Goal: Task Accomplishment & Management: Use online tool/utility

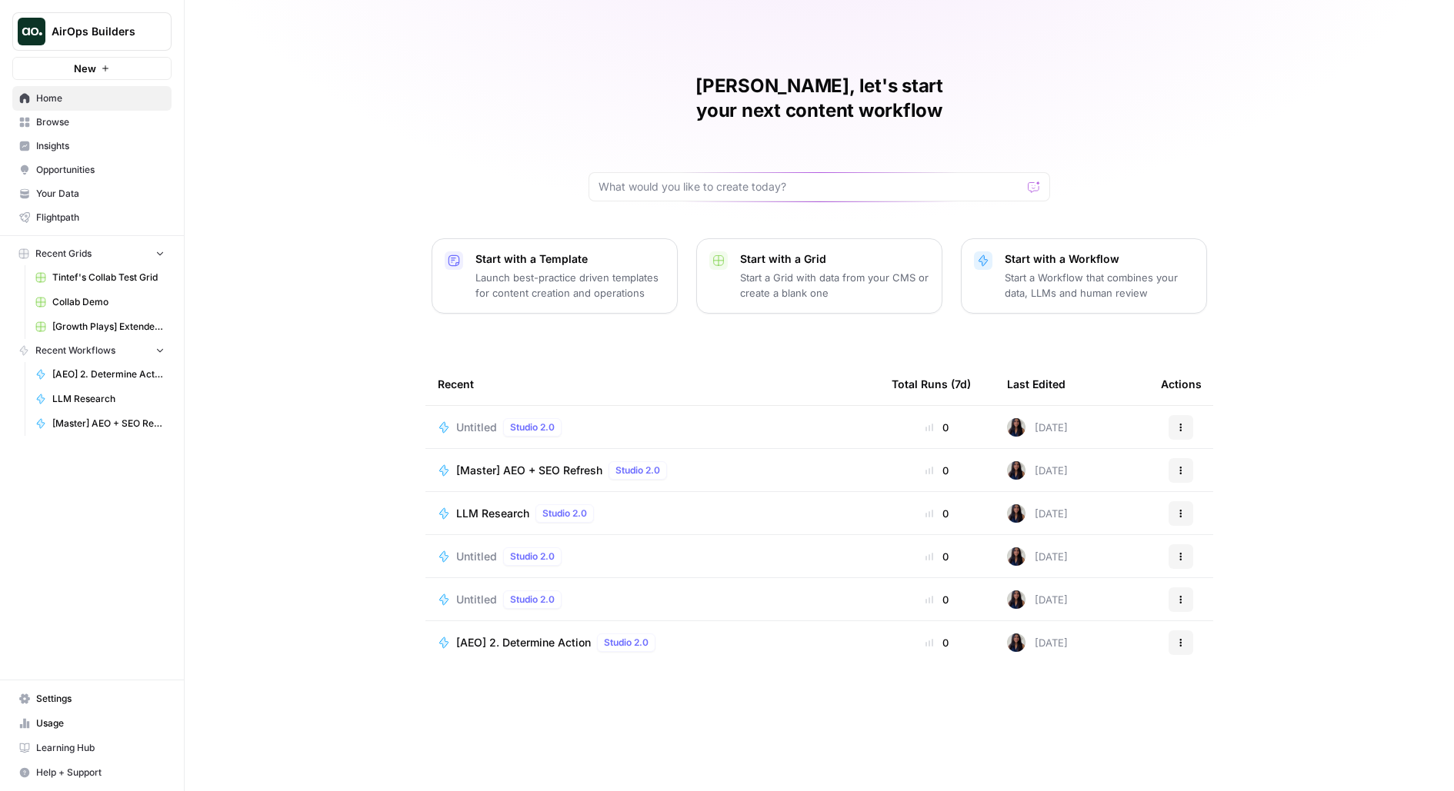
click at [518, 421] on span "Studio 2.0" at bounding box center [532, 428] width 45 height 14
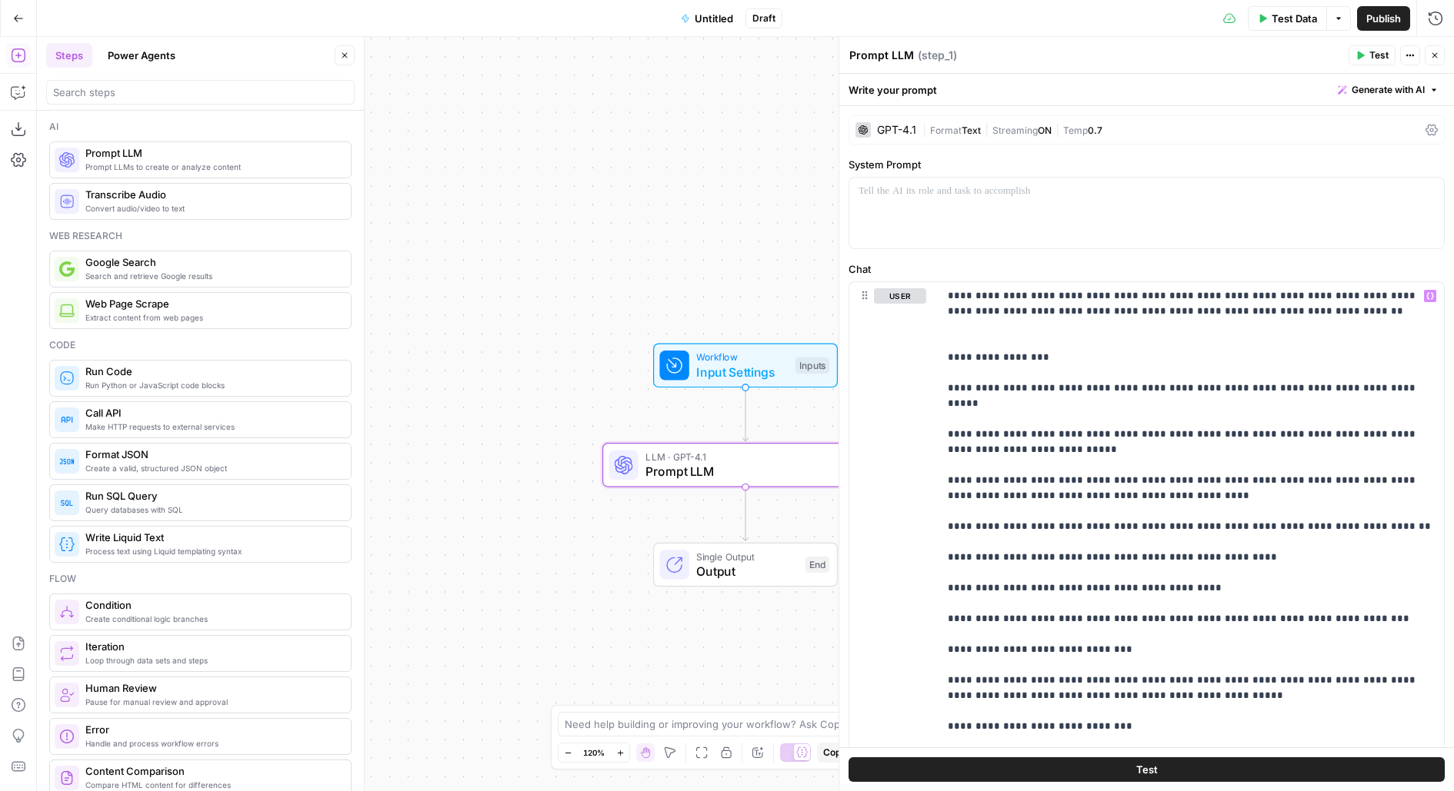
drag, startPoint x: 728, startPoint y: 271, endPoint x: 508, endPoint y: 170, distance: 242.0
click at [508, 171] on div "Workflow Input Settings Inputs LLM · GPT-4.1 Prompt LLM Step 1 Single Output Ou…" at bounding box center [745, 414] width 1417 height 755
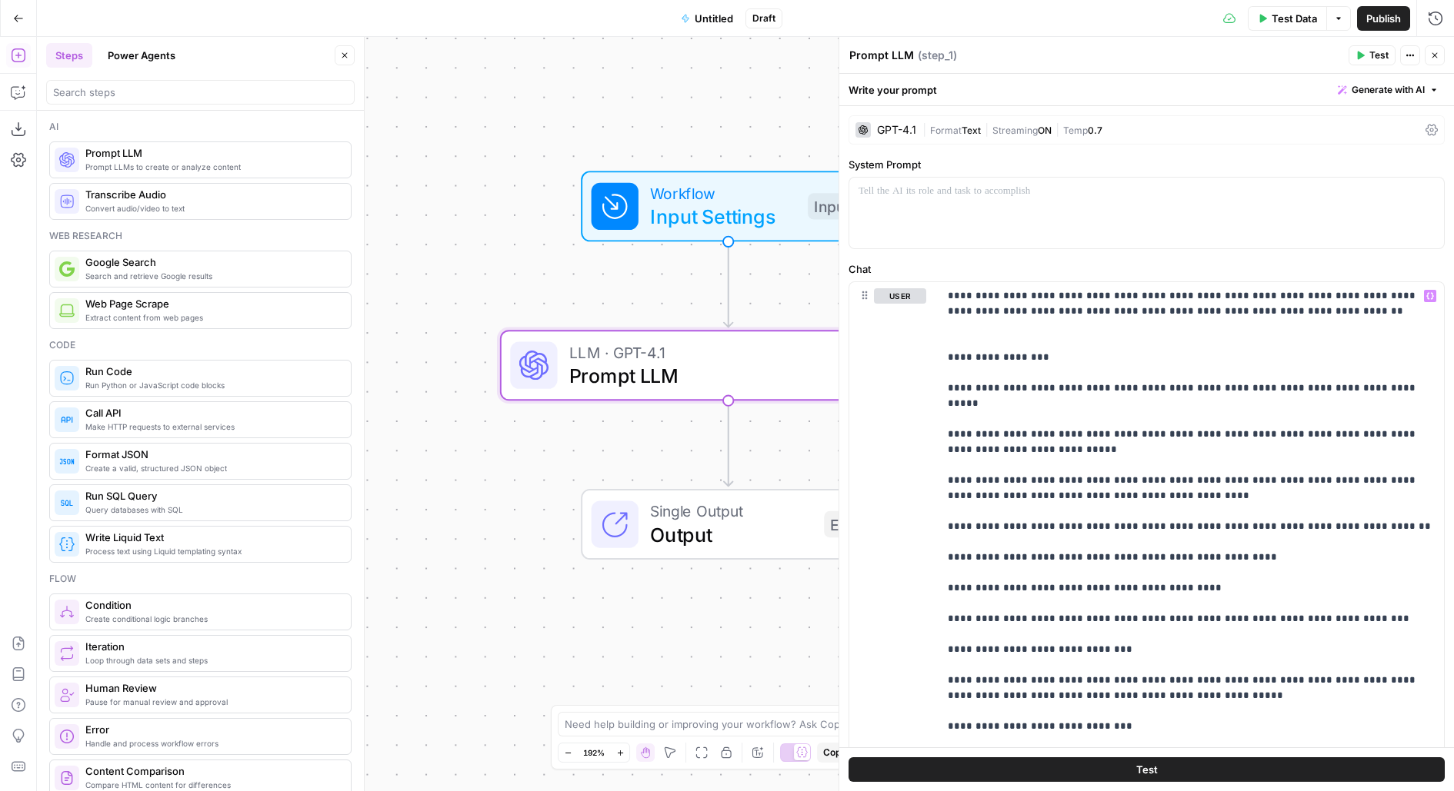
drag, startPoint x: 418, startPoint y: 202, endPoint x: 609, endPoint y: 85, distance: 224.8
click at [610, 85] on div "Workflow Input Settings Inputs LLM · GPT-4.1 Prompt LLM Step 1 Single Output Ou…" at bounding box center [745, 414] width 1417 height 755
click at [337, 62] on button "Close" at bounding box center [345, 55] width 20 height 20
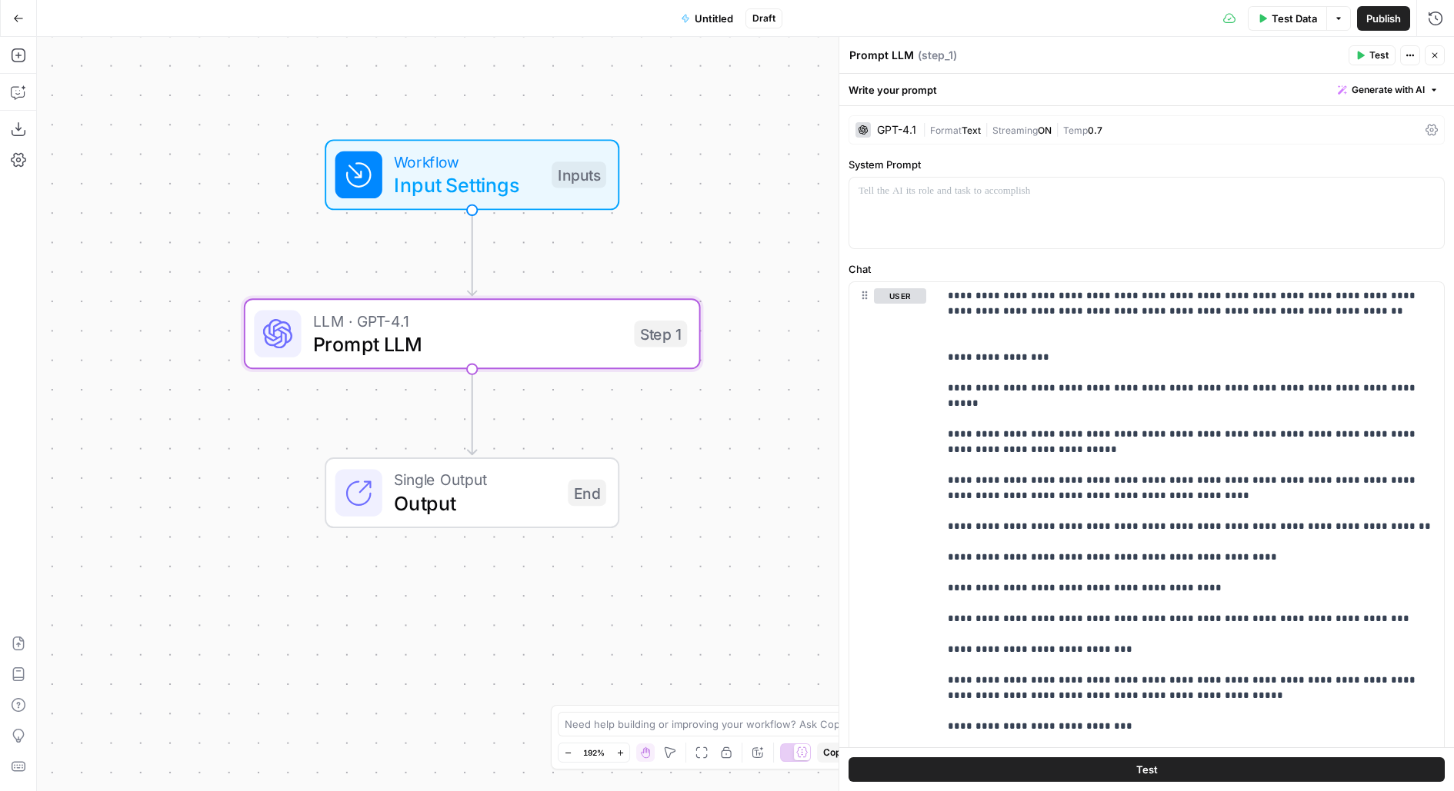
drag, startPoint x: 226, startPoint y: 223, endPoint x: 204, endPoint y: 176, distance: 52.0
click at [204, 176] on div "Workflow Input Settings Inputs LLM · GPT-4.1 Prompt LLM Step 1 Single Output Ou…" at bounding box center [745, 414] width 1417 height 755
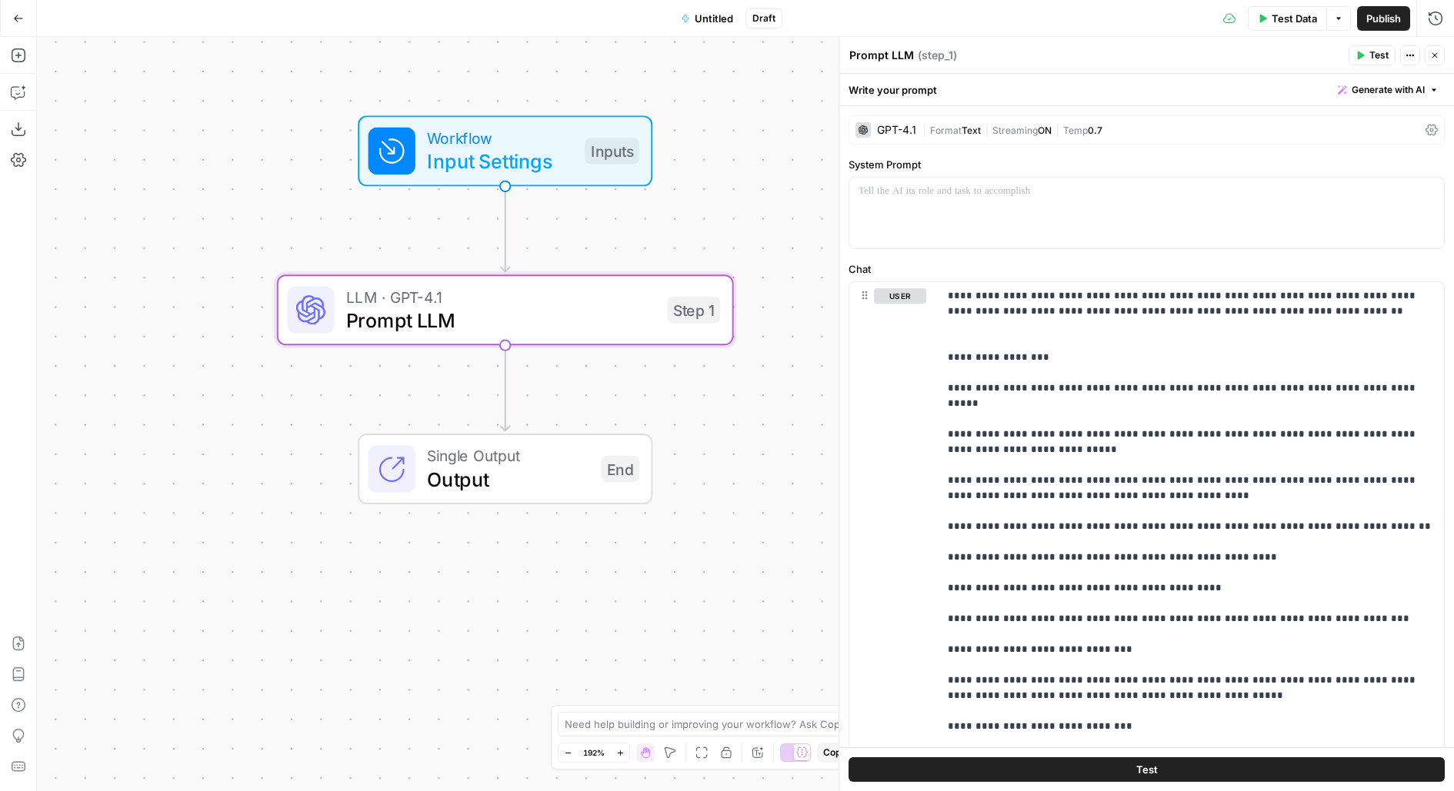
drag, startPoint x: 749, startPoint y: 174, endPoint x: 749, endPoint y: 125, distance: 49.2
click at [749, 125] on div "Workflow Input Settings Inputs LLM · GPT-4.1 Prompt LLM Step 1 Single Output Ou…" at bounding box center [745, 414] width 1417 height 755
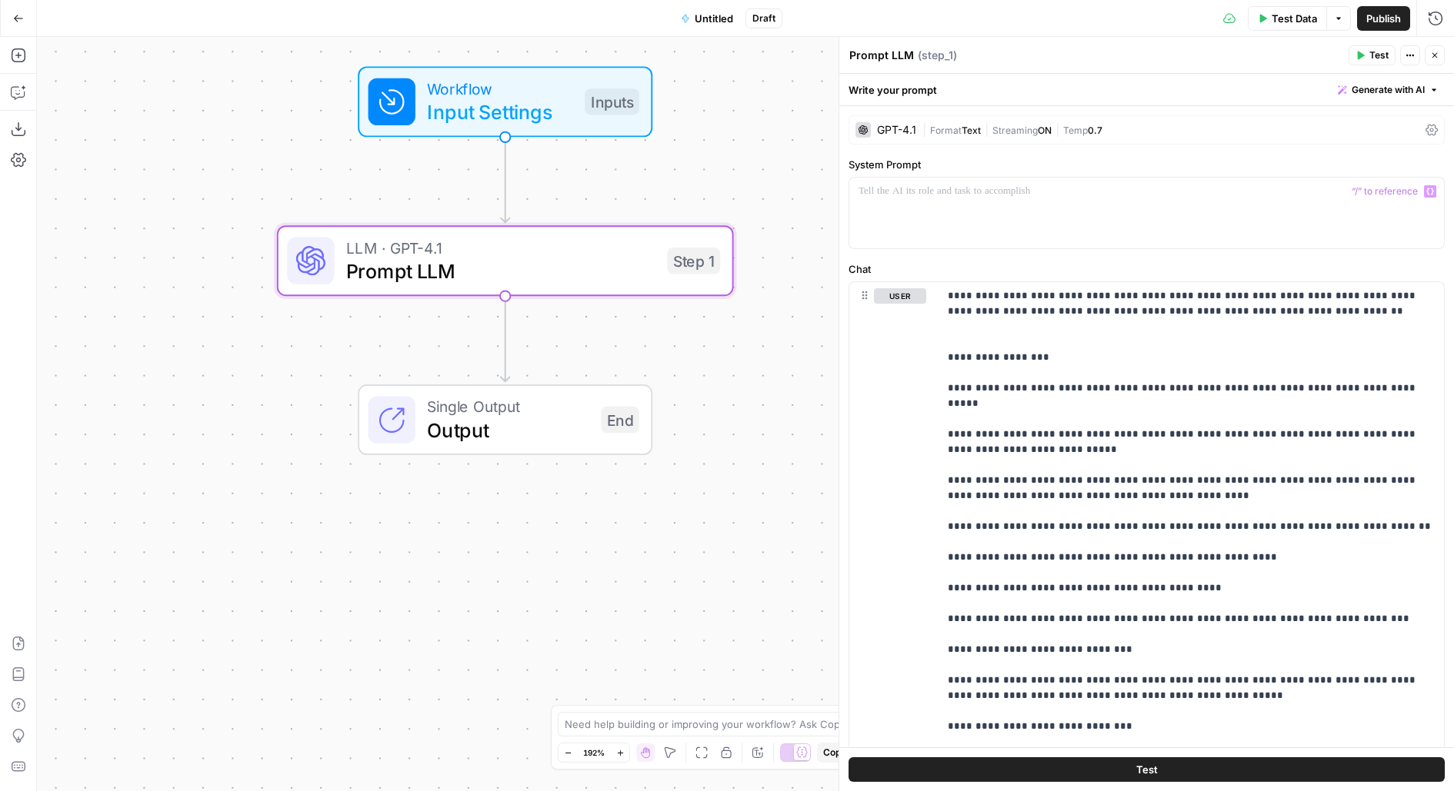
click at [1018, 138] on div "GPT-4.1 | Format Text | Streaming ON | Temp 0.7" at bounding box center [1146, 129] width 596 height 29
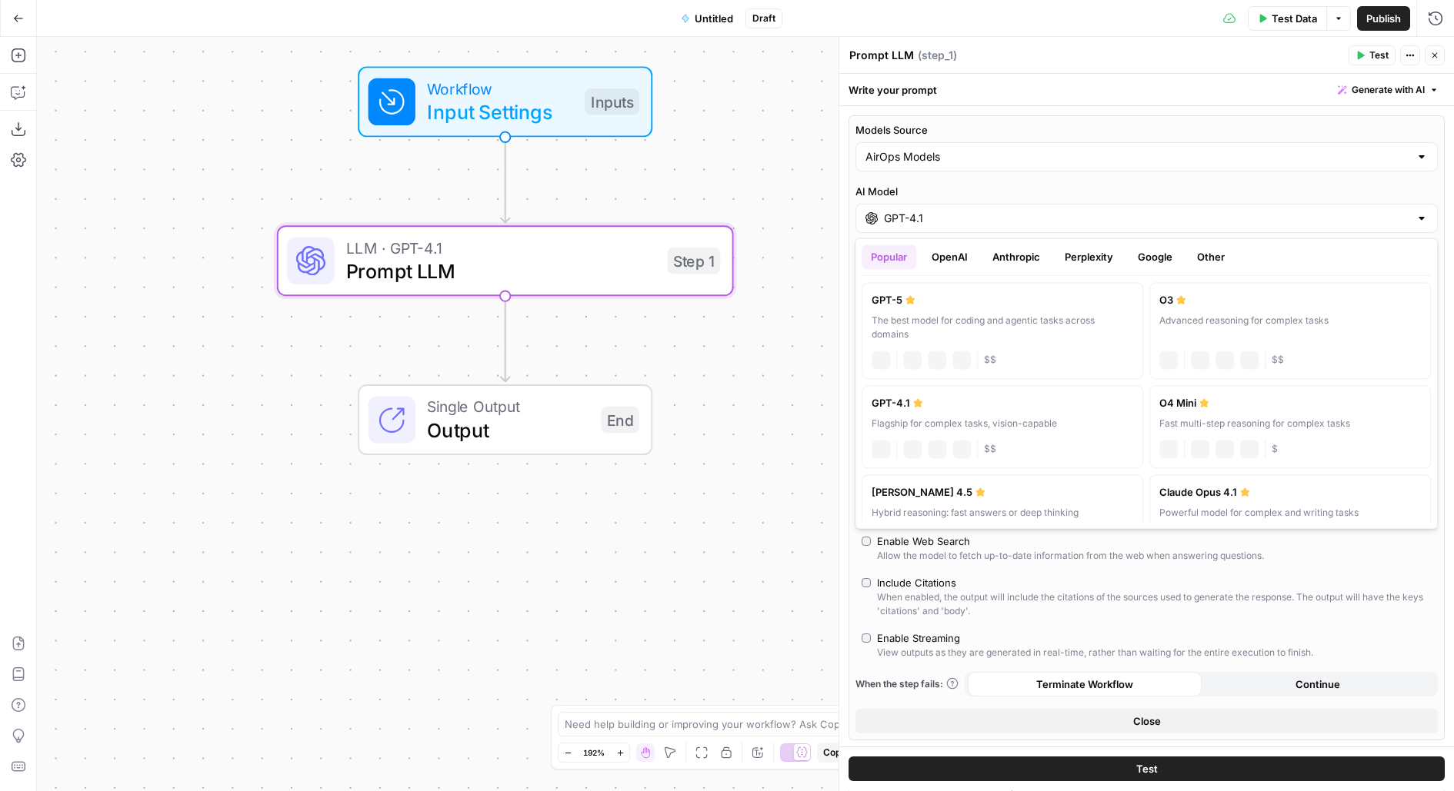
click at [953, 229] on div "GPT-4.1" at bounding box center [1146, 218] width 582 height 29
click at [942, 270] on div "Popular OpenAI Anthropic Perplexity Google Other" at bounding box center [1145, 261] width 569 height 32
click at [946, 261] on button "OpenAI" at bounding box center [949, 257] width 55 height 25
click at [996, 342] on label "GPT-5 The best model for coding and agentic tasks across domains chat Vision Ca…" at bounding box center [1002, 330] width 282 height 97
type input "GPT-5"
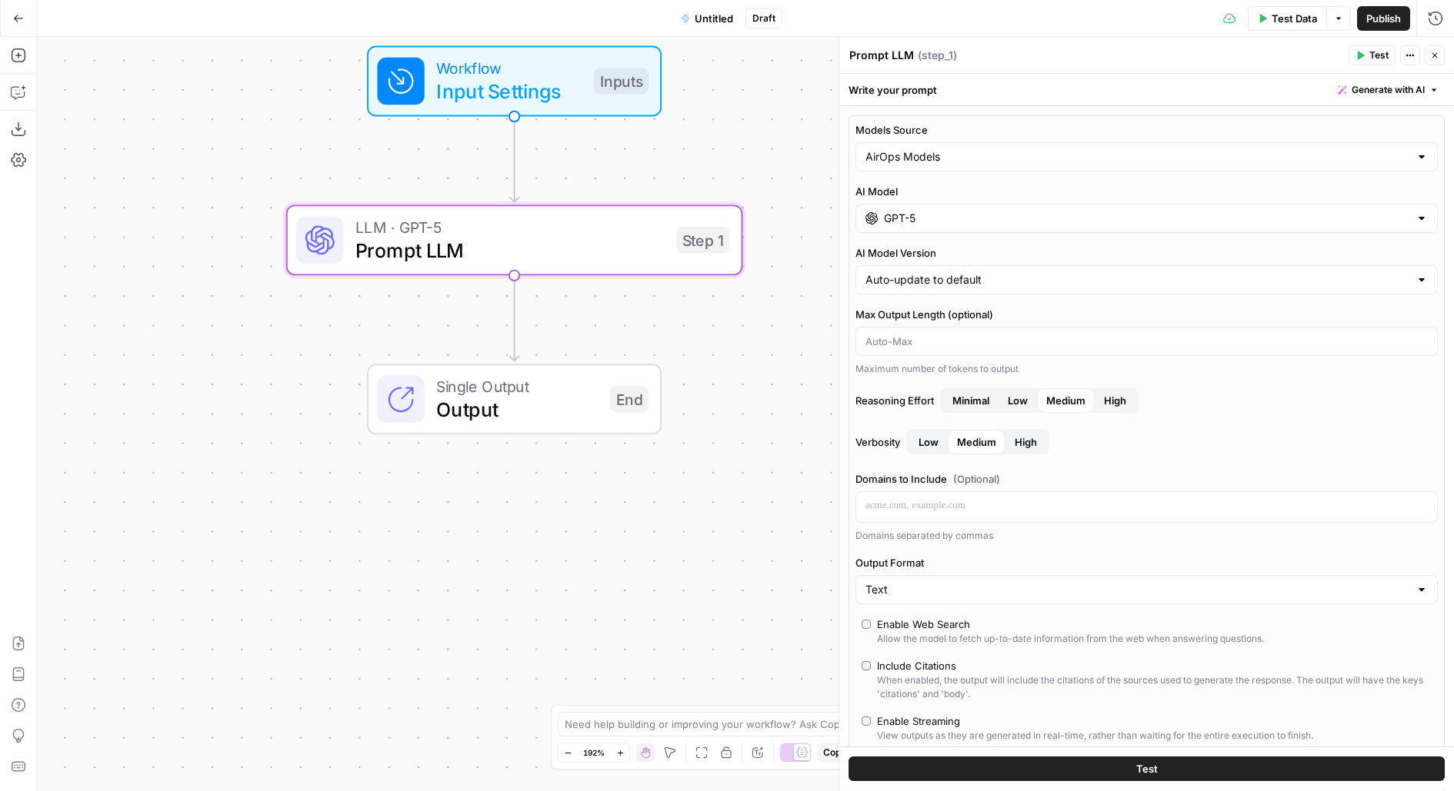
click at [923, 632] on div "Allow the model to fetch up-to-date information from the web when answering que…" at bounding box center [1070, 639] width 387 height 14
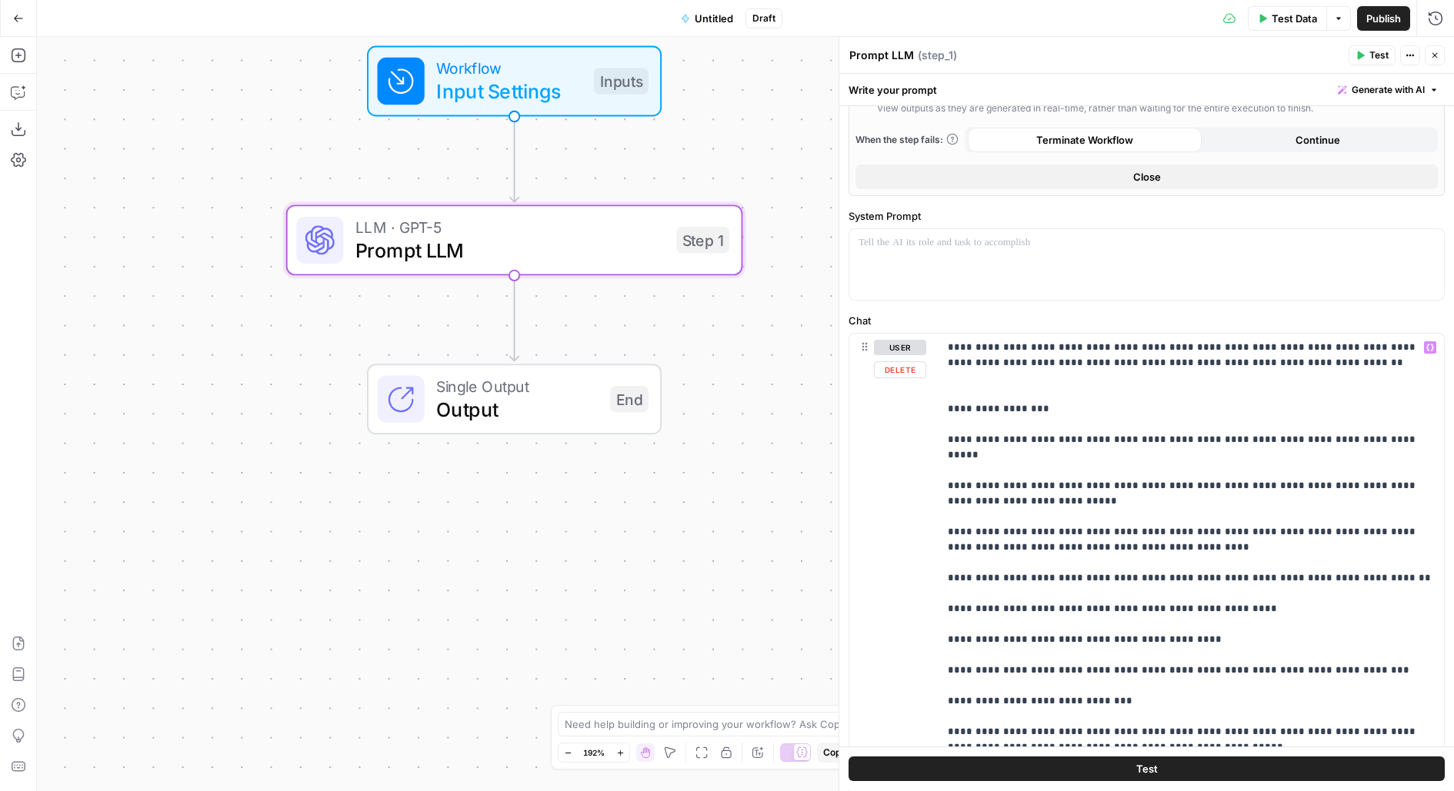
scroll to position [625, 0]
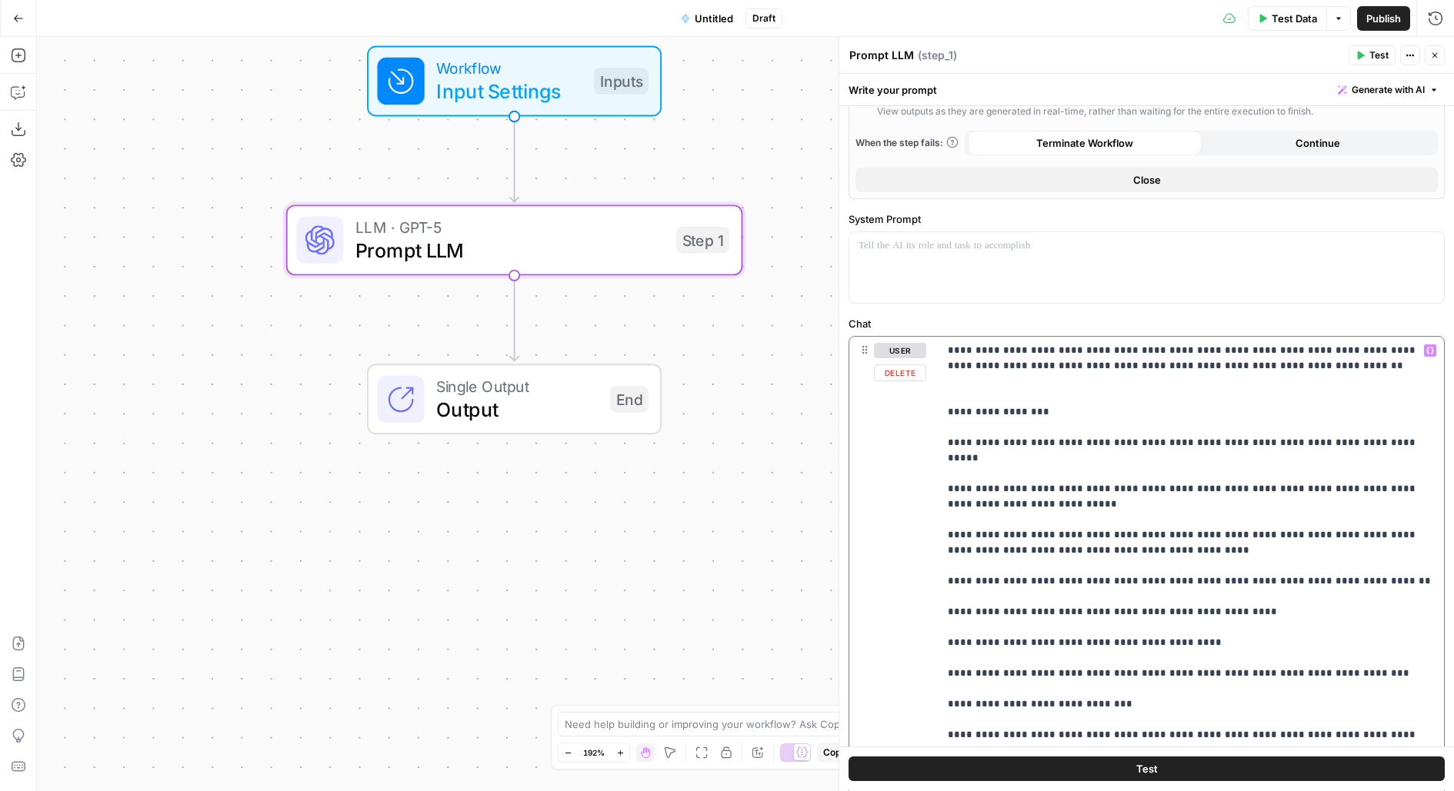
drag, startPoint x: 1301, startPoint y: 365, endPoint x: 915, endPoint y: 339, distance: 386.2
click at [915, 339] on div "**********" at bounding box center [1146, 668] width 595 height 663
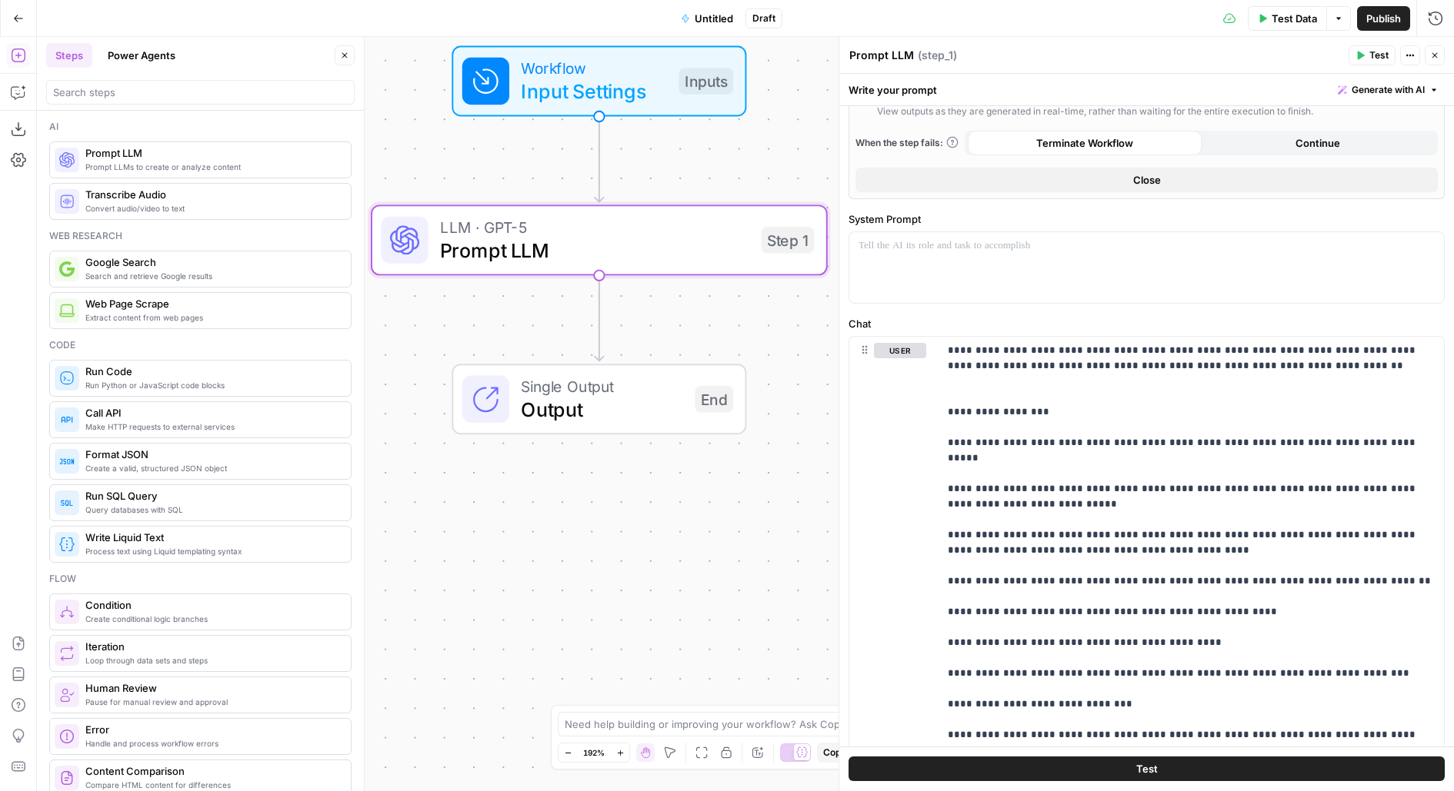
click at [140, 55] on button "Power Agents" at bounding box center [141, 55] width 86 height 25
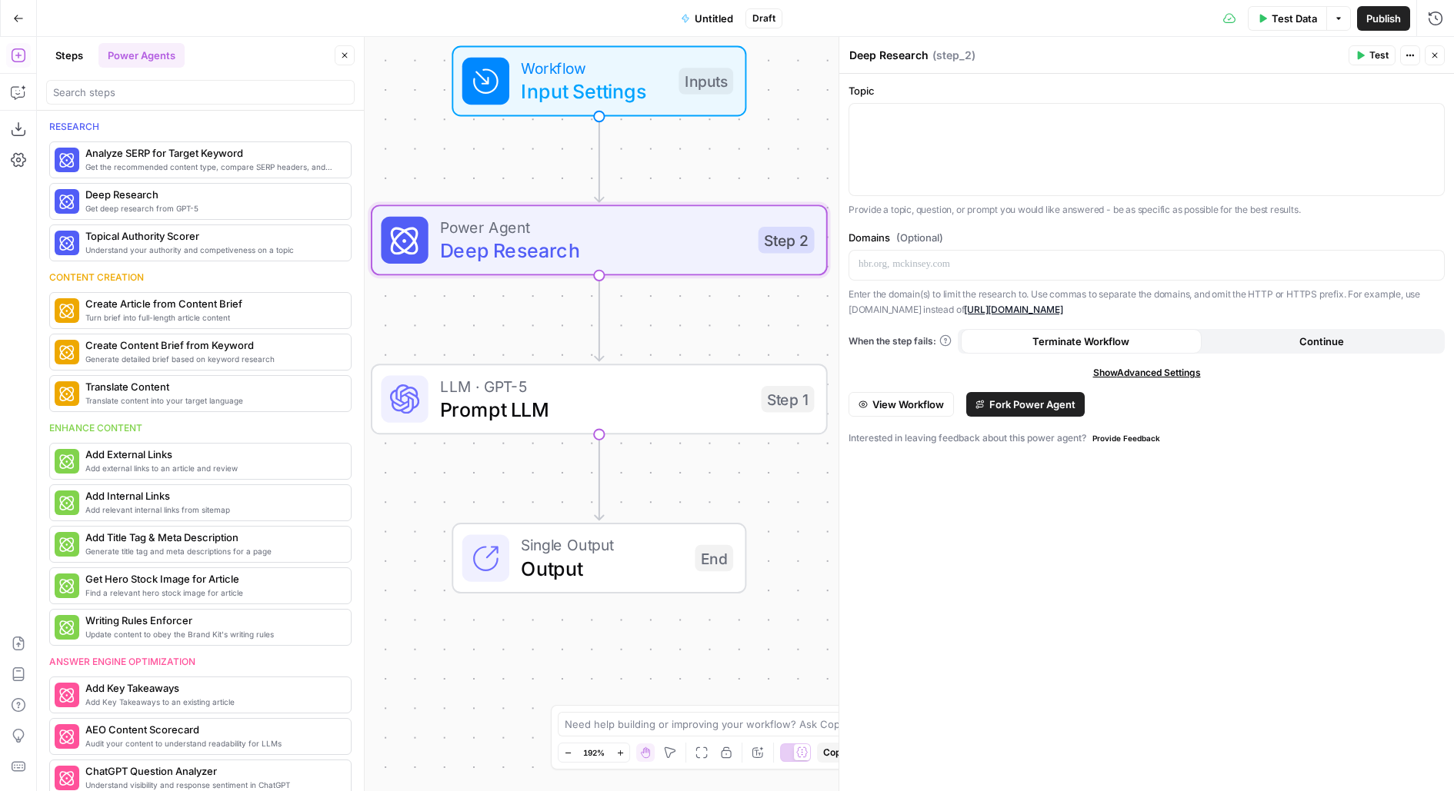
click at [923, 408] on span "View Workflow" at bounding box center [908, 404] width 72 height 15
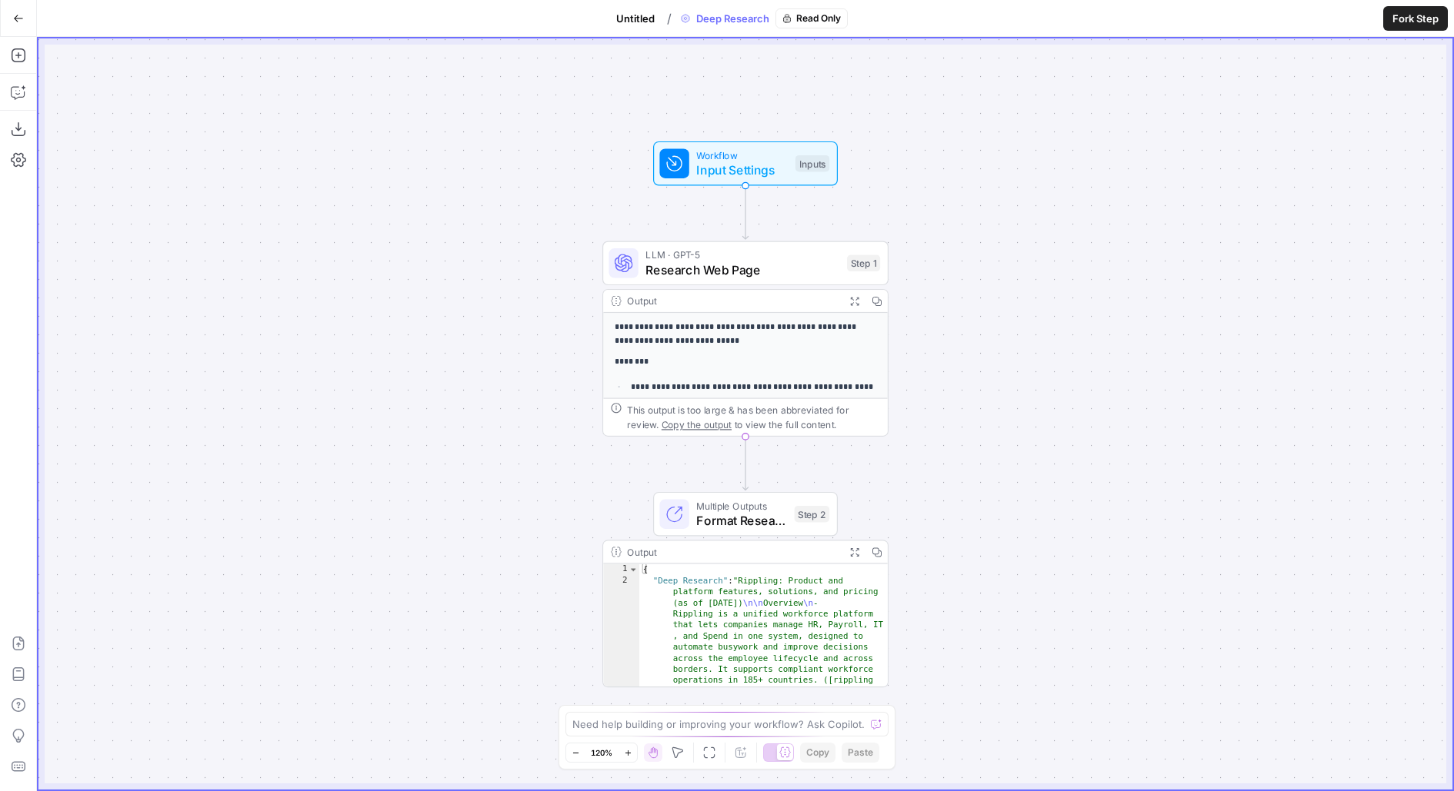
click at [817, 258] on span "LLM · GPT-5" at bounding box center [742, 255] width 194 height 15
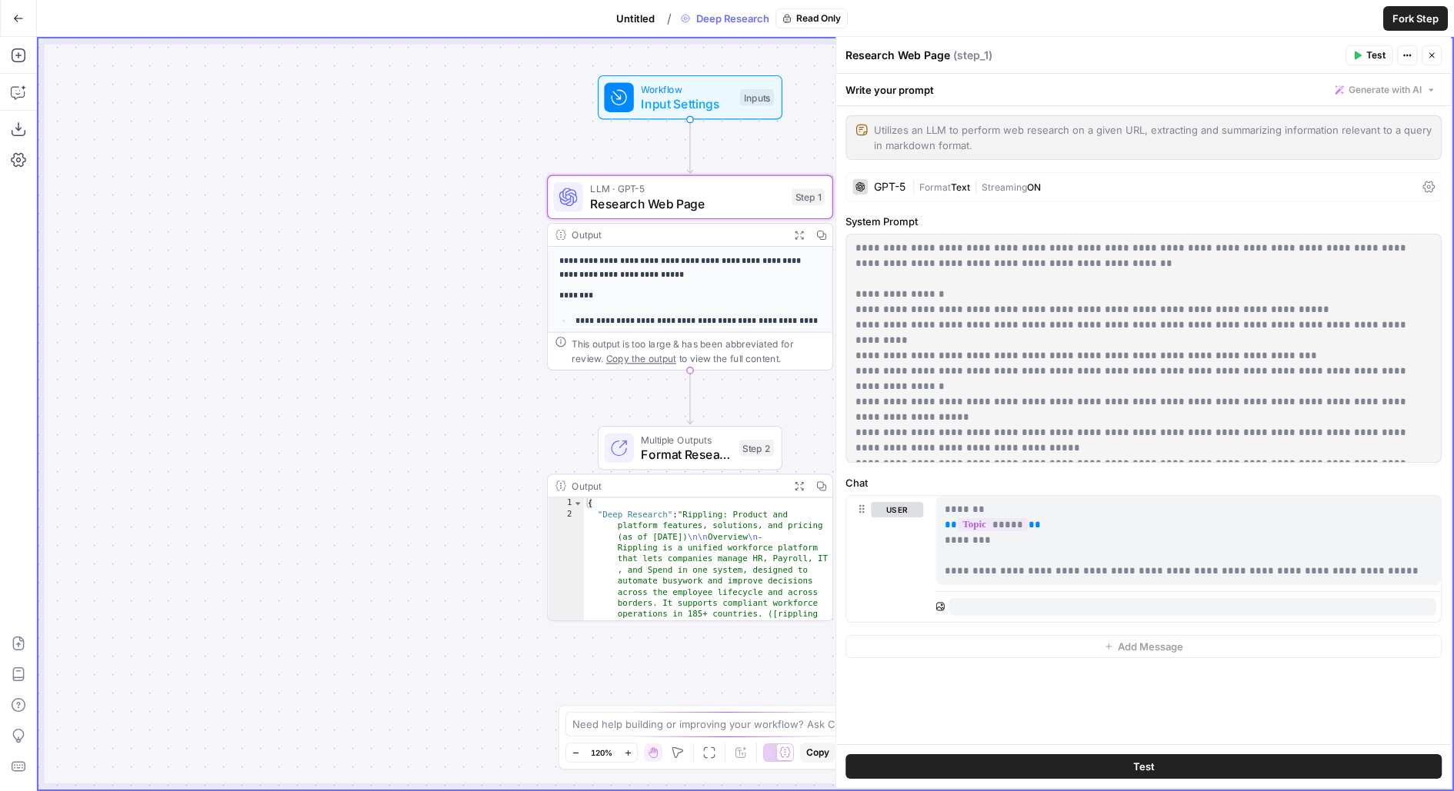
drag, startPoint x: 532, startPoint y: 496, endPoint x: 403, endPoint y: 320, distance: 218.5
click at [403, 320] on div "**********" at bounding box center [745, 413] width 1414 height 751
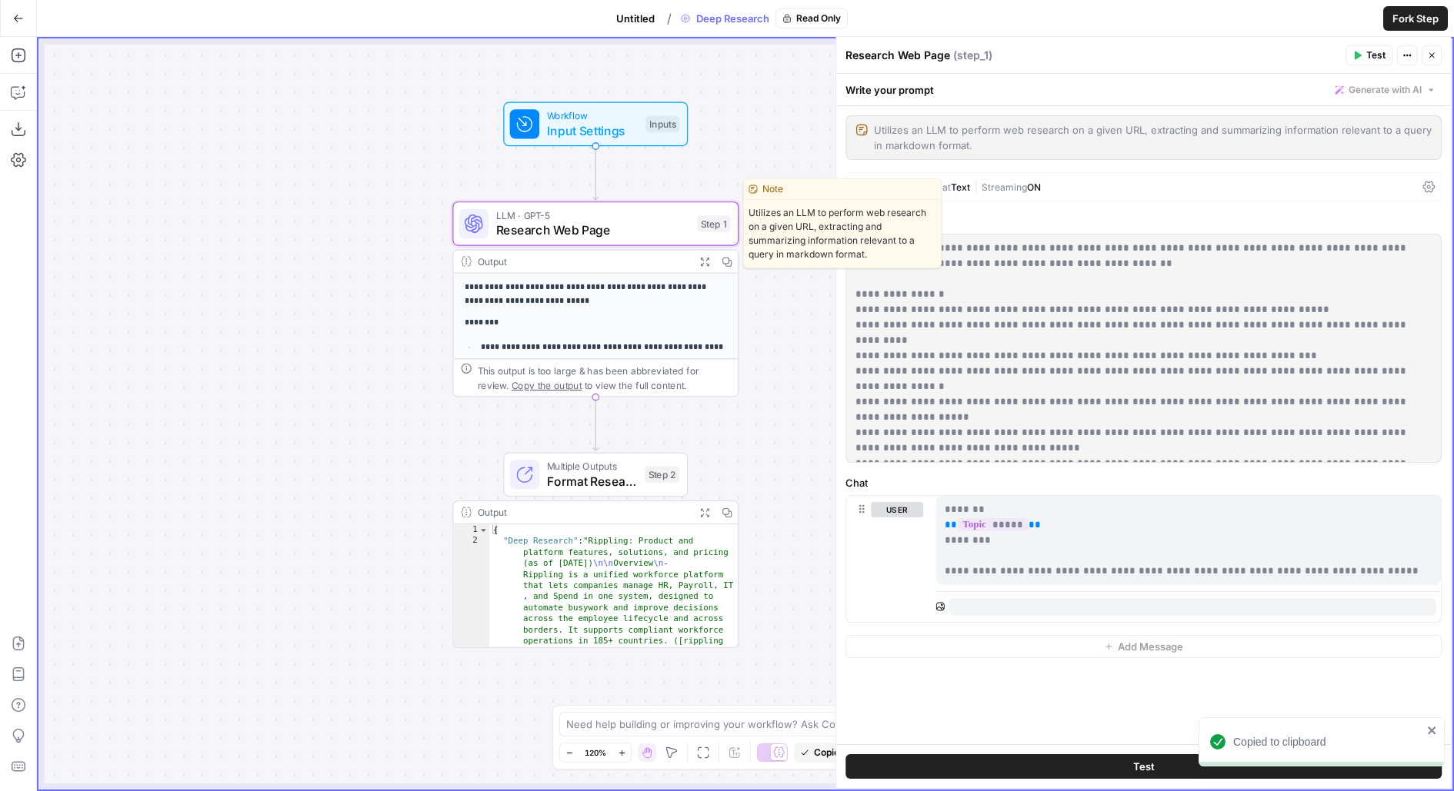
click at [636, 218] on span "LLM · GPT-5" at bounding box center [593, 215] width 194 height 15
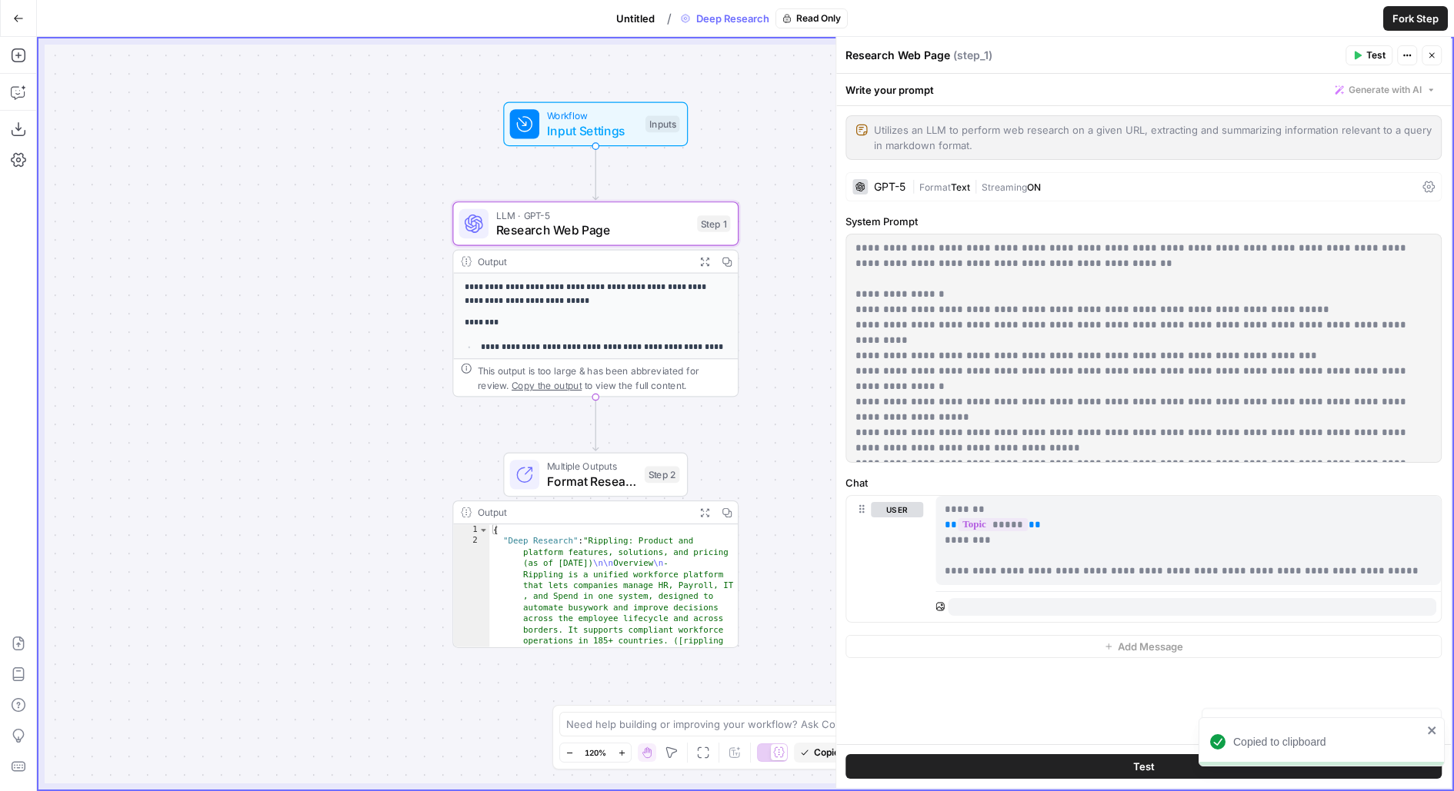
click at [618, 20] on span "Untitled" at bounding box center [635, 18] width 38 height 15
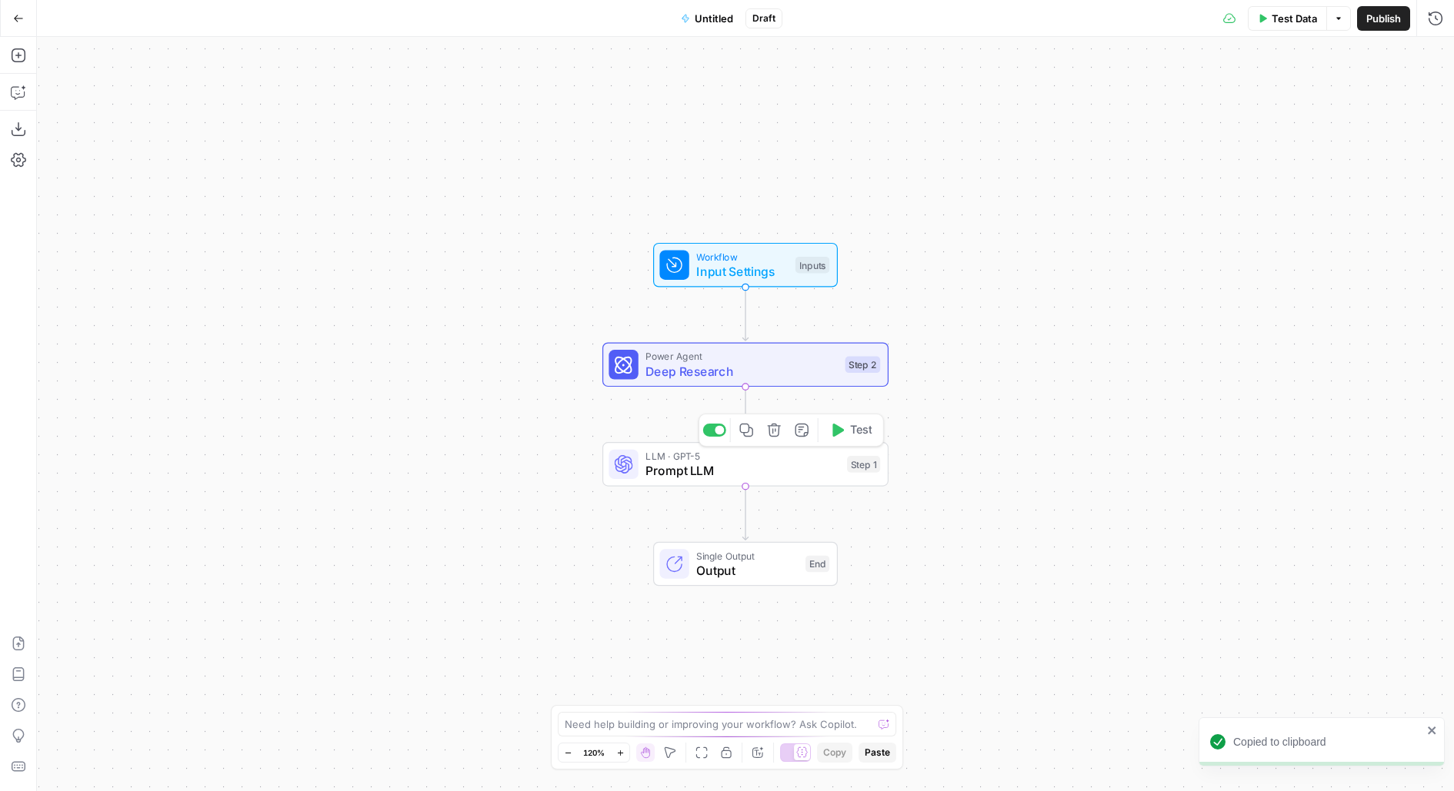
click at [739, 472] on span "Prompt LLM" at bounding box center [742, 470] width 194 height 18
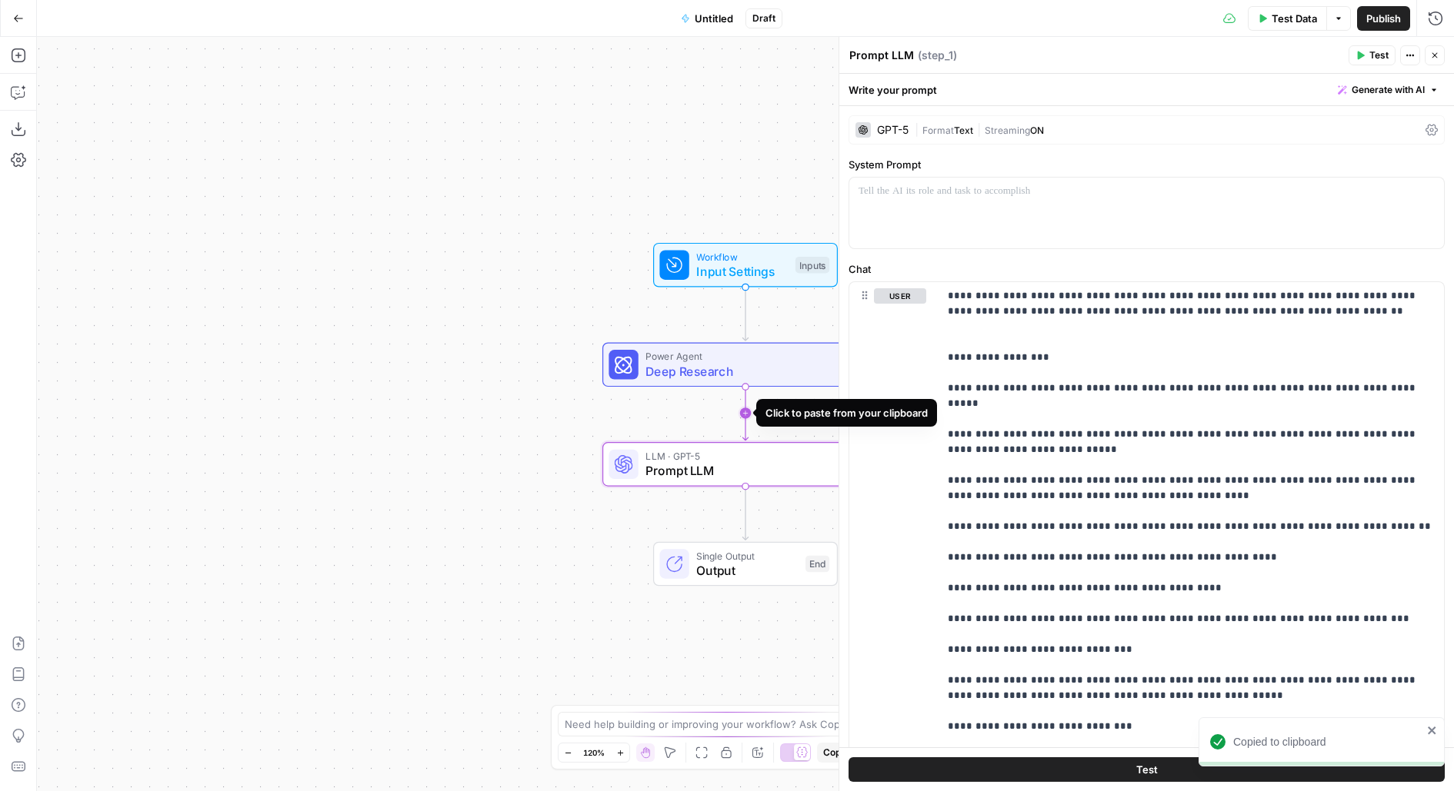
click at [743, 412] on icon "Edge from step_2 to step_1" at bounding box center [744, 413] width 5 height 55
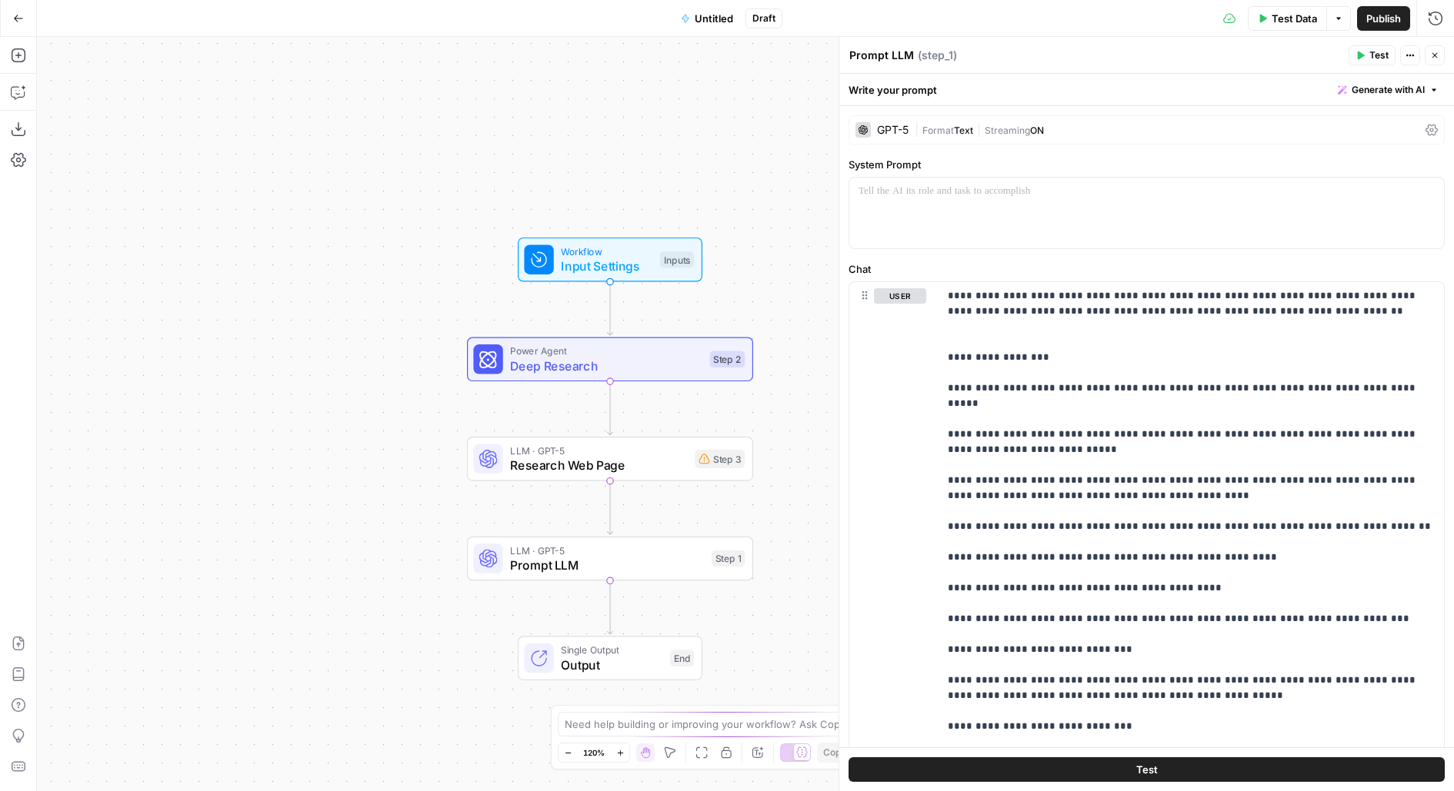
drag, startPoint x: 685, startPoint y: 512, endPoint x: 548, endPoint y: 506, distance: 136.3
click at [548, 506] on div "Workflow Input Settings Inputs Power Agent Deep Research Step 2 LLM · GPT-5 Res…" at bounding box center [745, 414] width 1417 height 755
click at [635, 527] on icon "button" at bounding box center [638, 524] width 15 height 15
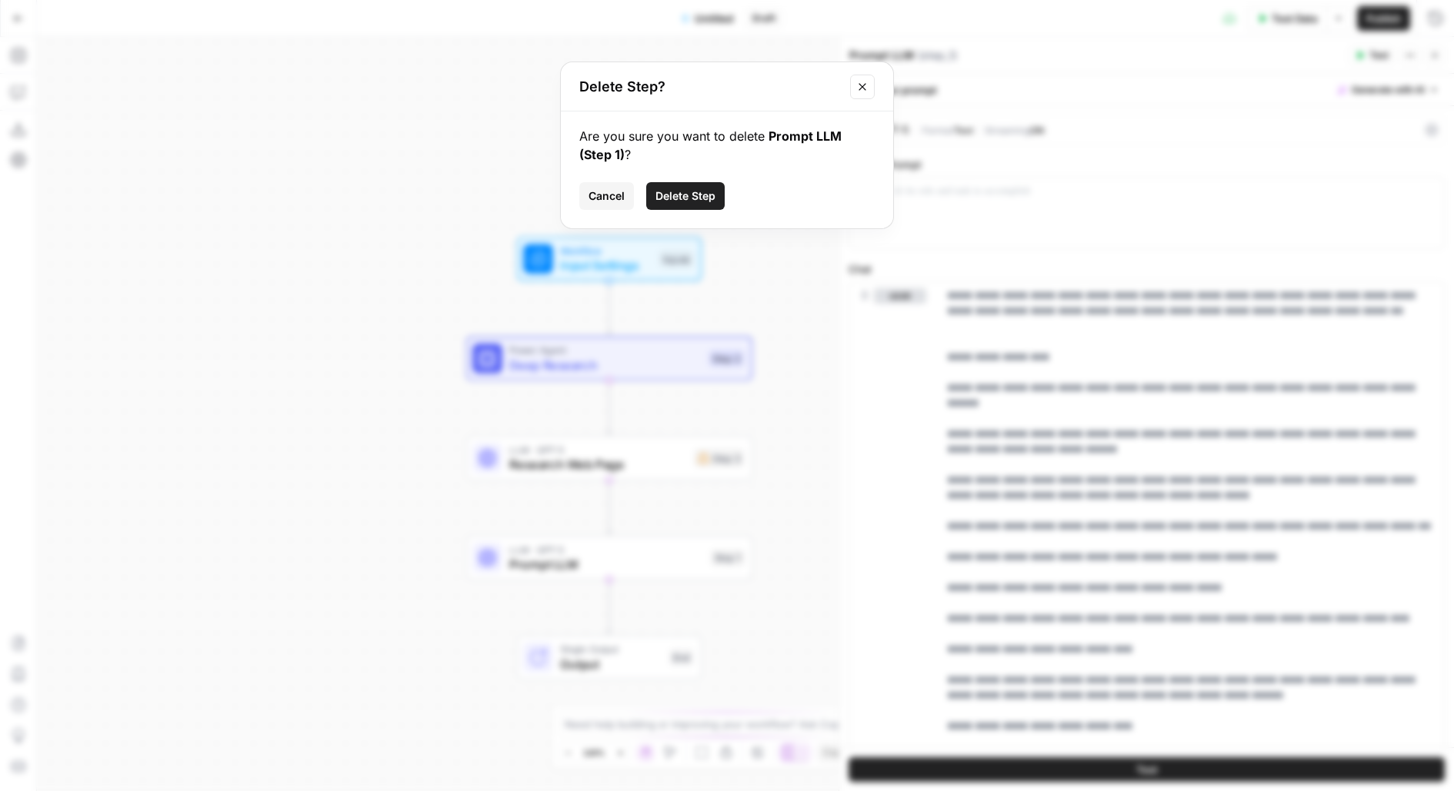
click at [685, 201] on span "Delete Step" at bounding box center [685, 195] width 60 height 15
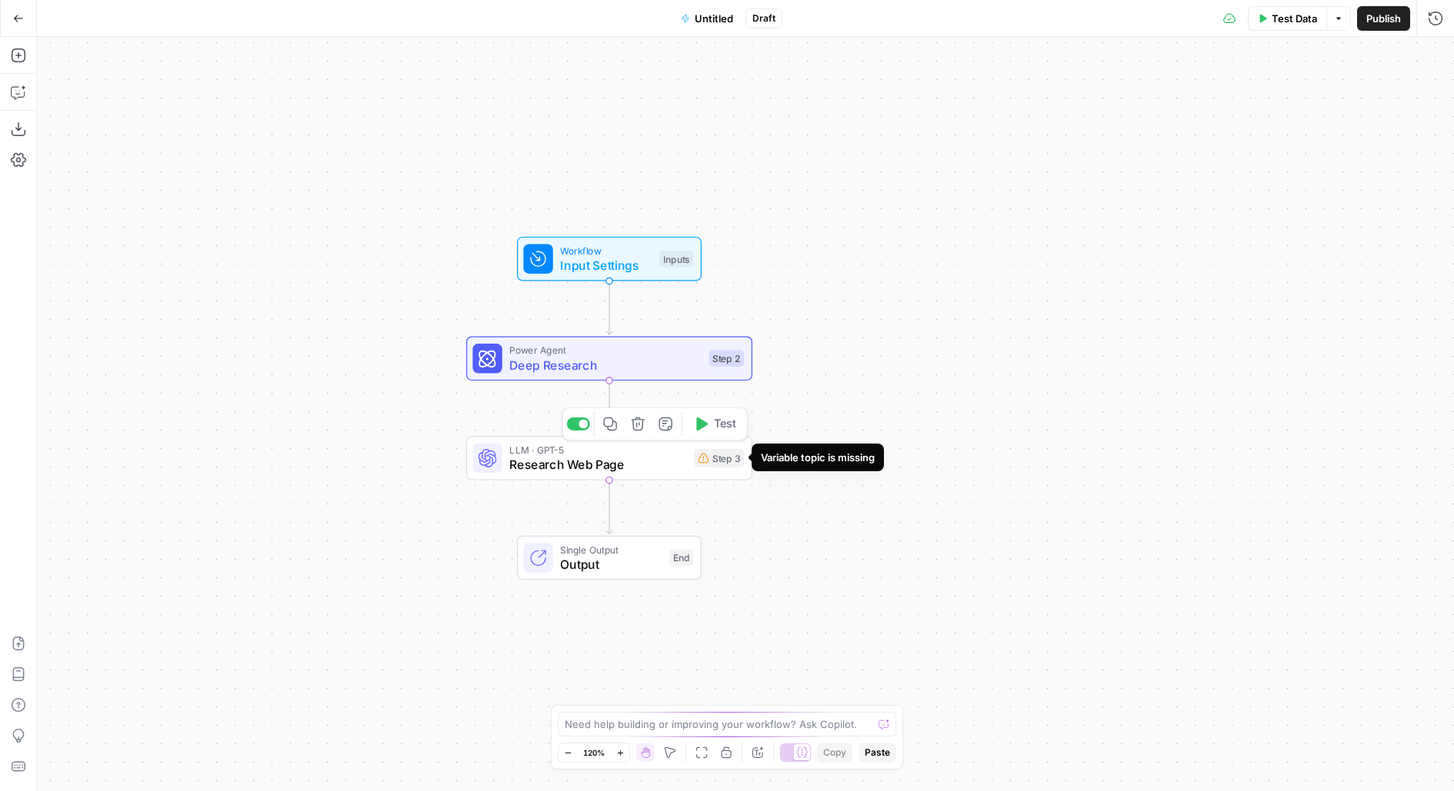
click at [729, 458] on div "Step 3" at bounding box center [719, 458] width 50 height 18
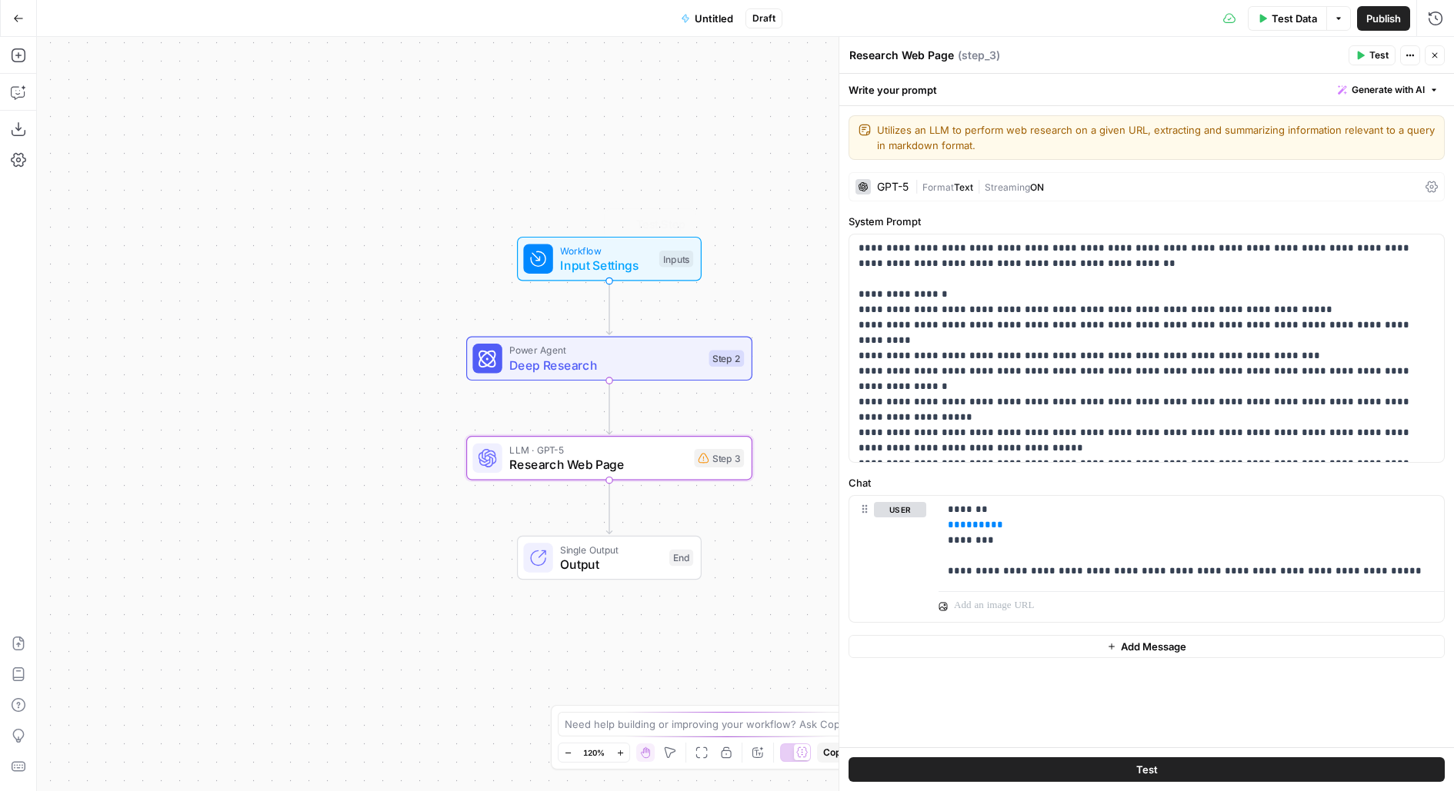
click at [653, 268] on div "Workflow Input Settings Inputs Test Step" at bounding box center [608, 259] width 170 height 32
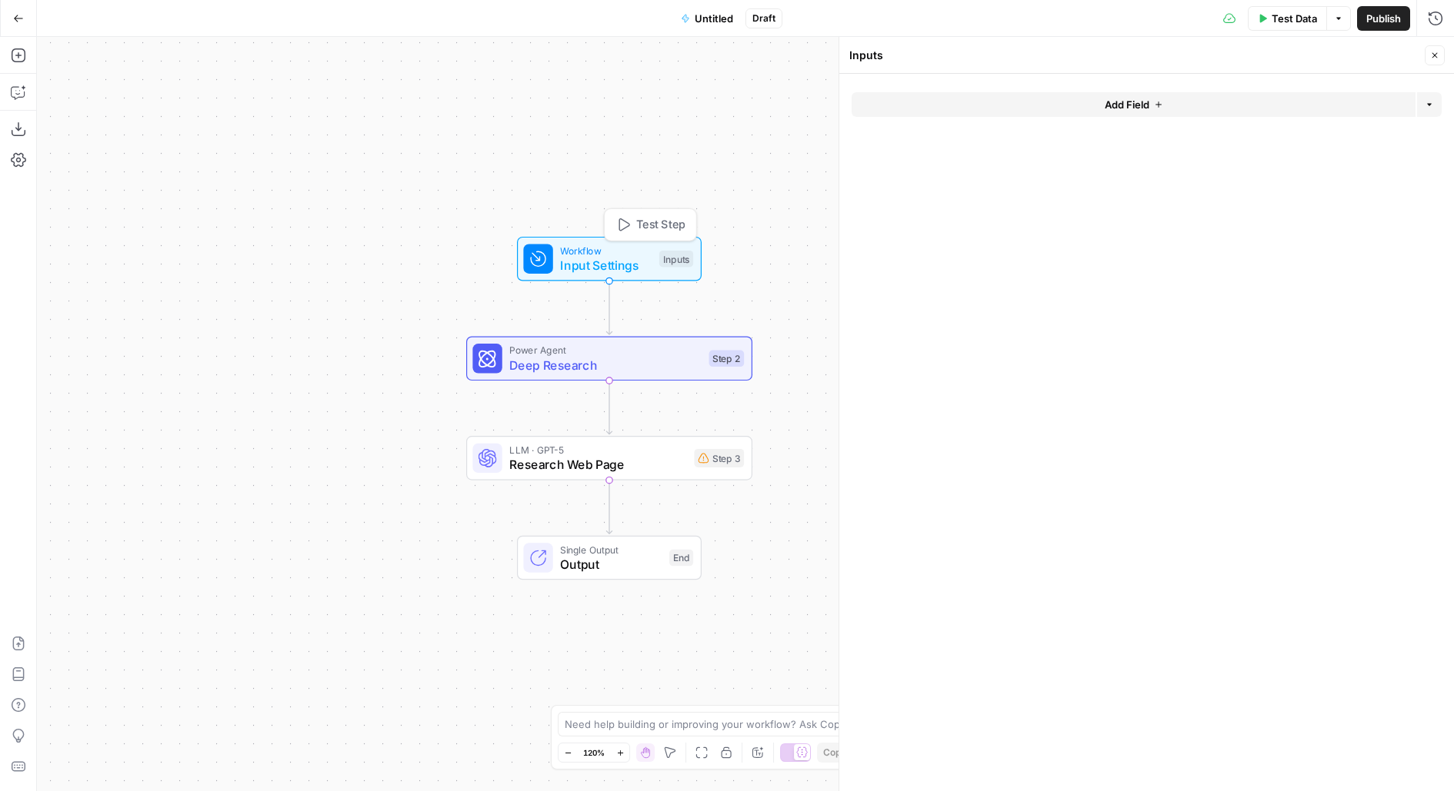
click at [1198, 99] on button "Add Field" at bounding box center [1133, 104] width 564 height 25
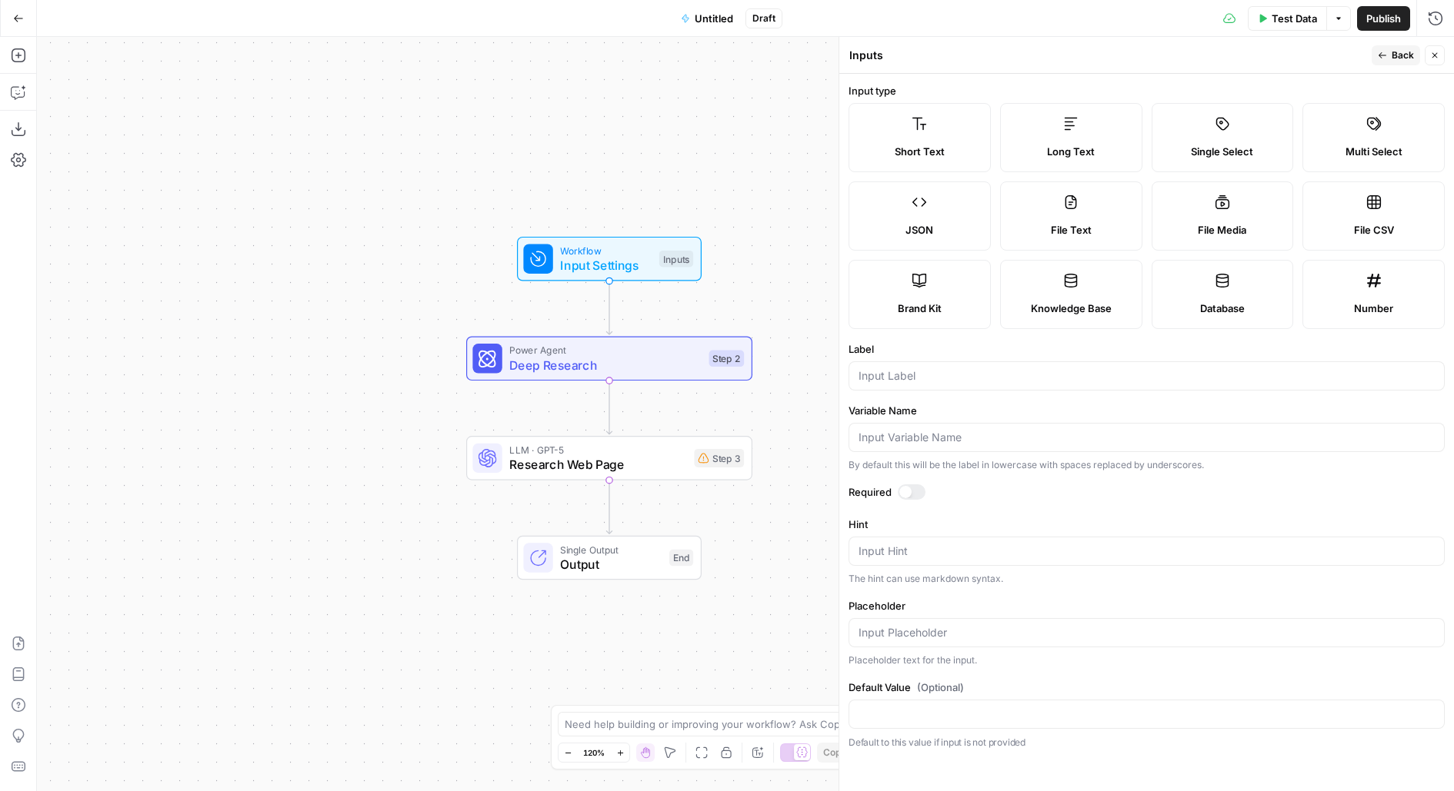
click at [27, 15] on button "Go Back" at bounding box center [19, 19] width 28 height 28
click at [22, 22] on icon "button" at bounding box center [18, 18] width 11 height 11
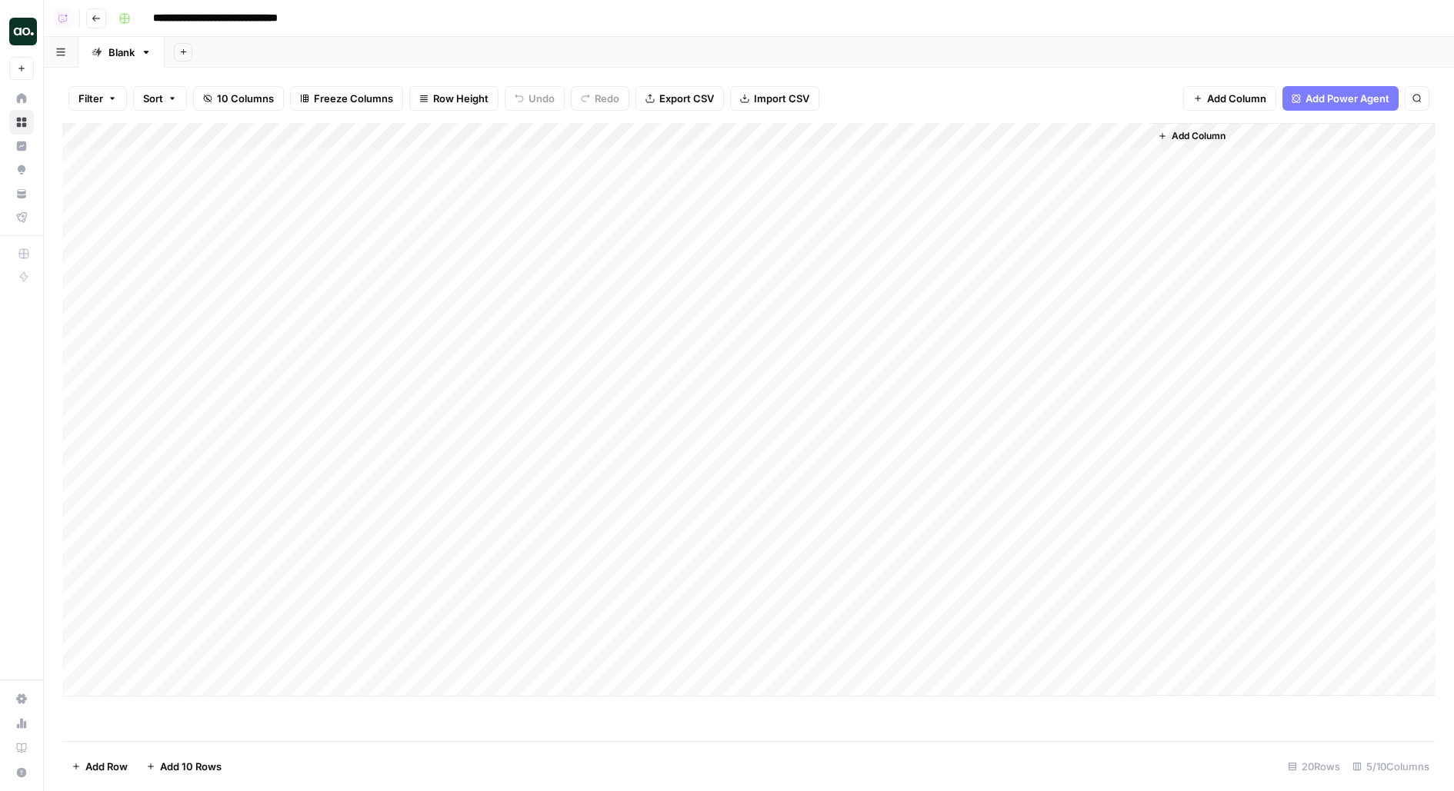
click at [966, 137] on div "Add Column" at bounding box center [748, 410] width 1373 height 574
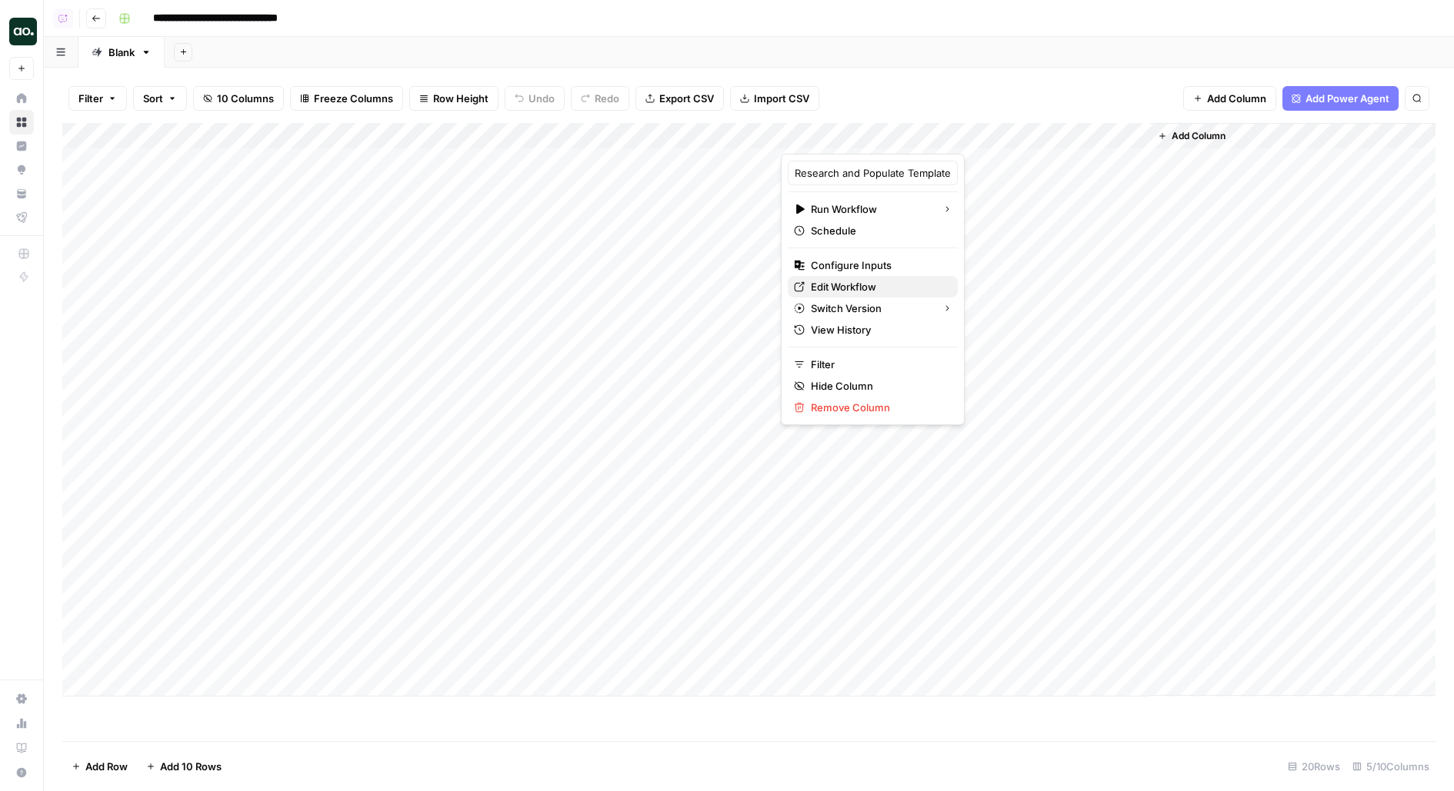
click at [877, 282] on span "Edit Workflow" at bounding box center [878, 286] width 135 height 15
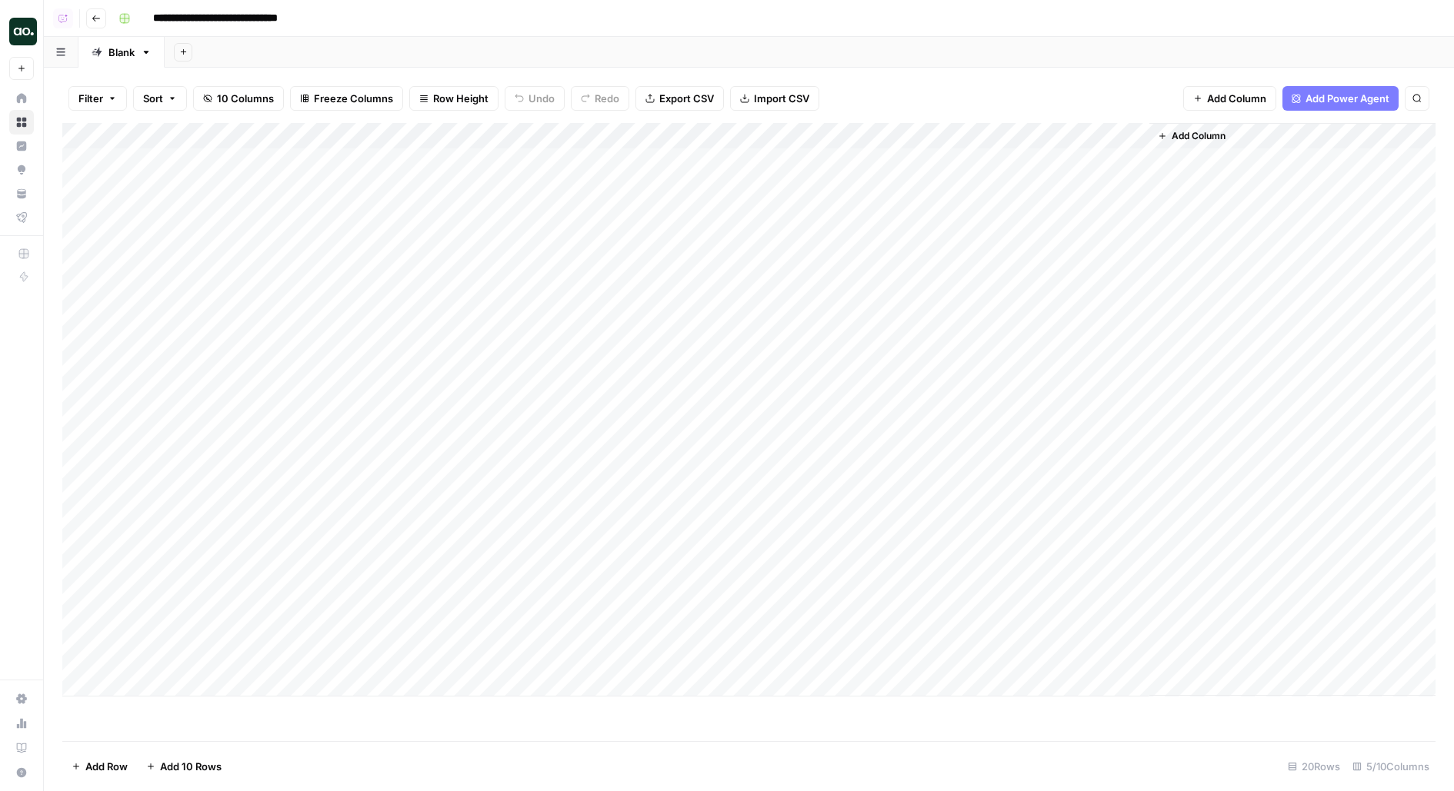
click at [545, 158] on div "Add Column" at bounding box center [748, 410] width 1373 height 574
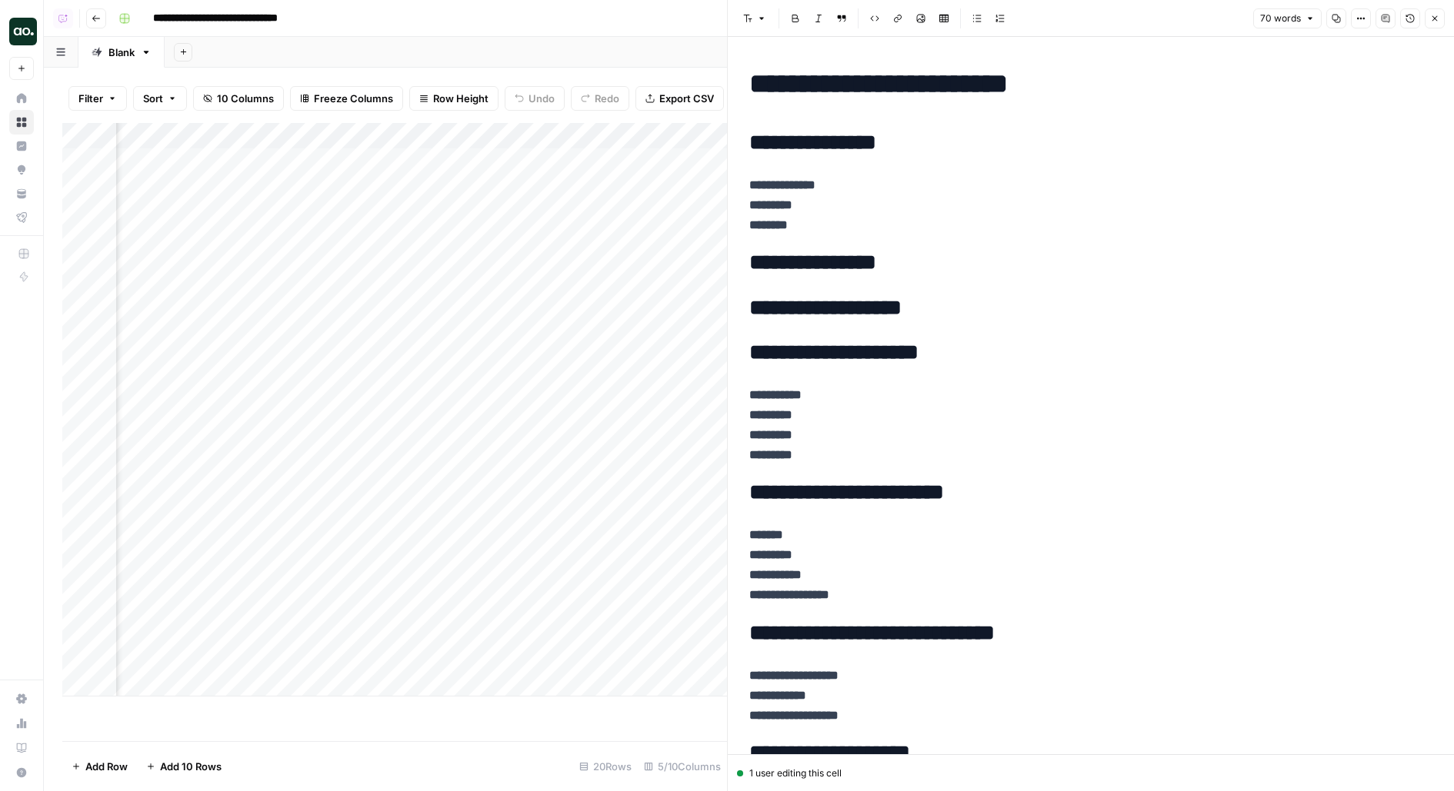
scroll to position [0, 300]
click at [422, 158] on div "Add Column" at bounding box center [394, 410] width 665 height 574
click at [417, 197] on div "Add Column" at bounding box center [394, 410] width 665 height 574
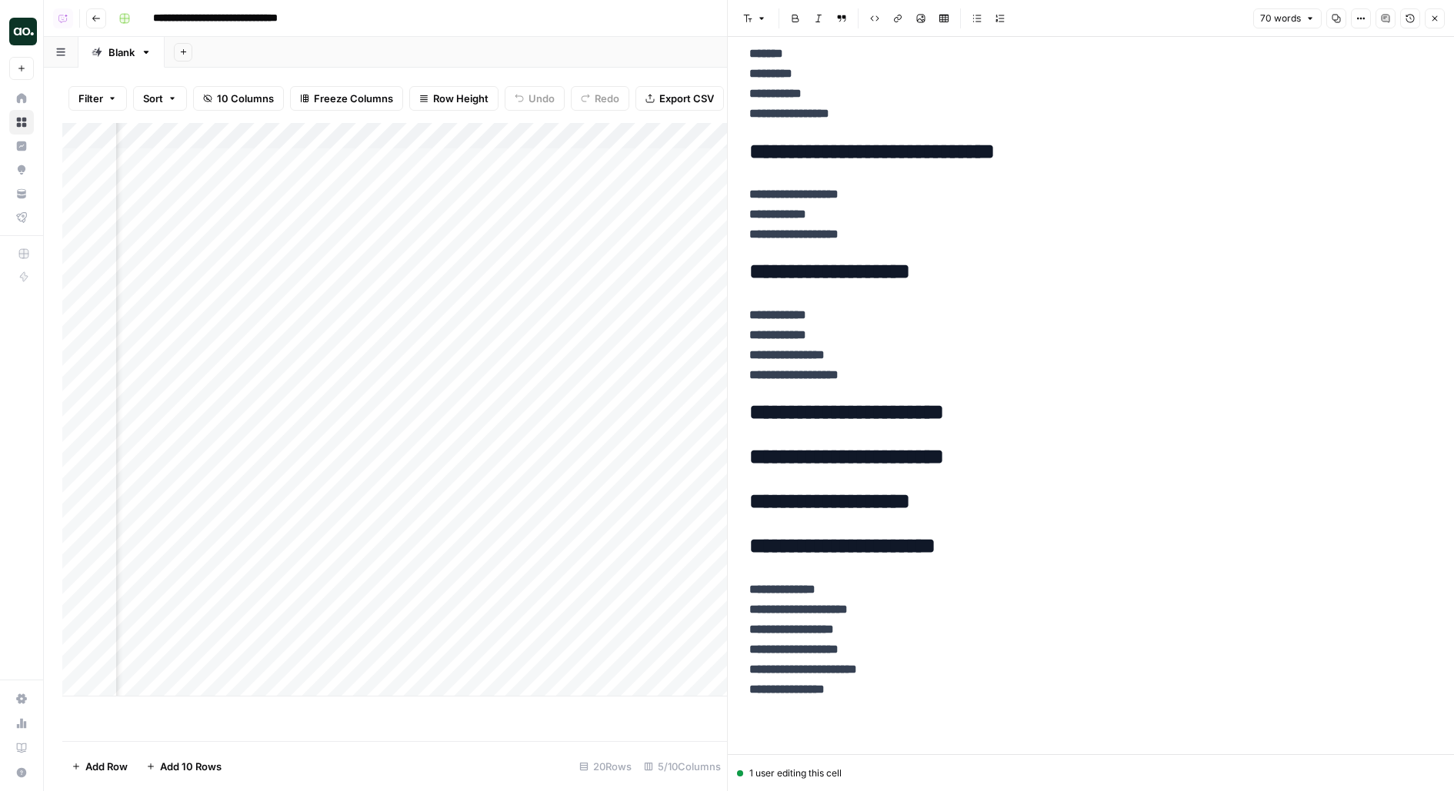
scroll to position [0, 0]
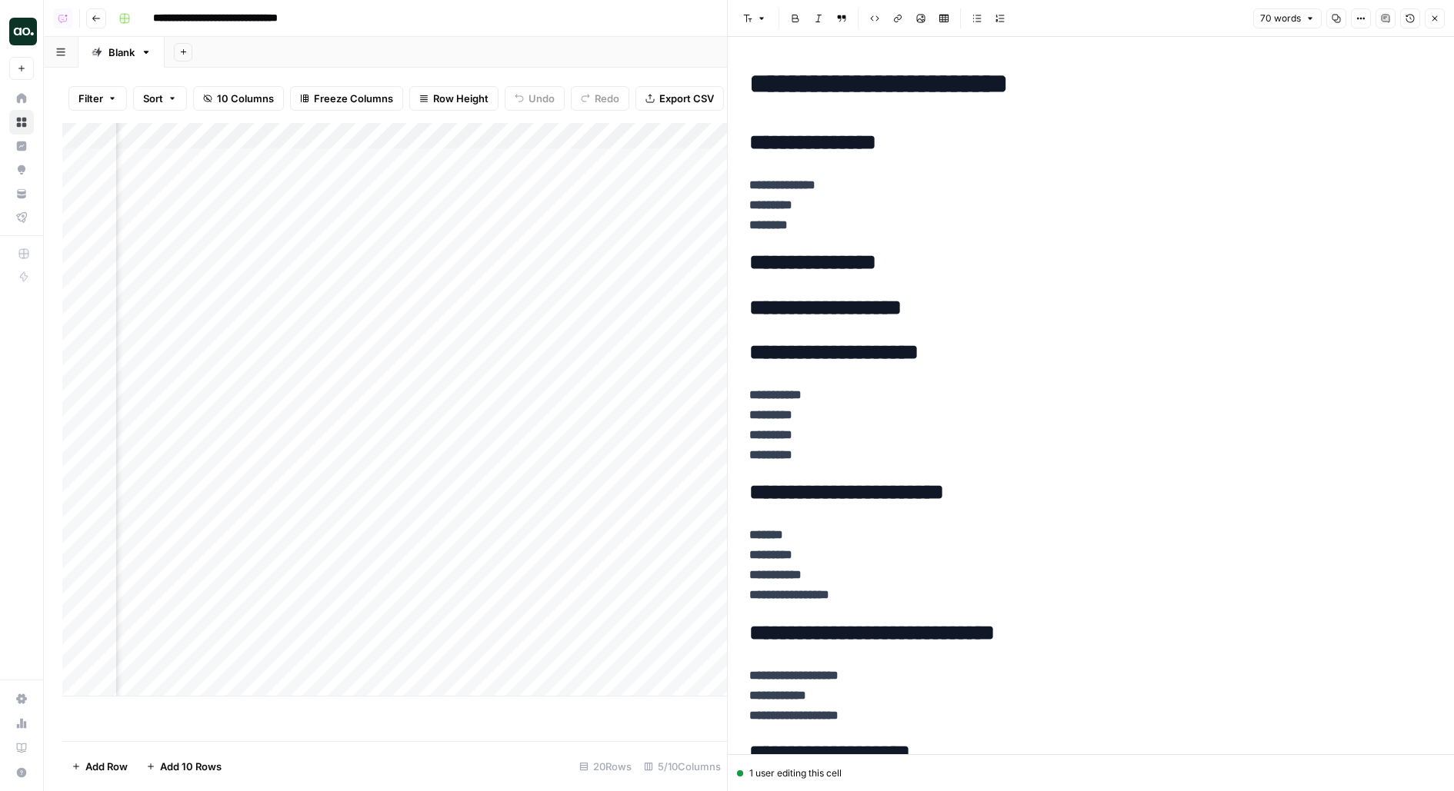
click at [1434, 22] on icon "button" at bounding box center [1434, 18] width 9 height 9
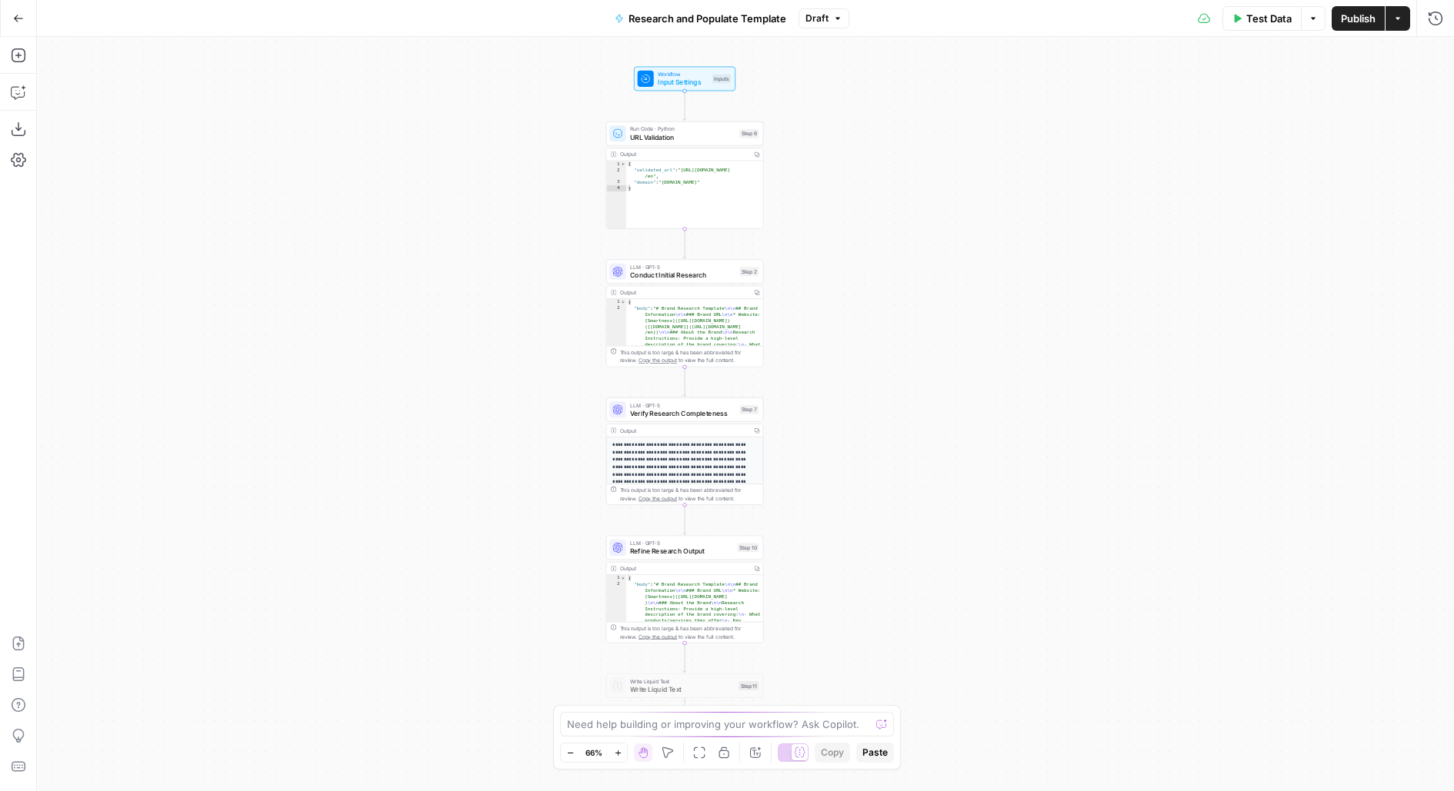
drag, startPoint x: 876, startPoint y: 282, endPoint x: 727, endPoint y: 247, distance: 153.2
click at [728, 248] on div "Workflow Input Settings Inputs Run Code · Python URL Validation Step 6 Output C…" at bounding box center [745, 414] width 1417 height 755
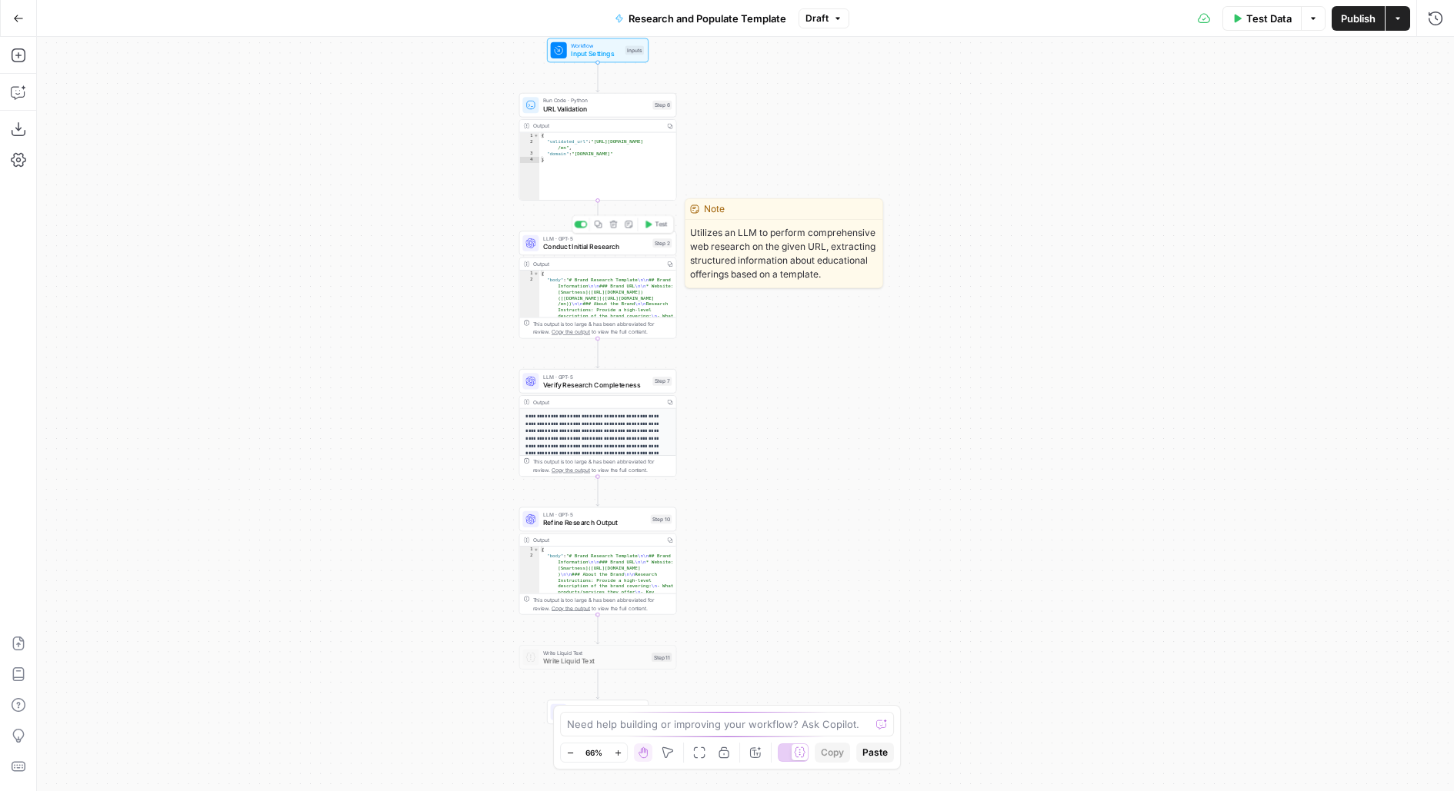
click at [615, 245] on span "Conduct Initial Research" at bounding box center [595, 247] width 105 height 10
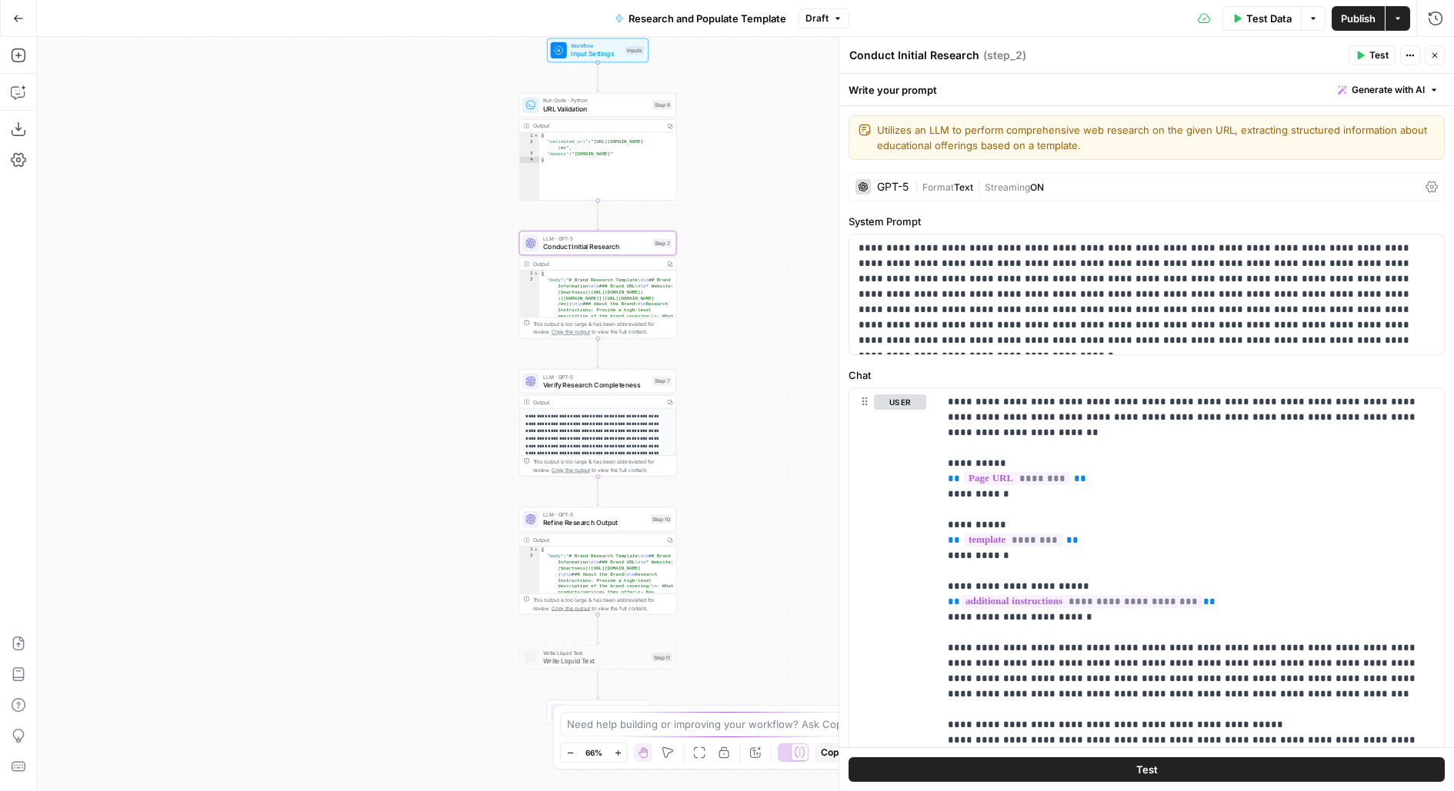
drag, startPoint x: 718, startPoint y: 405, endPoint x: 718, endPoint y: 298, distance: 106.9
click at [718, 307] on div "Workflow Input Settings Inputs Run Code · Python URL Validation Step 6 Output C…" at bounding box center [745, 414] width 1417 height 755
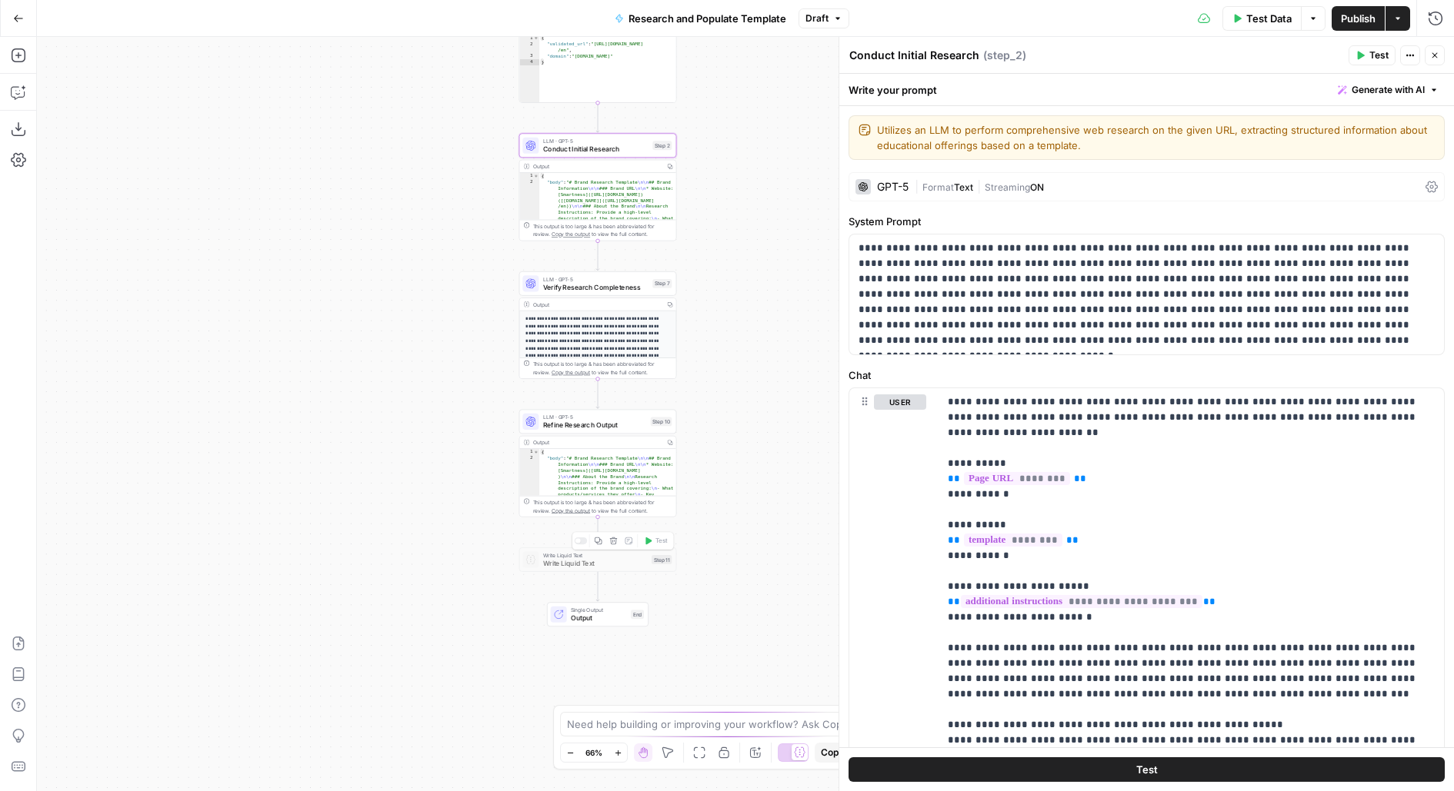
click at [615, 541] on icon "button" at bounding box center [613, 541] width 8 height 8
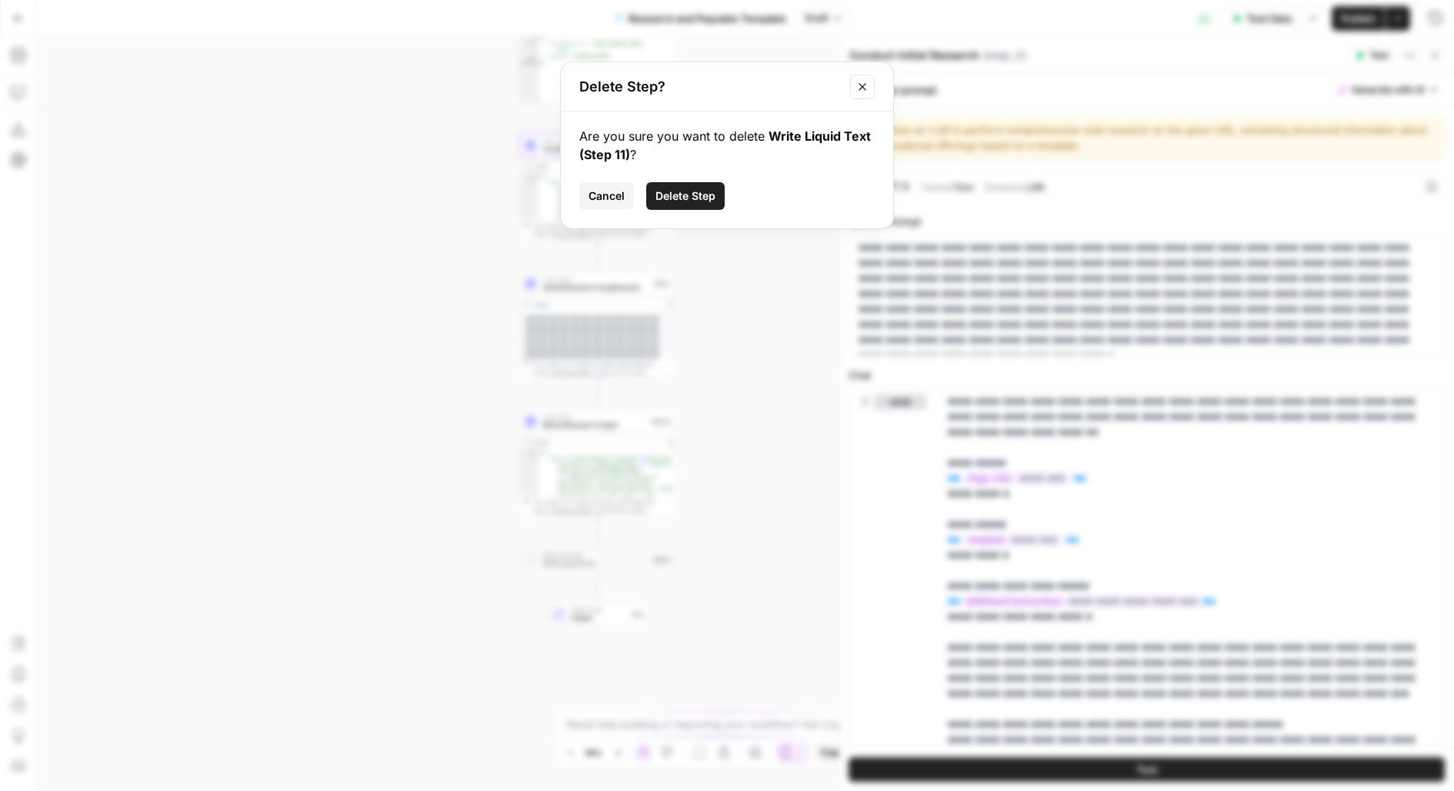
click at [692, 196] on span "Delete Step" at bounding box center [685, 195] width 60 height 15
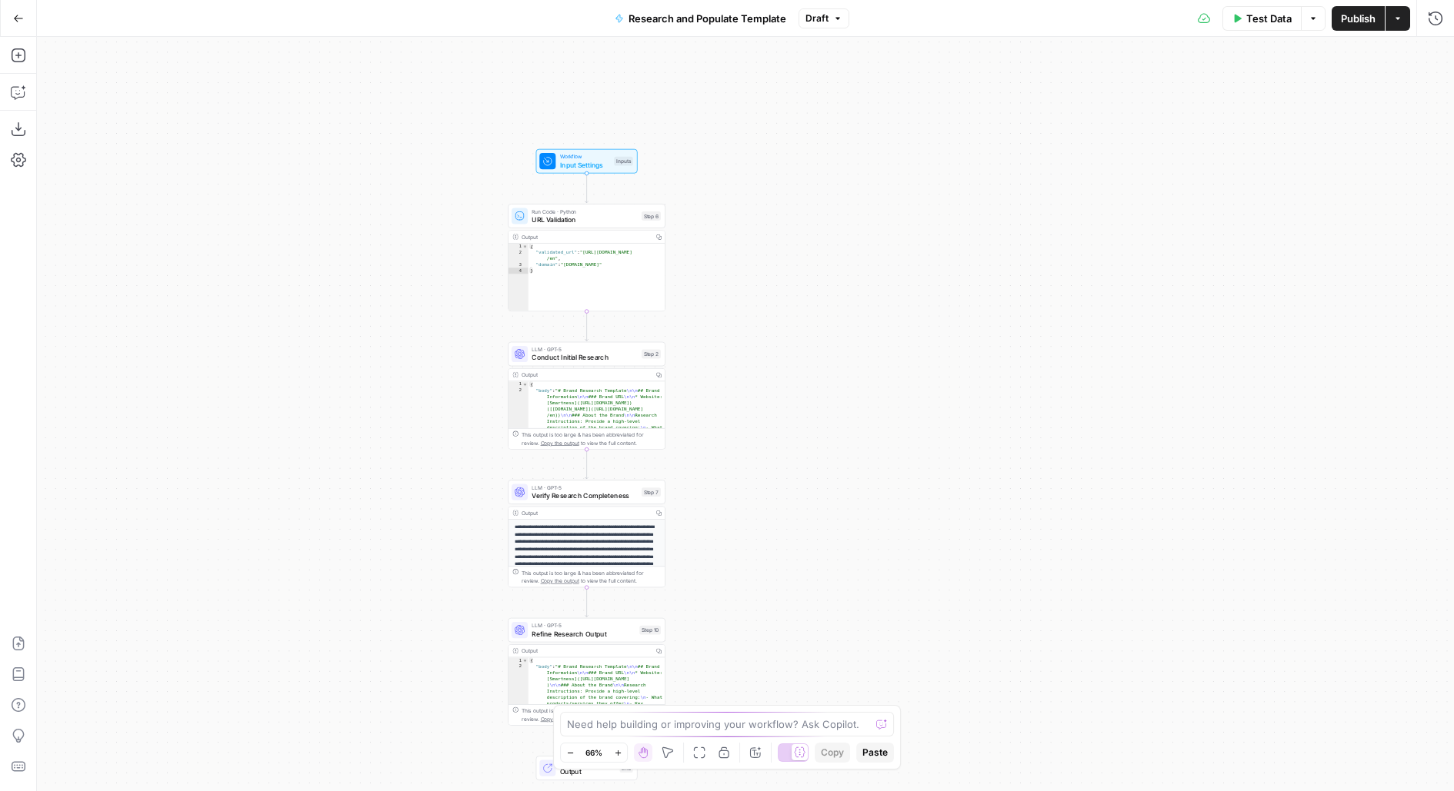
click at [621, 222] on span "URL Validation" at bounding box center [583, 220] width 105 height 10
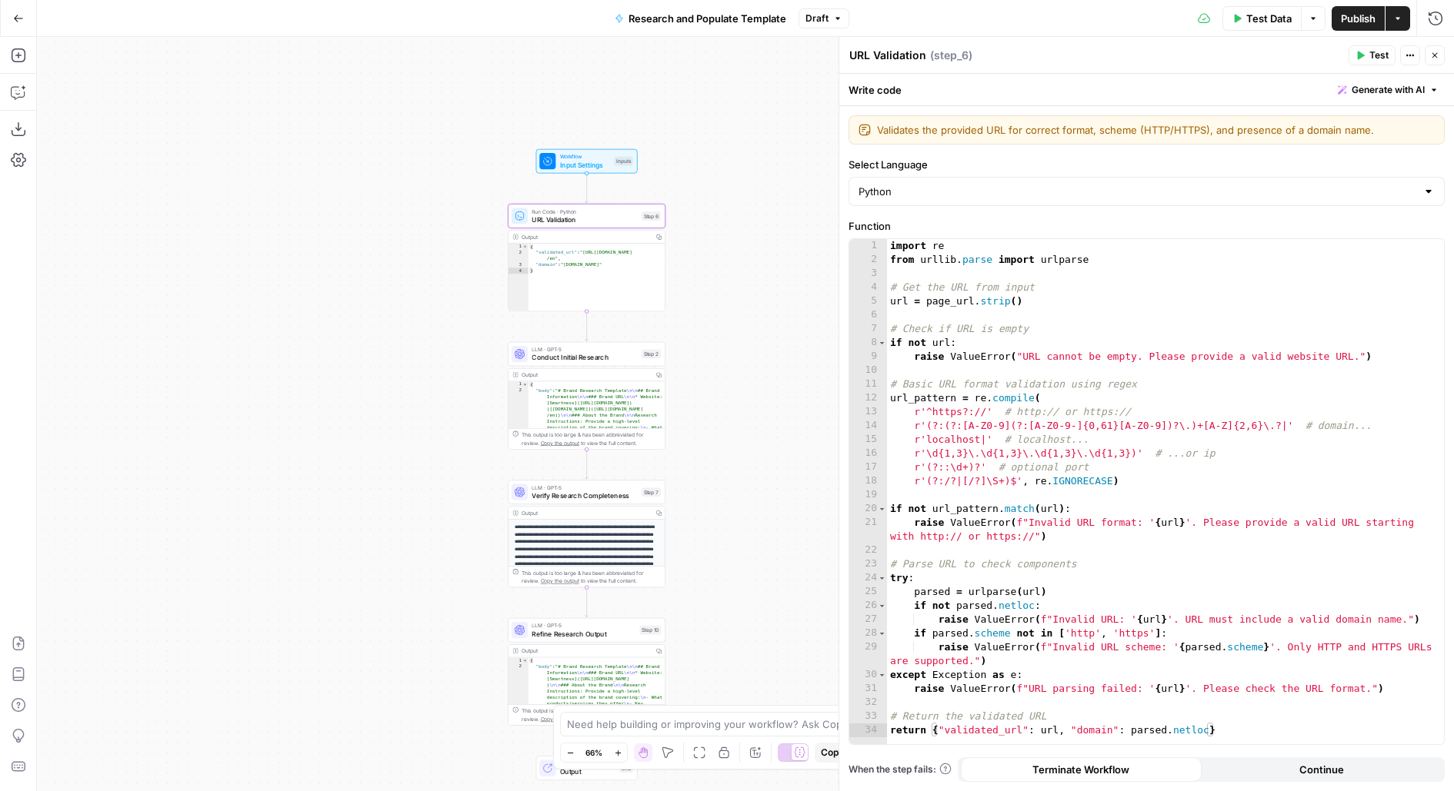
click at [1379, 16] on button "Publish" at bounding box center [1357, 18] width 53 height 25
click at [27, 18] on button "Go Back" at bounding box center [19, 19] width 28 height 28
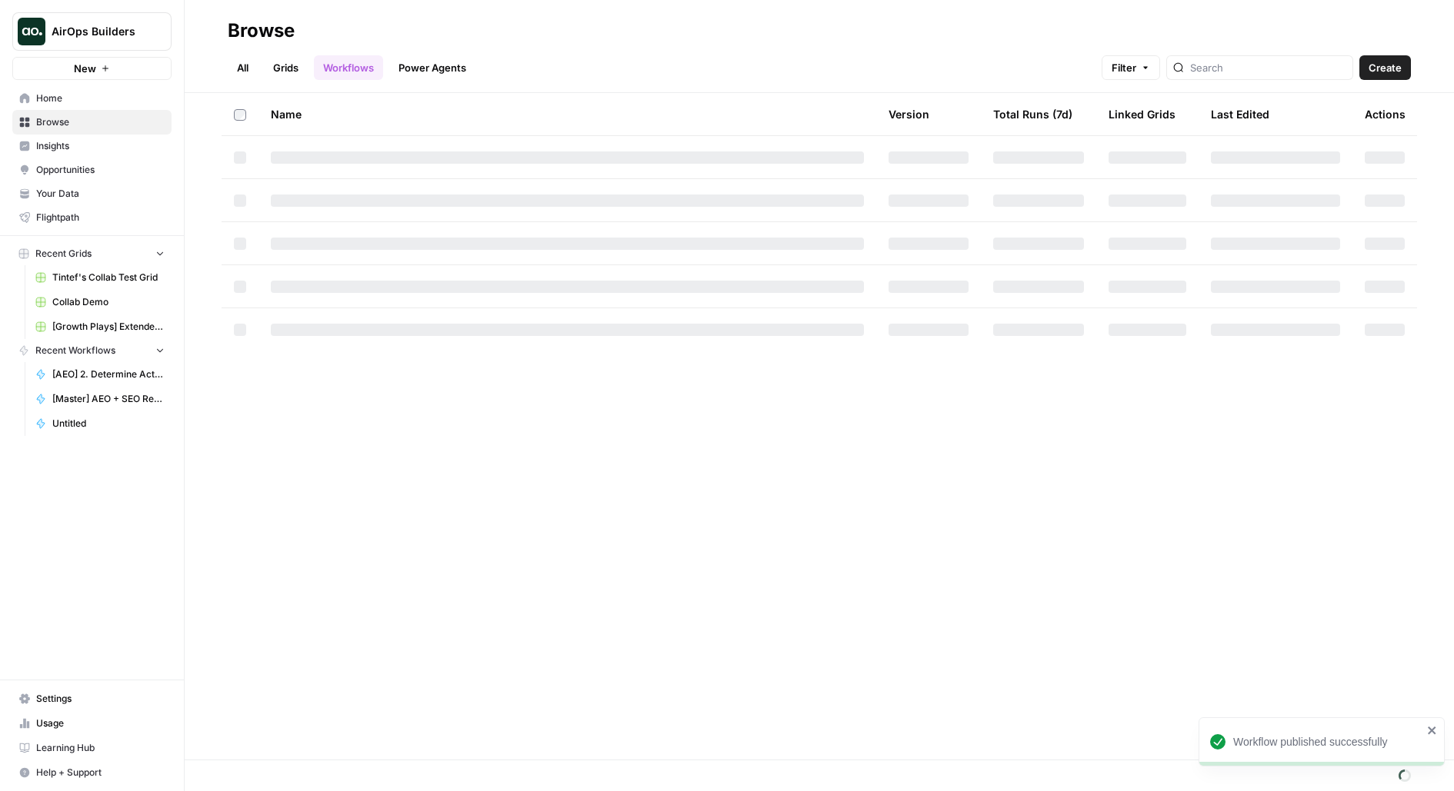
click at [96, 152] on span "Insights" at bounding box center [100, 146] width 128 height 14
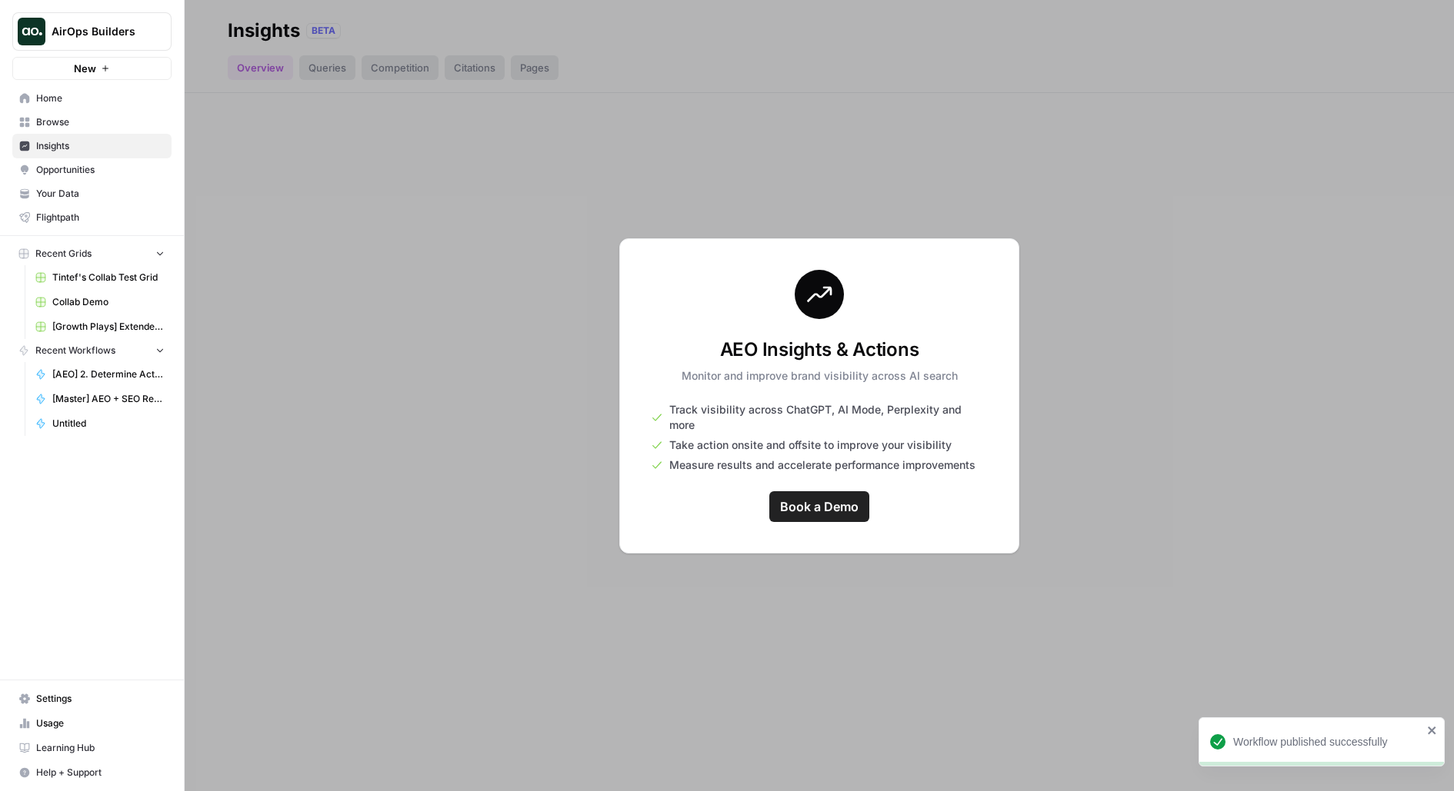
click at [102, 130] on link "Browse" at bounding box center [91, 122] width 159 height 25
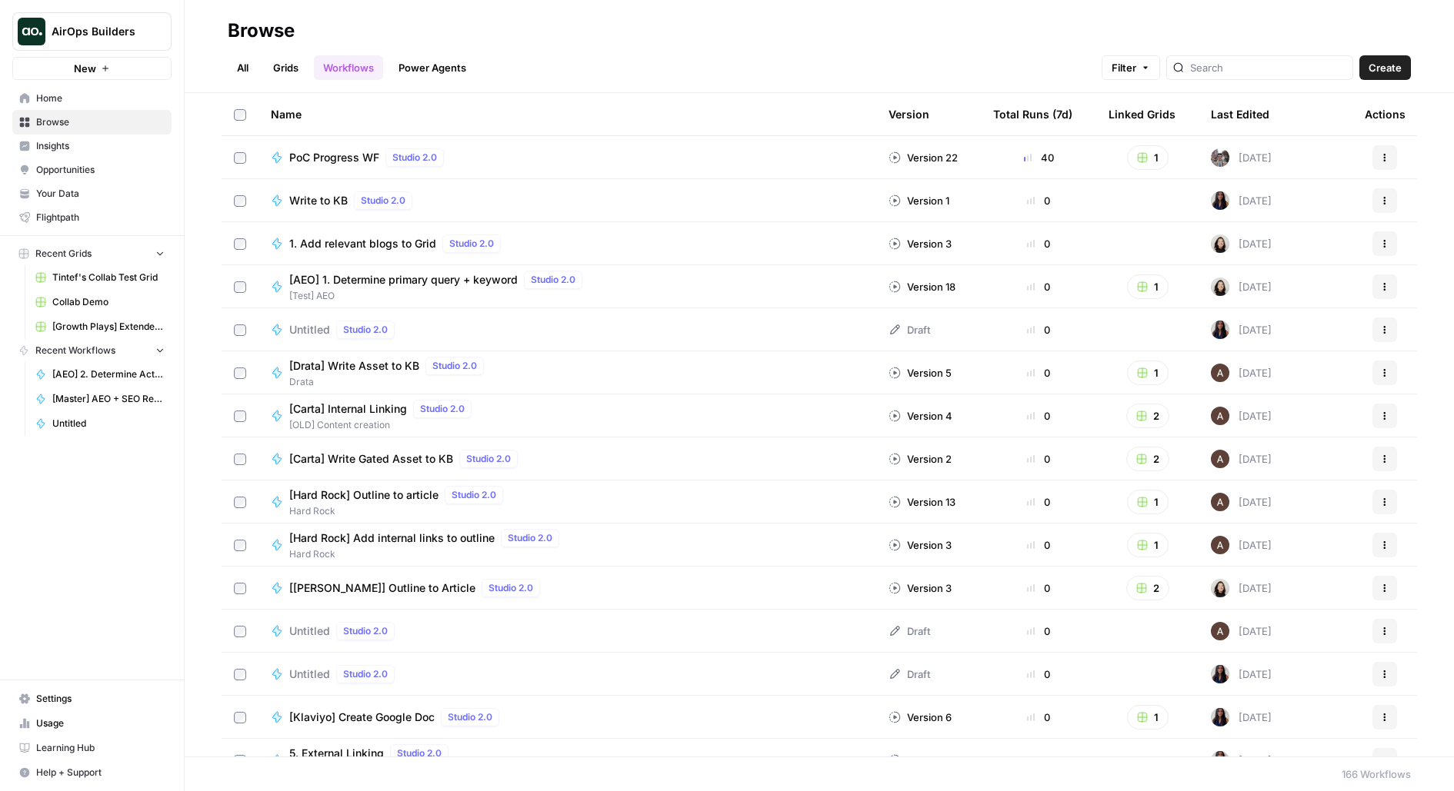
click at [249, 66] on link "All" at bounding box center [243, 67] width 30 height 25
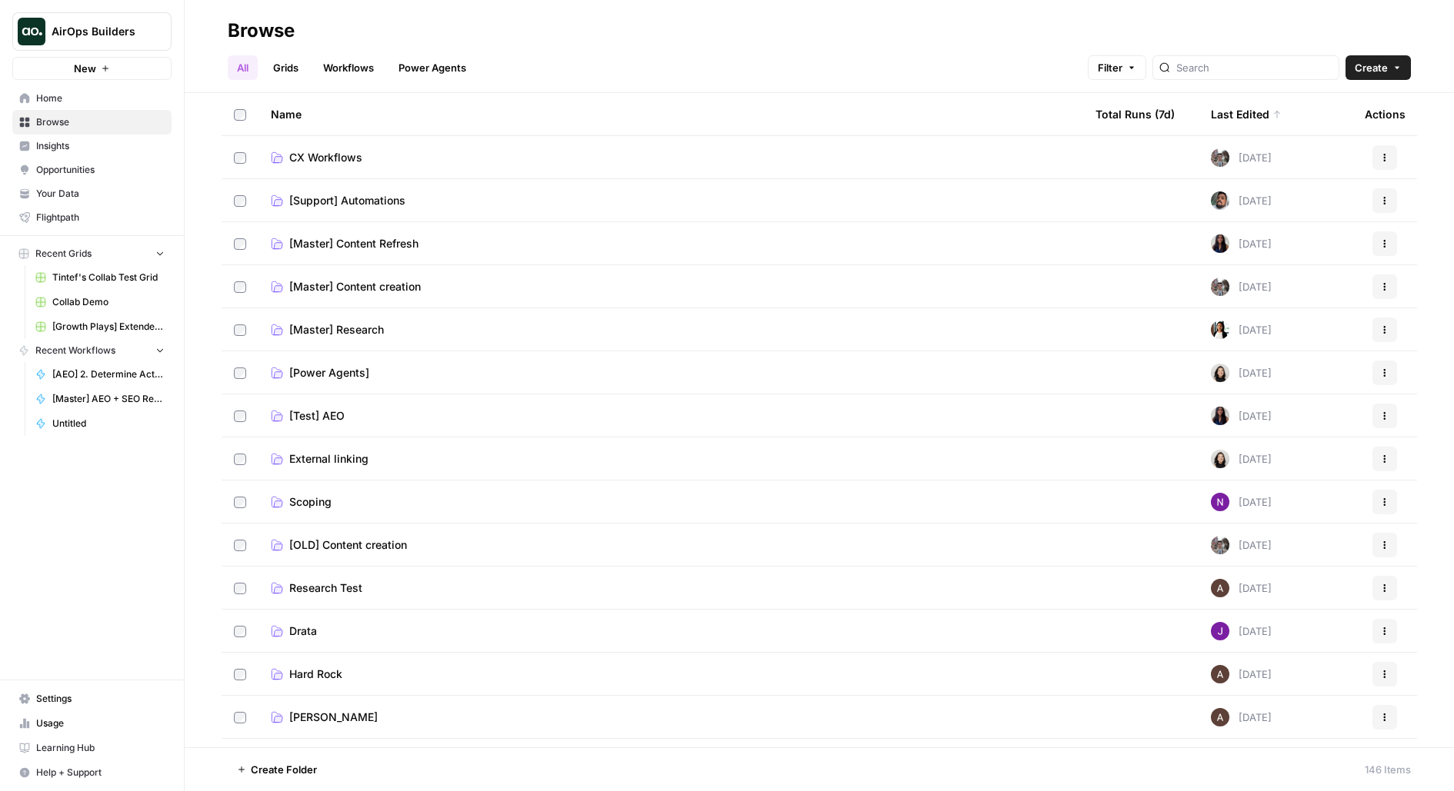
click at [367, 68] on link "Workflows" at bounding box center [348, 67] width 69 height 25
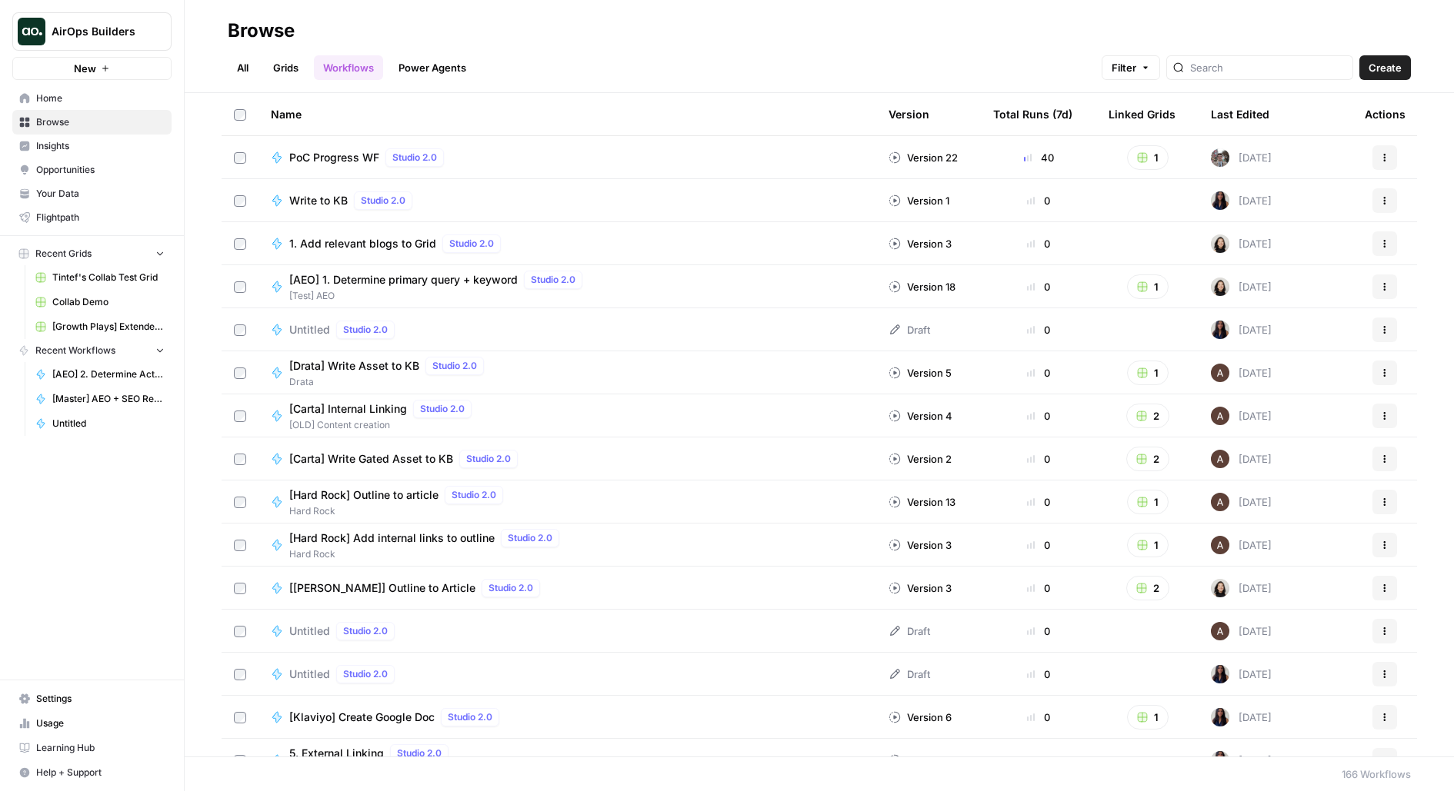
click at [1230, 115] on div "Last Edited" at bounding box center [1240, 114] width 58 height 42
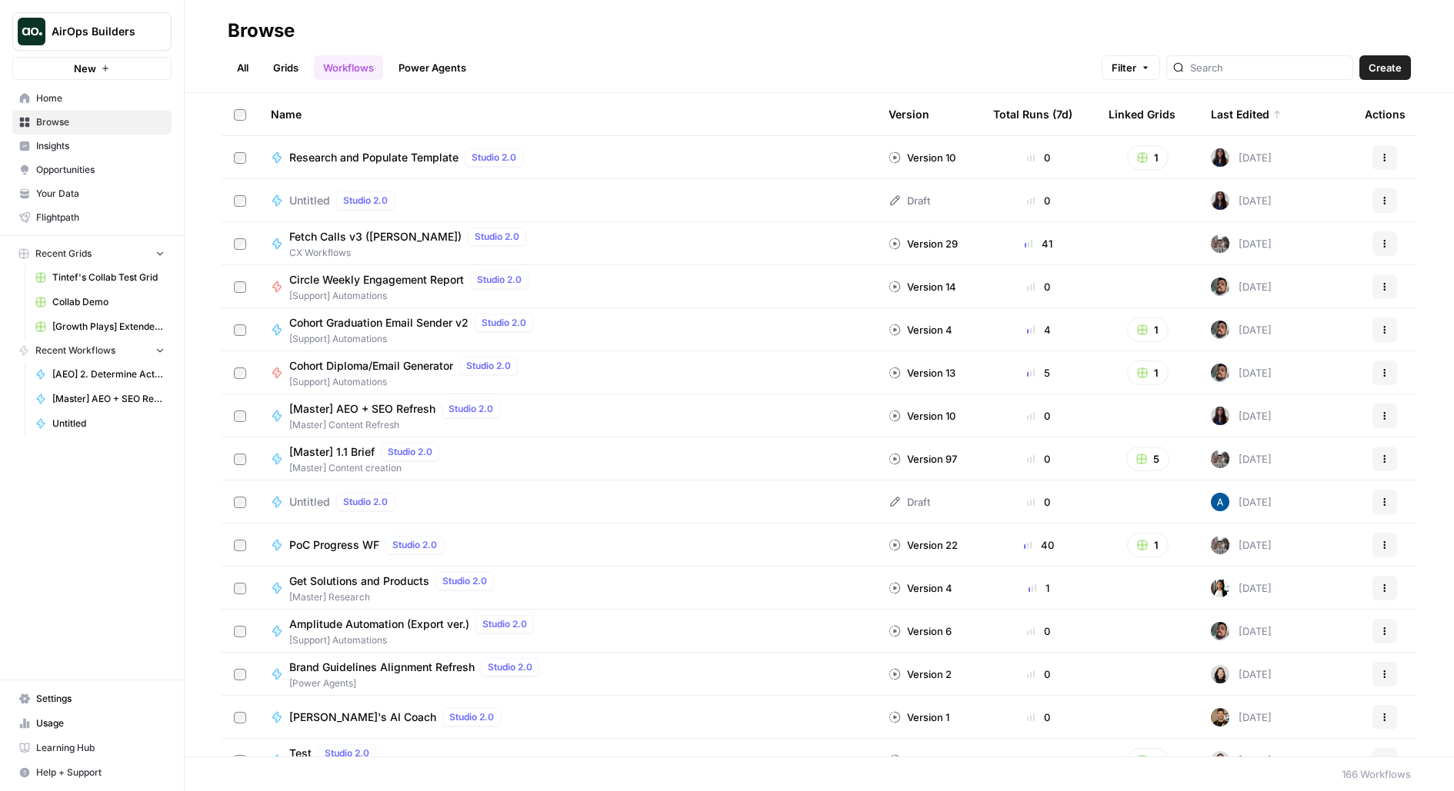
click at [351, 208] on div "Studio 2.0" at bounding box center [365, 201] width 58 height 18
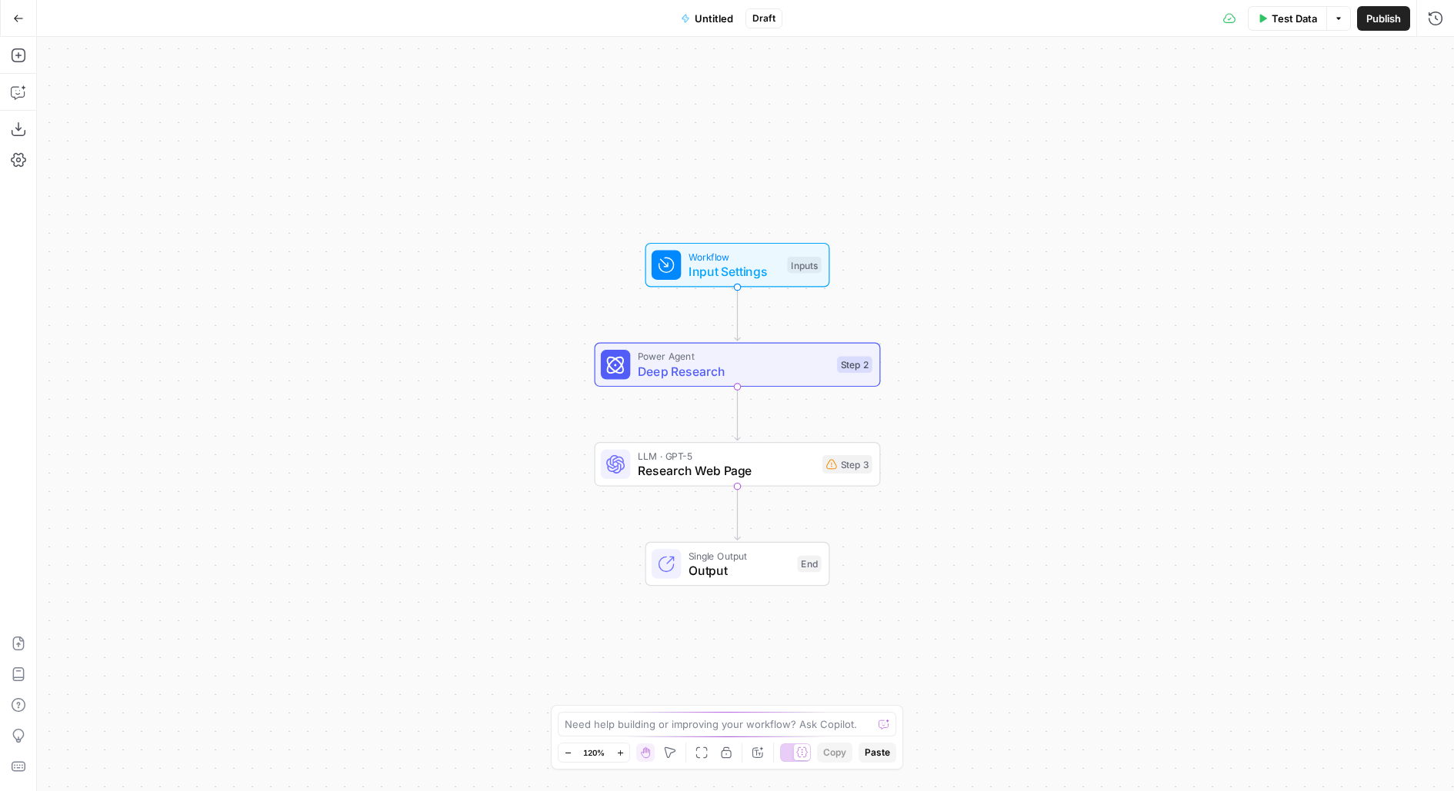
drag, startPoint x: 510, startPoint y: 402, endPoint x: 382, endPoint y: 255, distance: 195.7
click at [382, 258] on div "Workflow Input Settings Inputs Power Agent Deep Research Step 2 LLM · GPT-5 Res…" at bounding box center [745, 414] width 1417 height 755
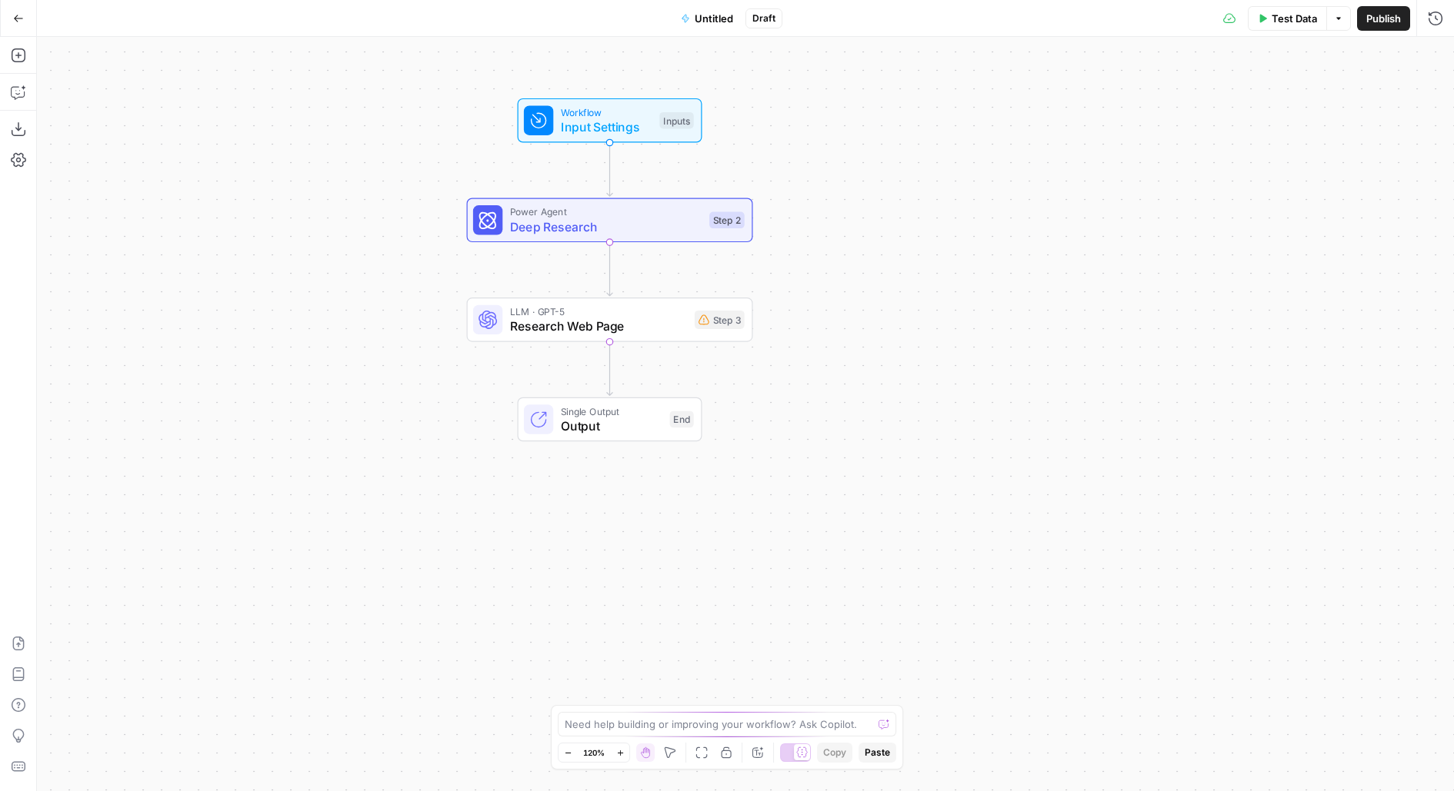
click at [517, 352] on div "Workflow Input Settings Inputs Power Agent Deep Research Step 2 LLM · GPT-5 Res…" at bounding box center [745, 414] width 1417 height 755
click at [513, 308] on span "LLM · GPT-5" at bounding box center [598, 312] width 177 height 15
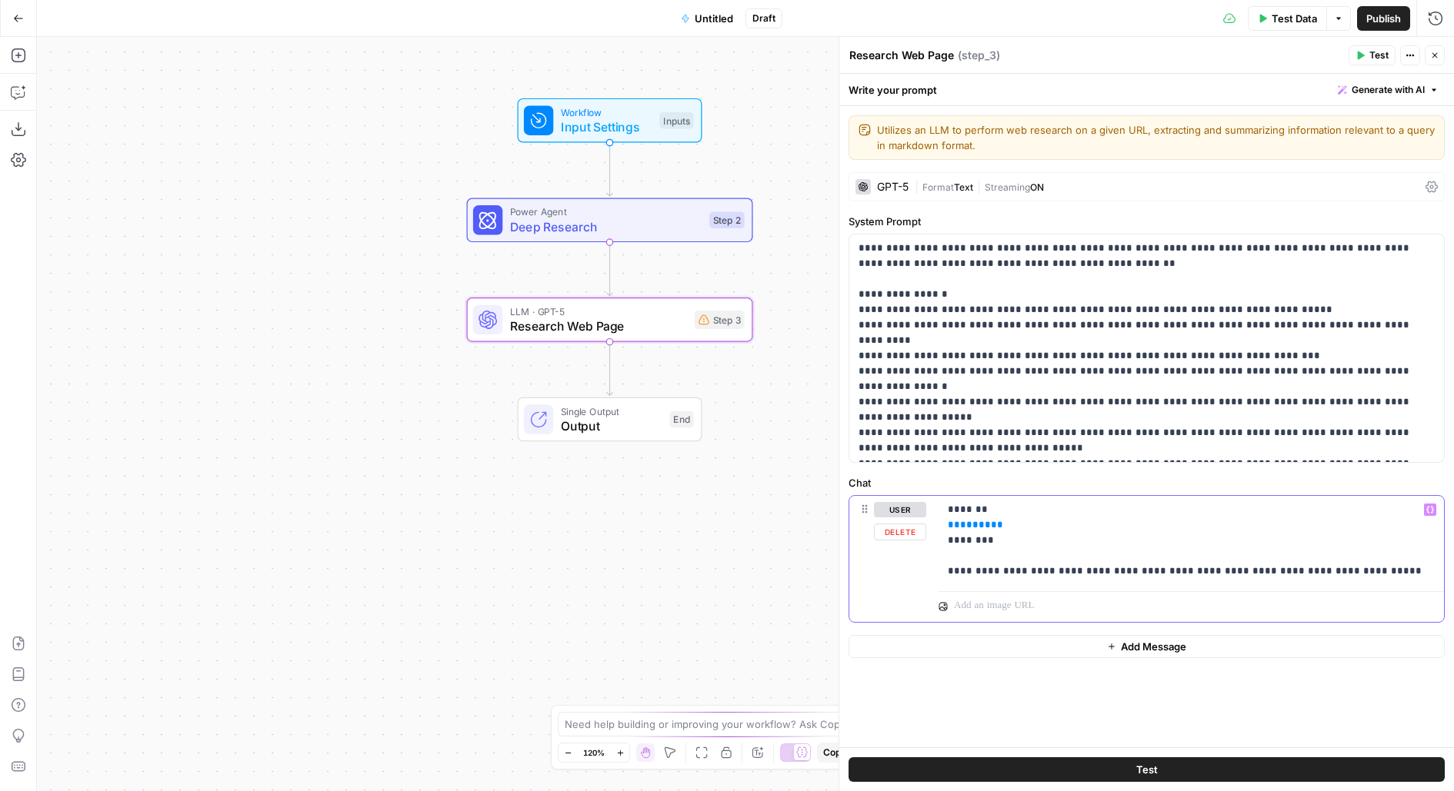
drag, startPoint x: 1021, startPoint y: 528, endPoint x: 845, endPoint y: 525, distance: 176.2
click at [845, 527] on div "**********" at bounding box center [1145, 414] width 615 height 755
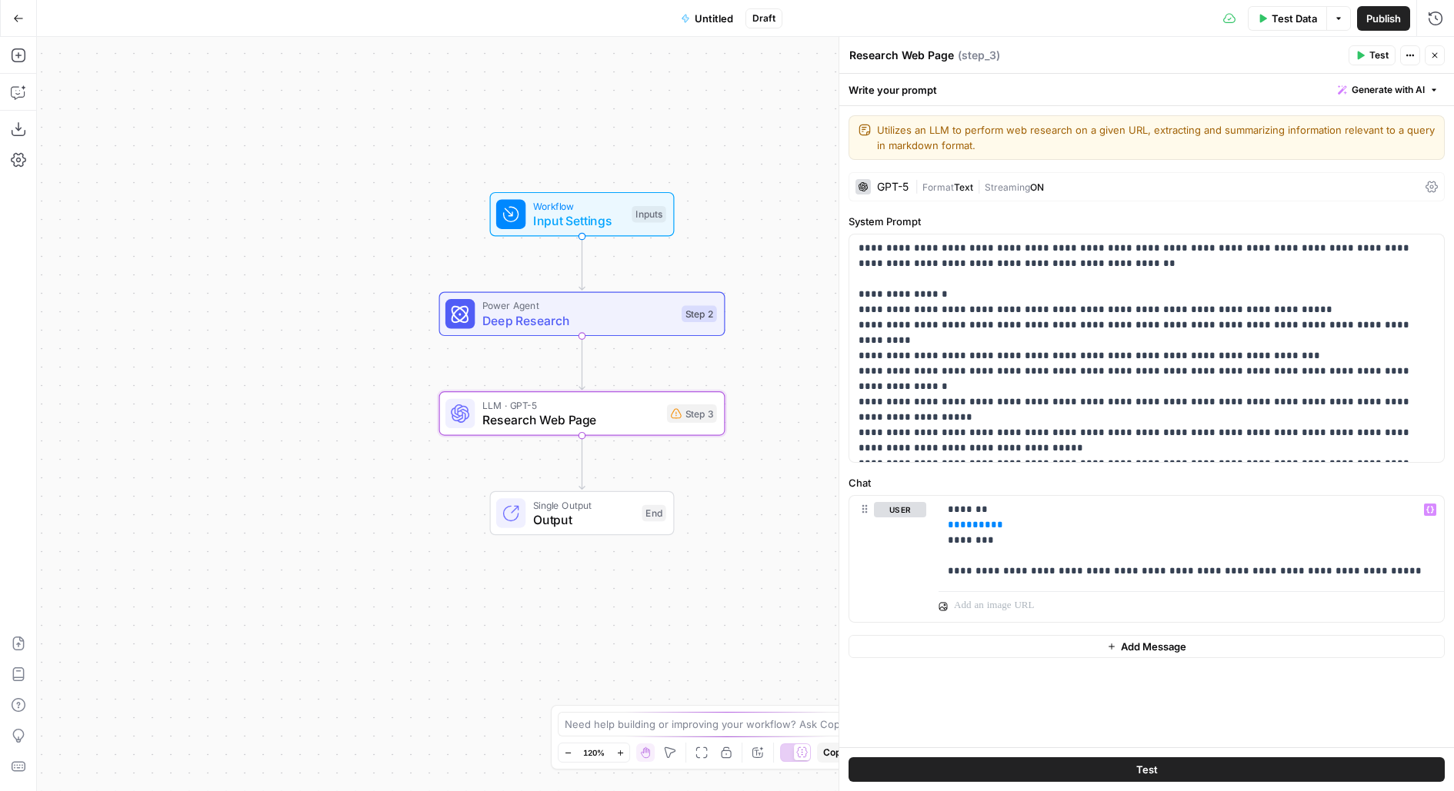
drag, startPoint x: 798, startPoint y: 138, endPoint x: 769, endPoint y: 232, distance: 97.3
click at [770, 232] on div "Workflow Input Settings Inputs Power Agent Deep Research Step 2 LLM · GPT-5 Res…" at bounding box center [745, 414] width 1417 height 755
drag, startPoint x: 769, startPoint y: 232, endPoint x: 671, endPoint y: 194, distance: 104.7
click at [671, 195] on div "Workflow Input Settings Inputs Power Agent Deep Research Step 2 LLM · GPT-5 Res…" at bounding box center [745, 414] width 1417 height 755
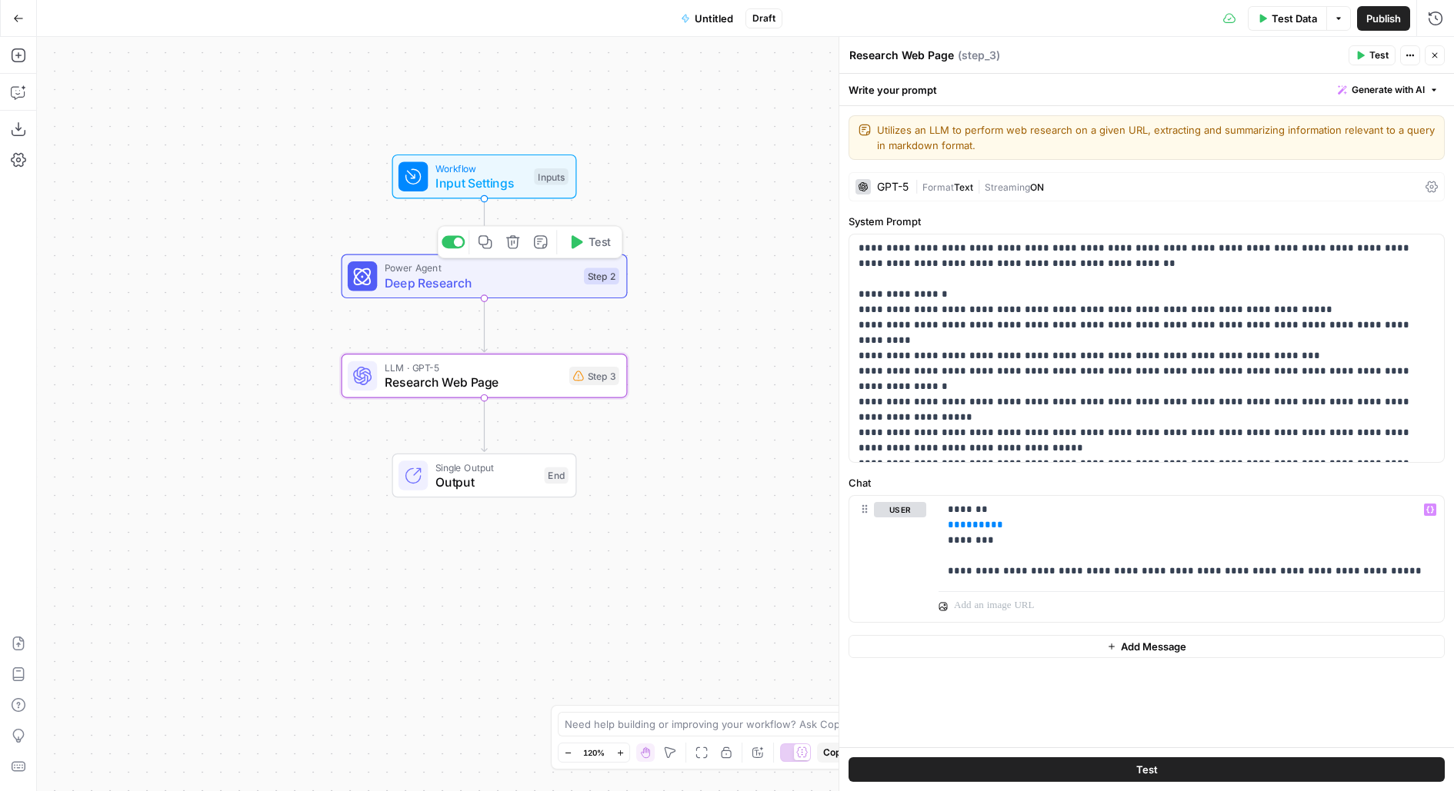
click at [510, 248] on icon "button" at bounding box center [512, 241] width 13 height 13
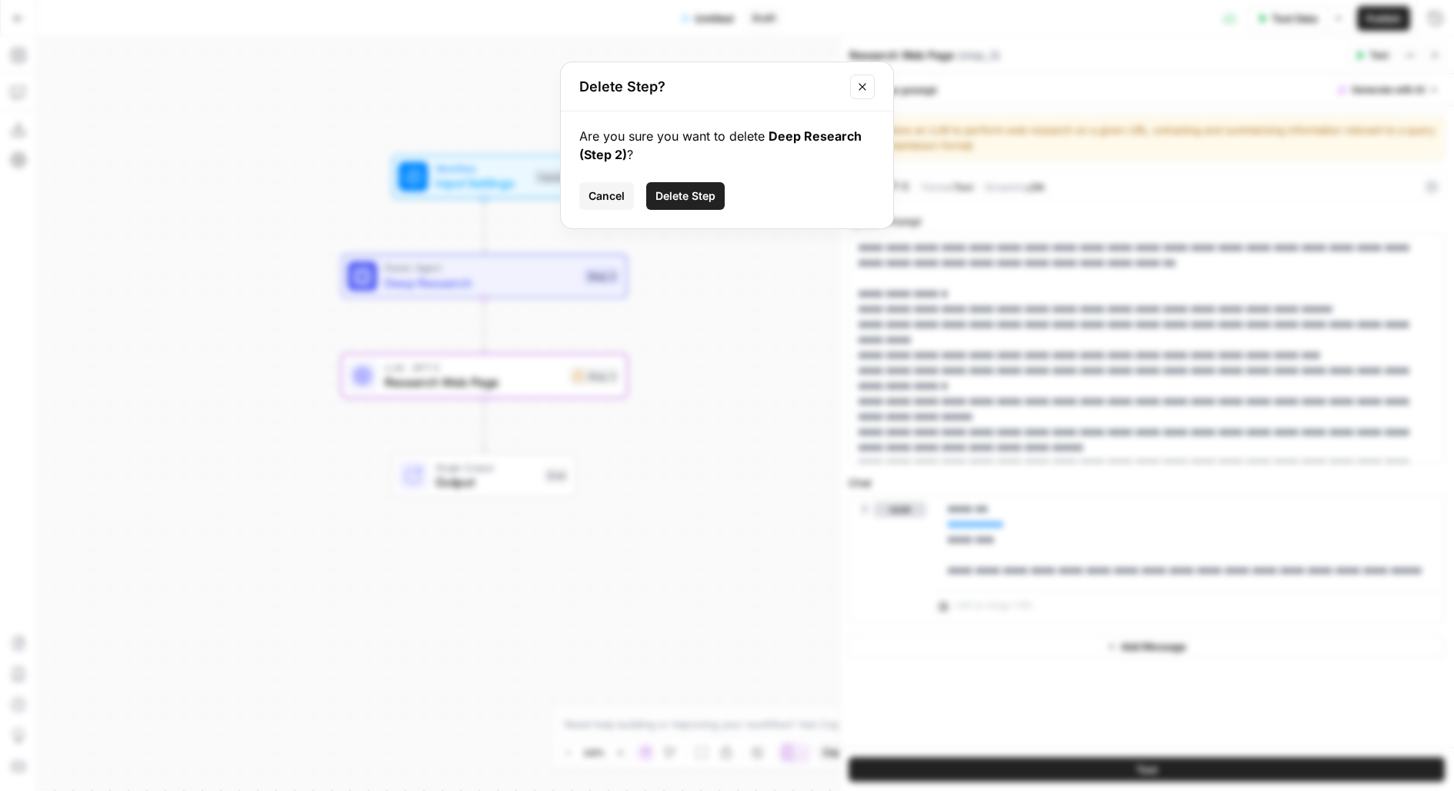
click at [697, 191] on span "Delete Step" at bounding box center [685, 195] width 60 height 15
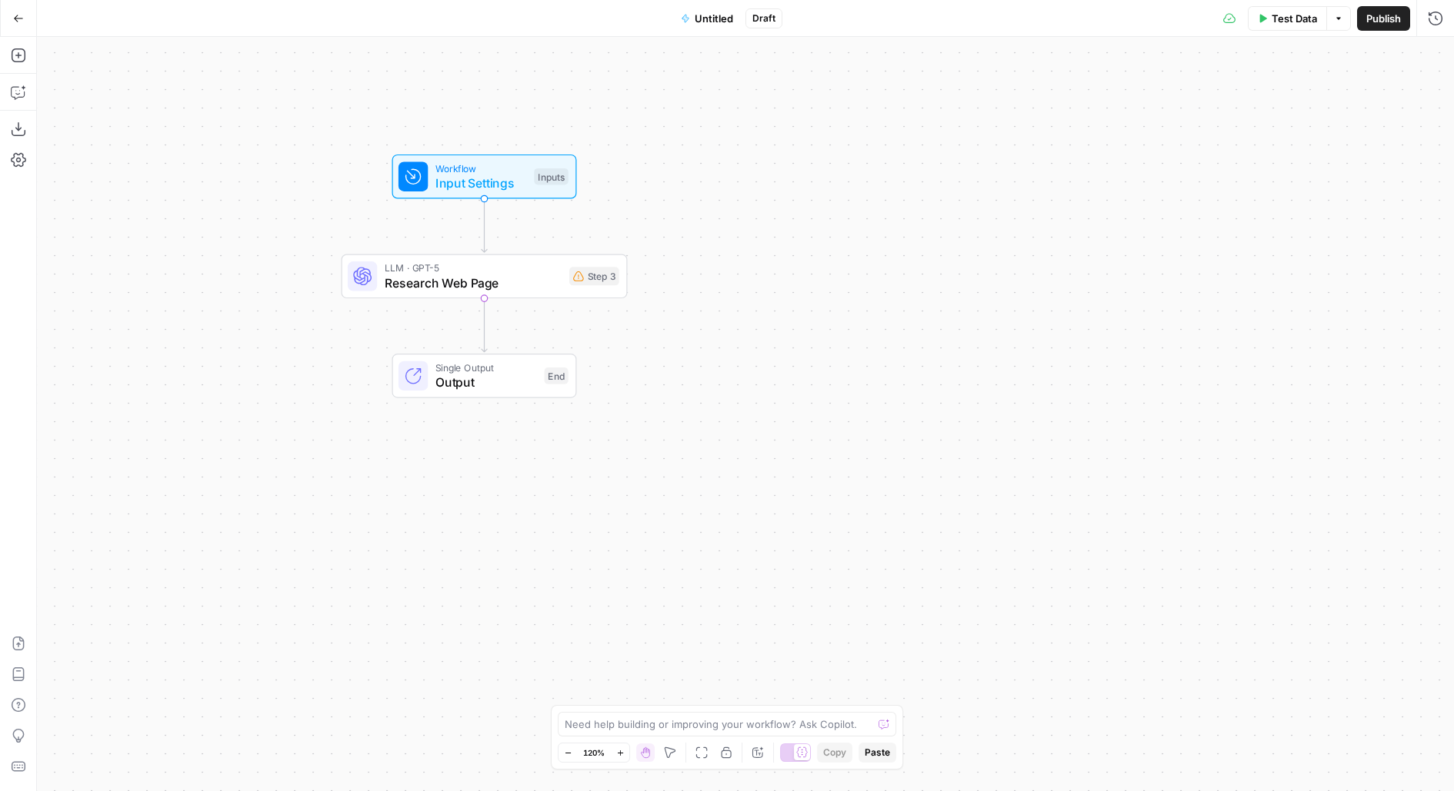
click at [629, 275] on div "Workflow Input Settings Inputs LLM · GPT-5 Research Web Page Step 3 Single Outp…" at bounding box center [745, 414] width 1417 height 755
click at [525, 285] on span "Research Web Page" at bounding box center [473, 283] width 177 height 18
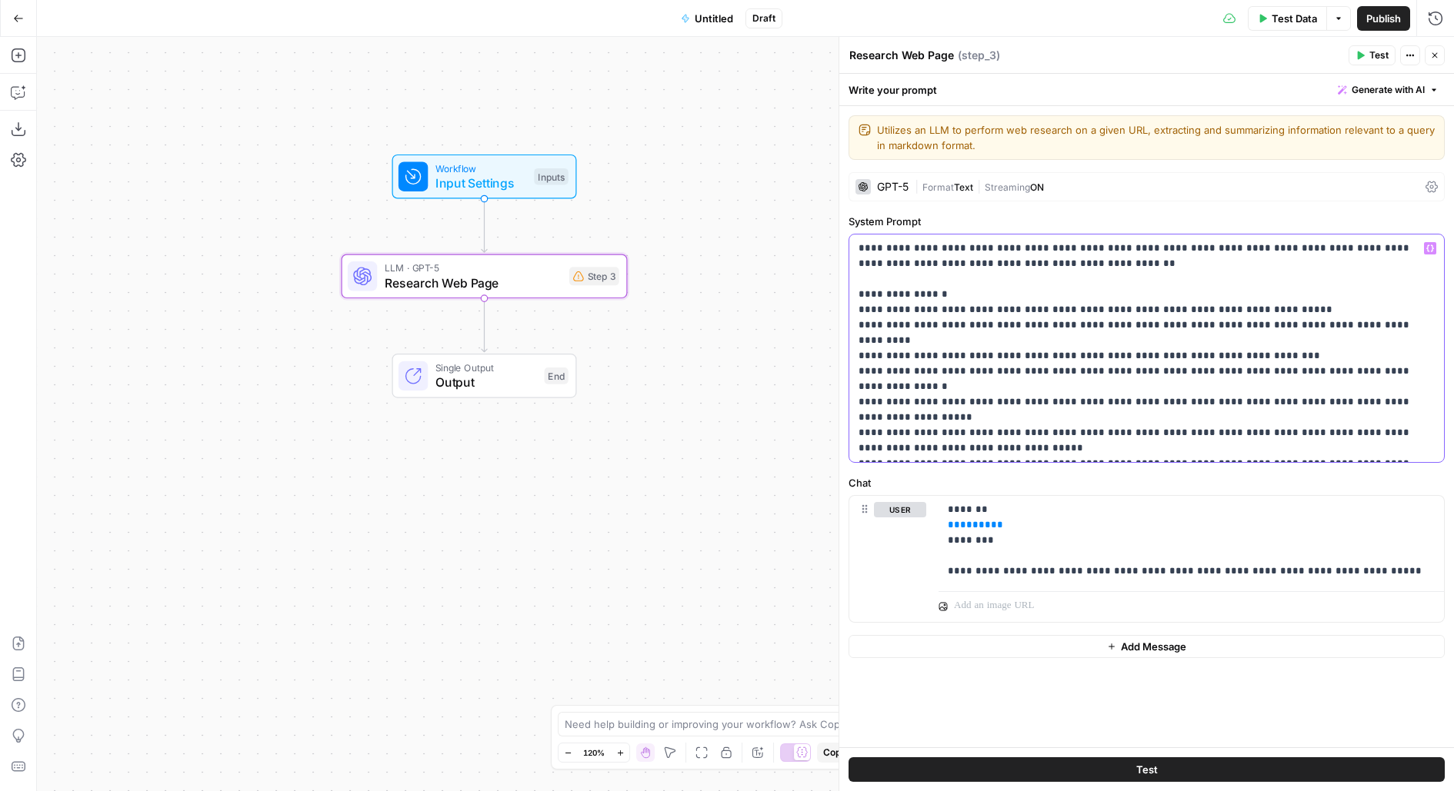
drag, startPoint x: 1285, startPoint y: 306, endPoint x: 1105, endPoint y: 315, distance: 181.0
click at [1105, 315] on p "**********" at bounding box center [1146, 348] width 577 height 215
click at [551, 177] on div "Inputs" at bounding box center [551, 176] width 34 height 17
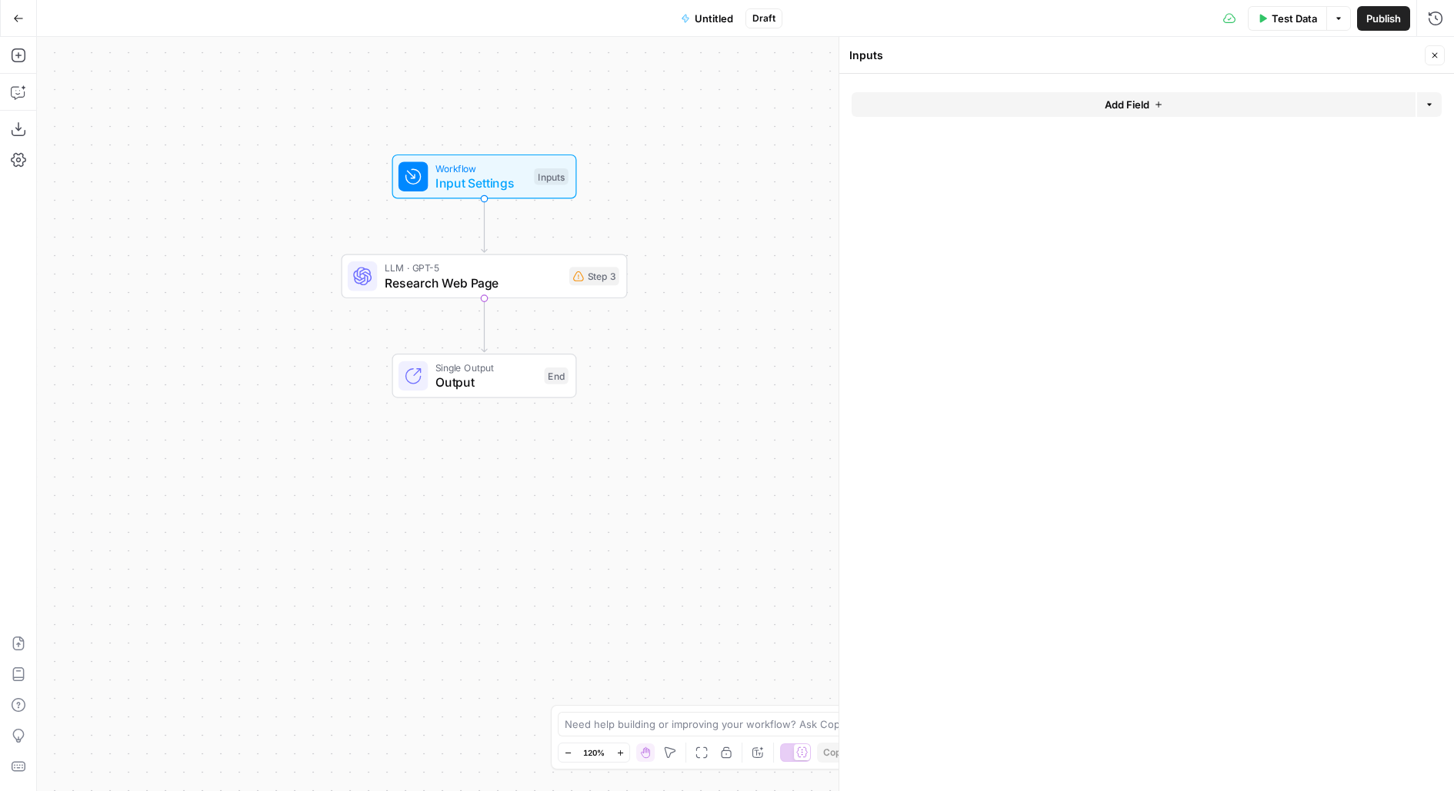
click at [1227, 98] on button "Add Field" at bounding box center [1133, 104] width 564 height 25
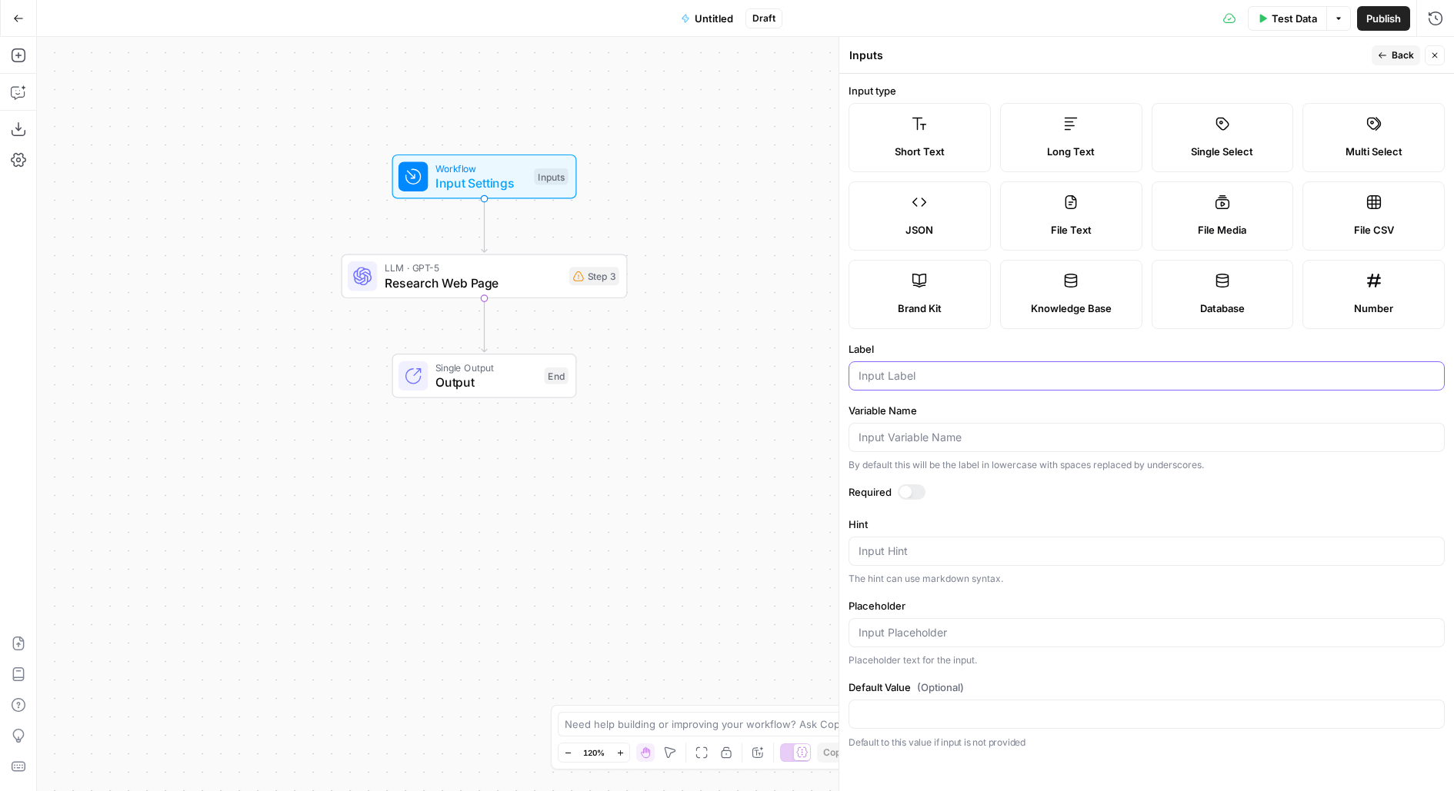
click at [927, 375] on input "Label" at bounding box center [1146, 375] width 576 height 15
type input "Domain"
click at [908, 487] on div at bounding box center [905, 492] width 12 height 12
click at [1401, 52] on span "Back" at bounding box center [1402, 55] width 22 height 14
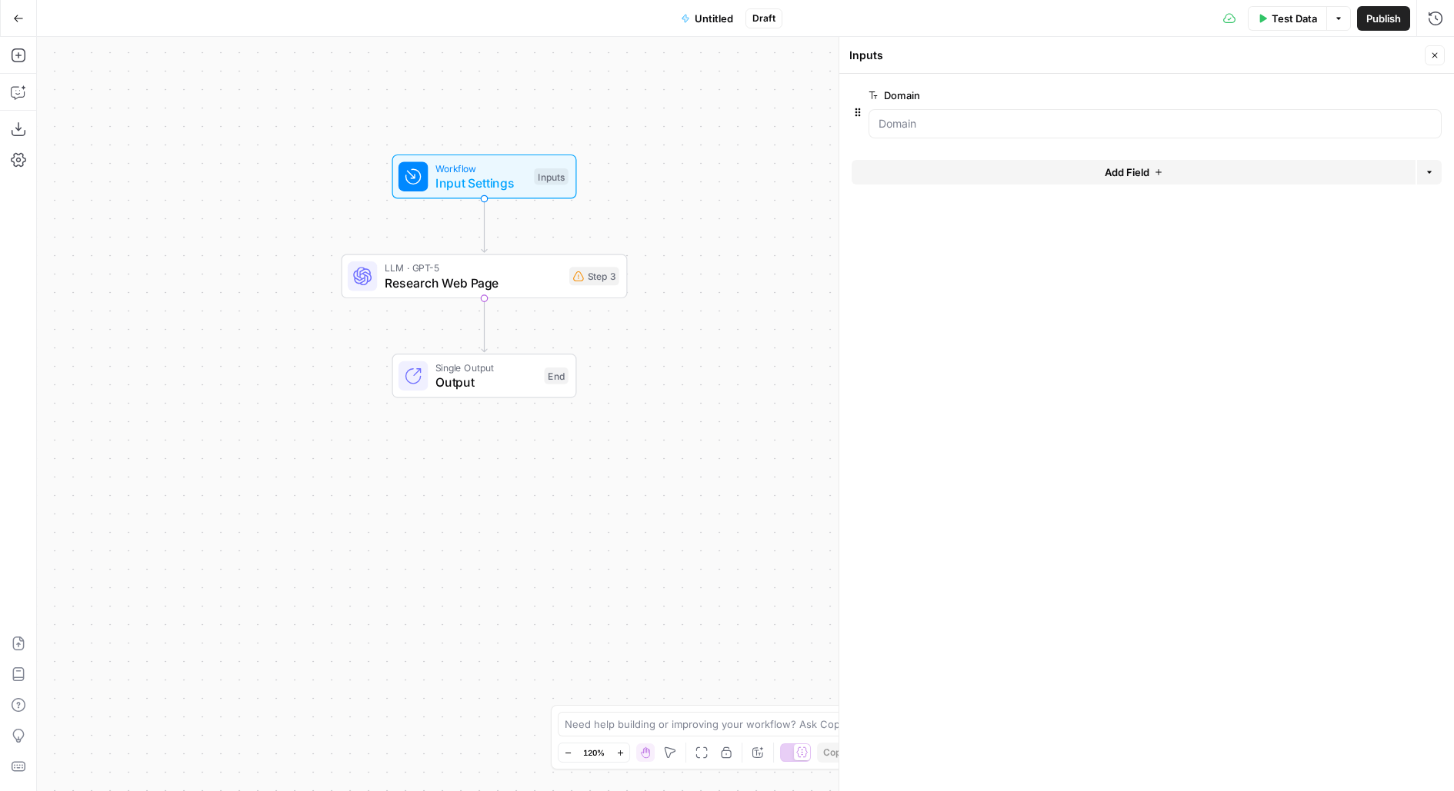
click at [437, 272] on span "LLM · GPT-5" at bounding box center [473, 268] width 177 height 15
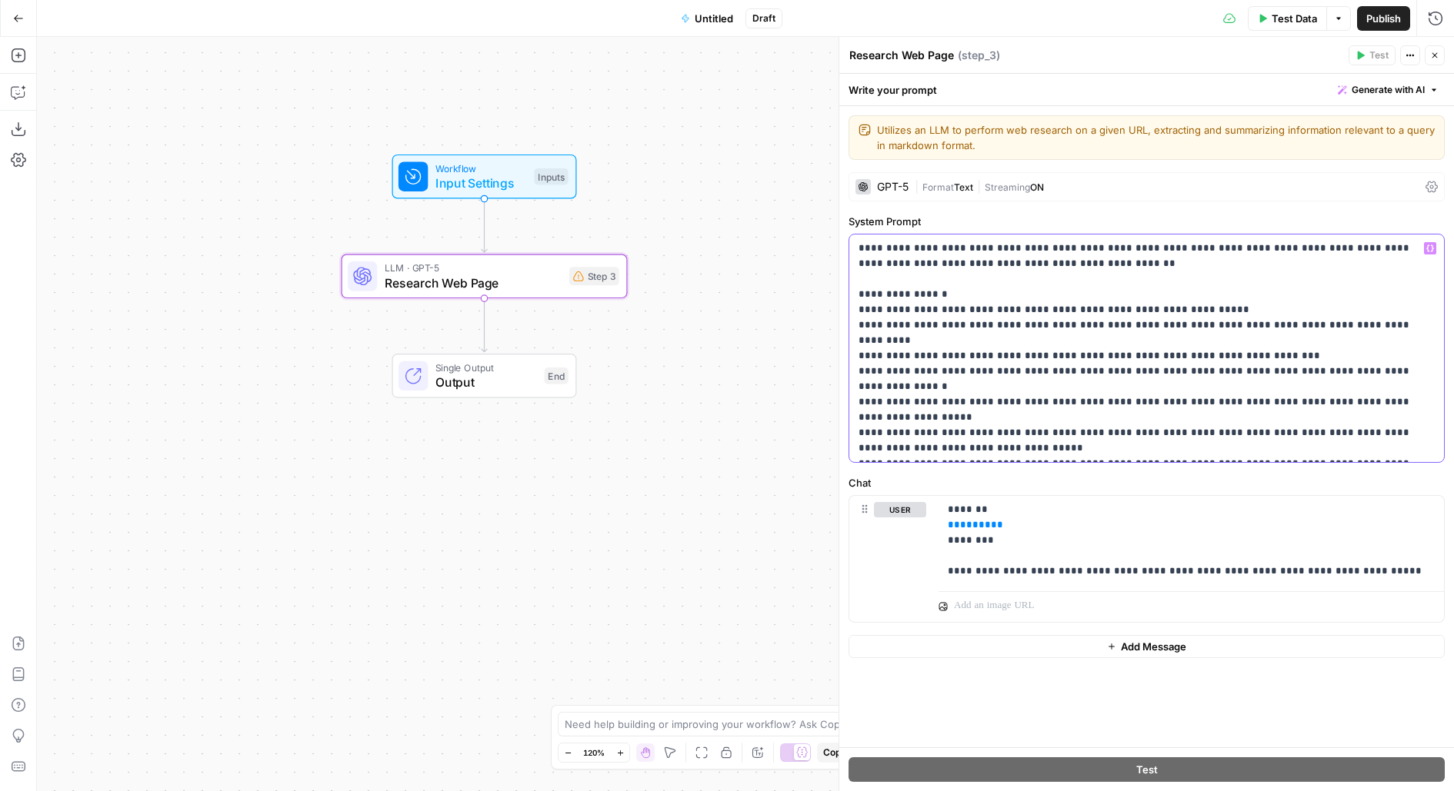
click at [961, 288] on p "**********" at bounding box center [1146, 348] width 577 height 215
click at [1272, 313] on p "**********" at bounding box center [1146, 348] width 577 height 215
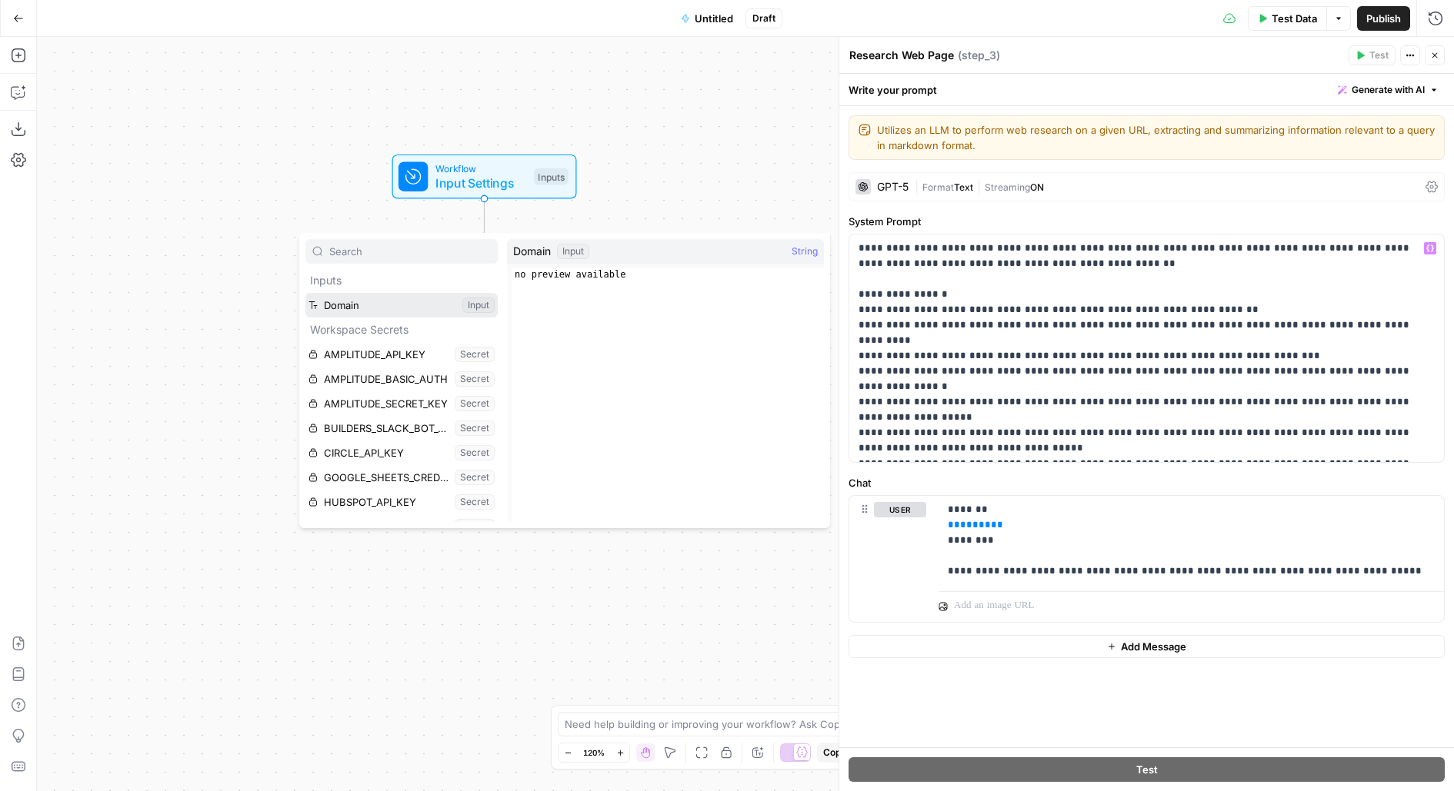
click at [430, 311] on button "Select variable Domain" at bounding box center [401, 305] width 192 height 25
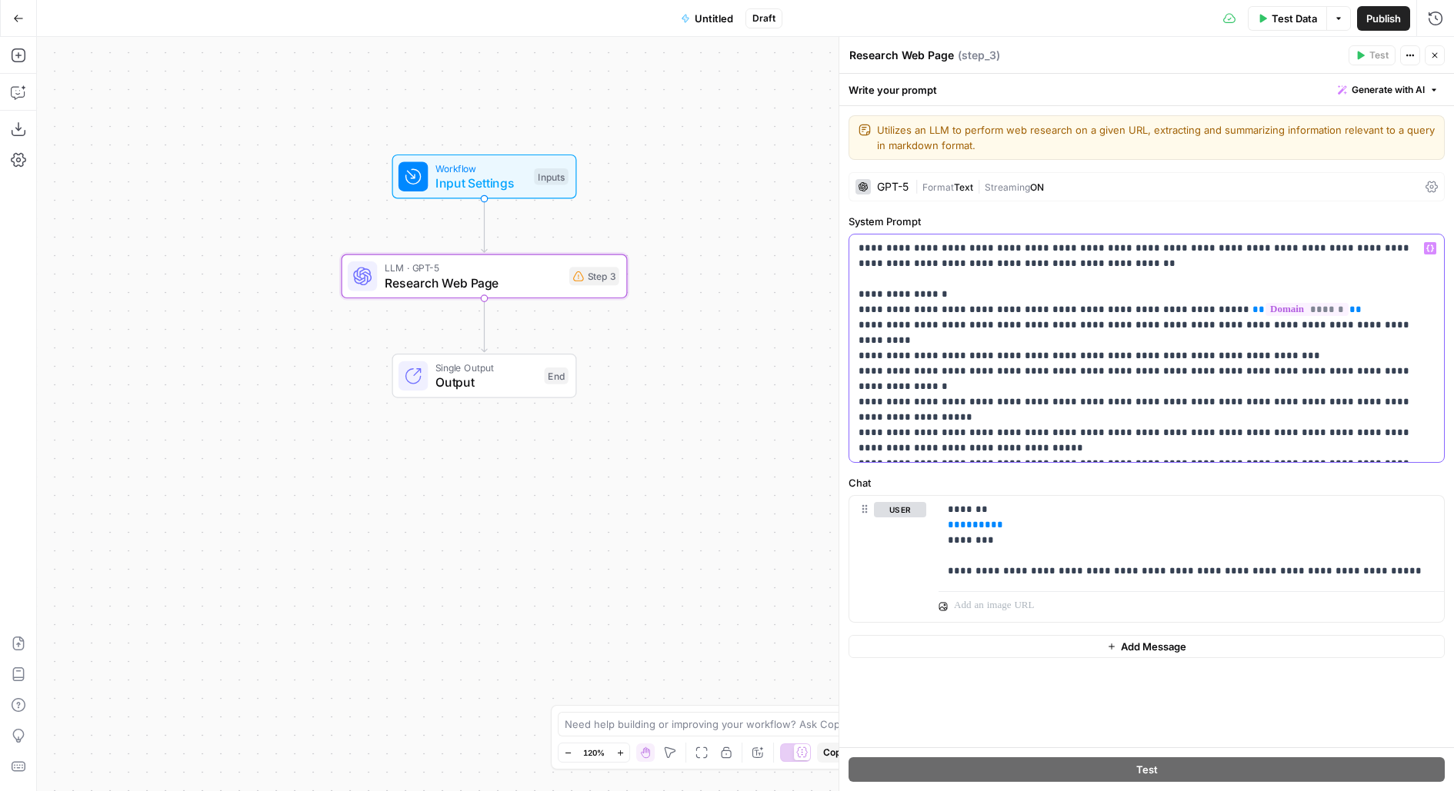
drag, startPoint x: 865, startPoint y: 330, endPoint x: 1221, endPoint y: 329, distance: 356.1
click at [1221, 329] on p "**********" at bounding box center [1146, 348] width 577 height 215
click at [1035, 335] on p "**********" at bounding box center [1146, 348] width 577 height 215
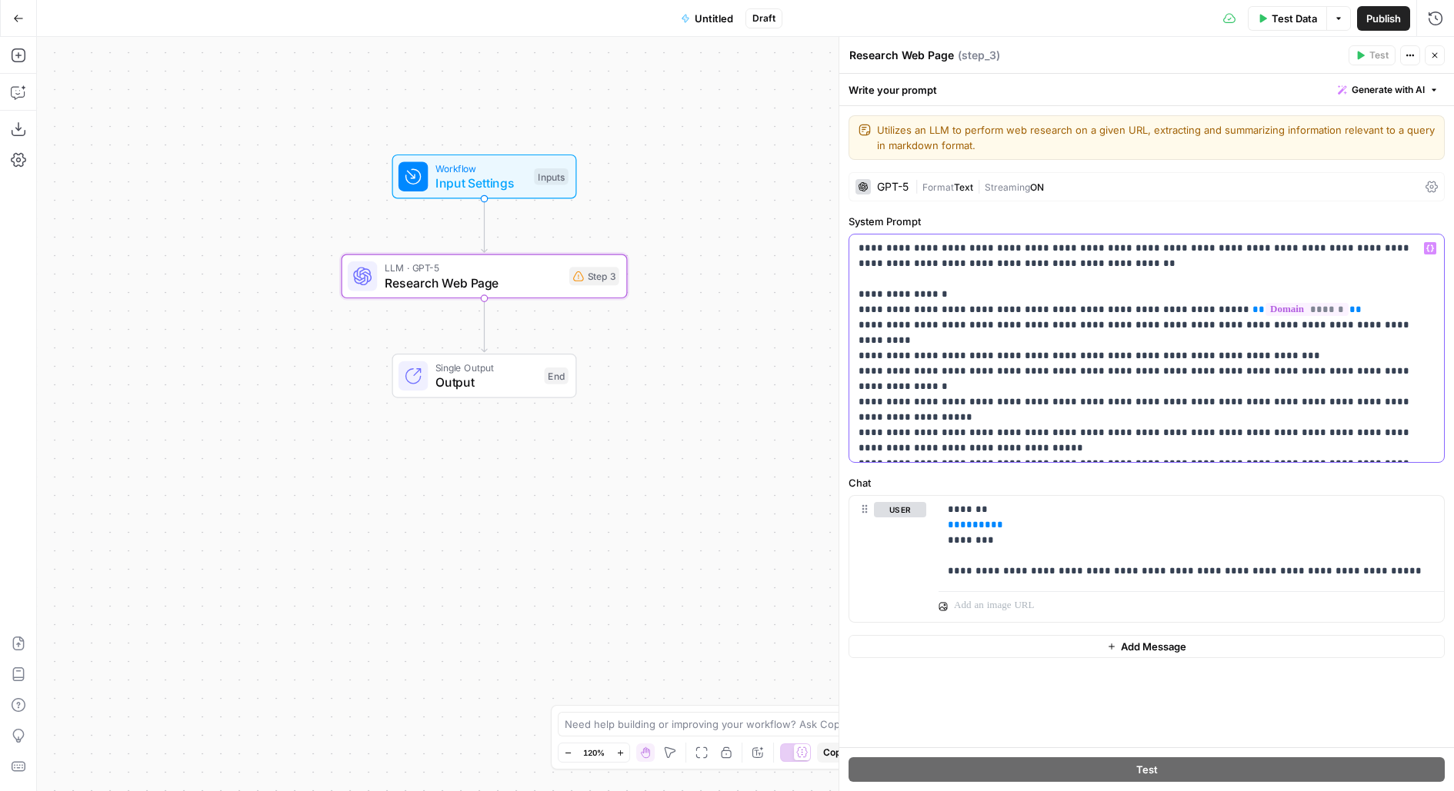
click at [1035, 335] on p "**********" at bounding box center [1146, 348] width 577 height 215
click at [997, 355] on p "**********" at bounding box center [1146, 348] width 577 height 215
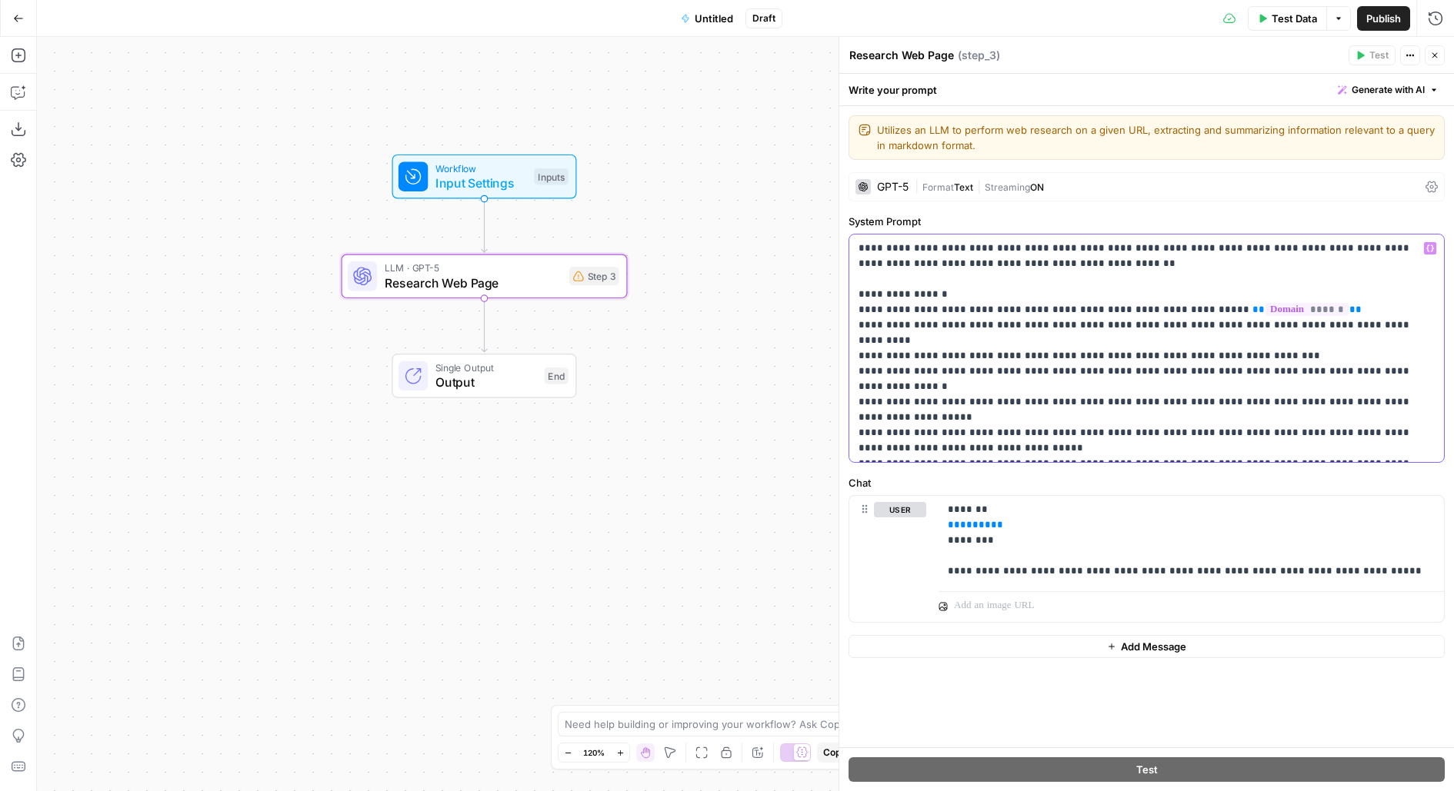
click at [987, 391] on p "**********" at bounding box center [1146, 348] width 577 height 215
click at [988, 430] on p "**********" at bounding box center [1146, 348] width 577 height 215
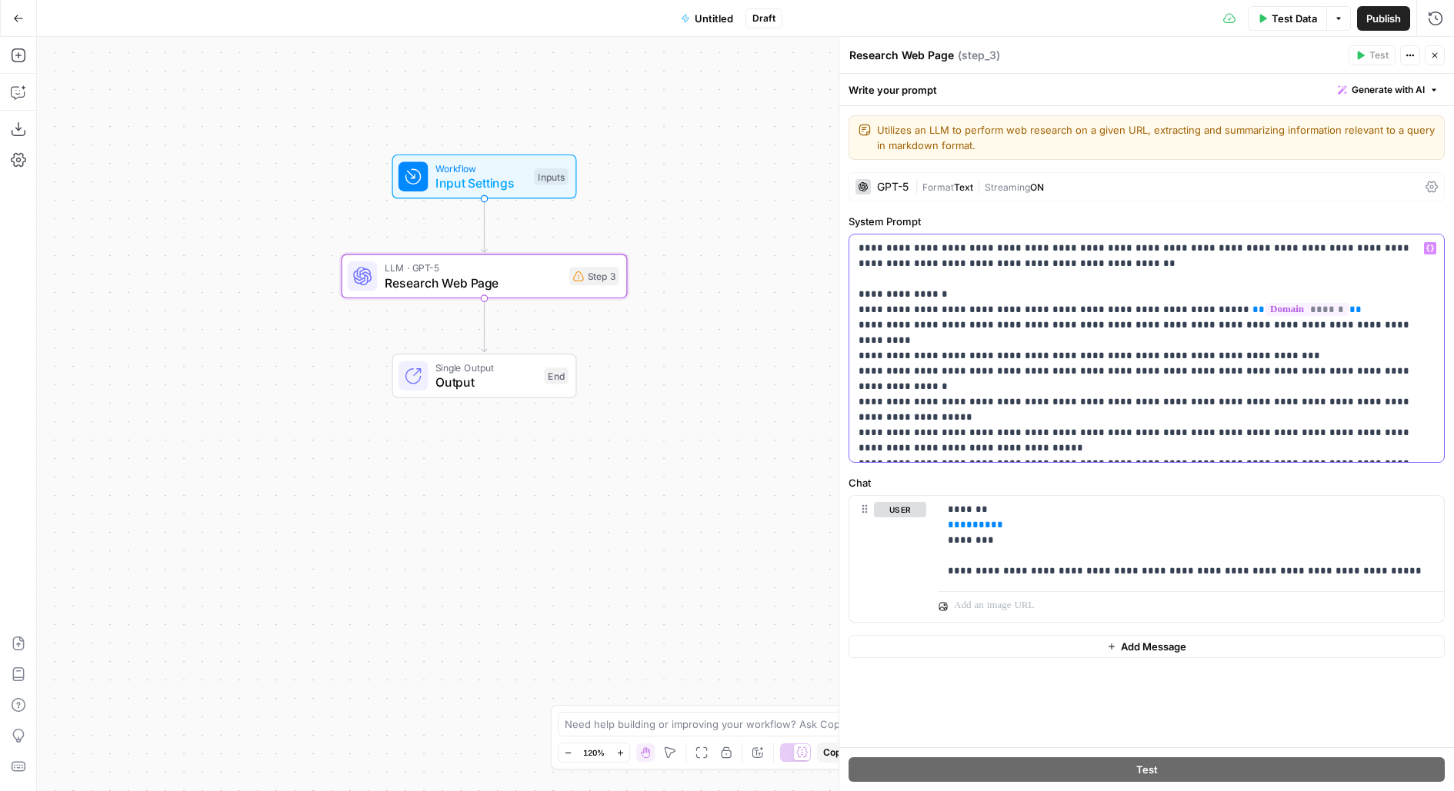
click at [988, 430] on p "**********" at bounding box center [1146, 348] width 577 height 215
click at [987, 448] on p "**********" at bounding box center [1146, 348] width 577 height 215
click at [1179, 445] on p "**********" at bounding box center [1146, 348] width 577 height 215
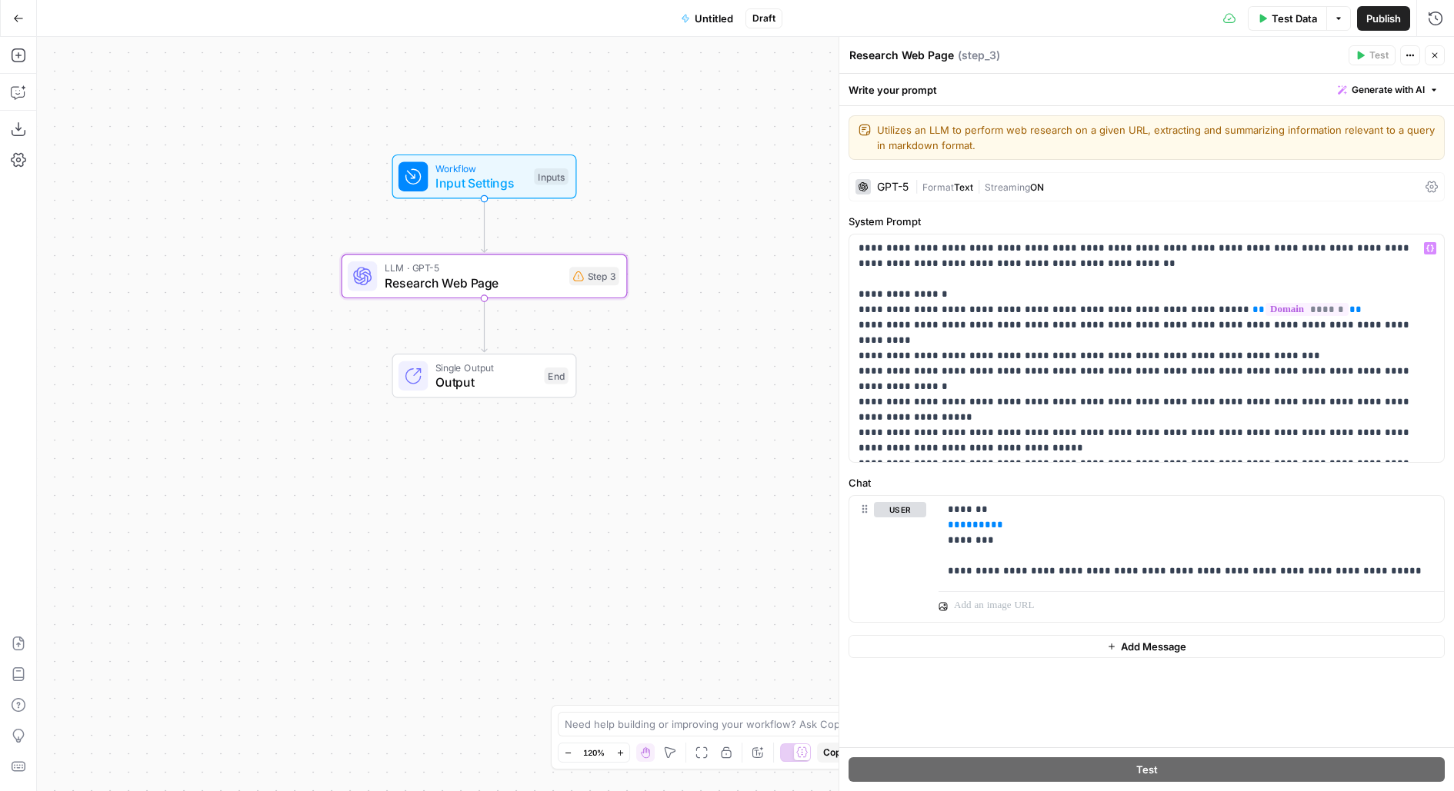
click at [535, 188] on div "Workflow Input Settings Inputs Test Step" at bounding box center [483, 177] width 170 height 32
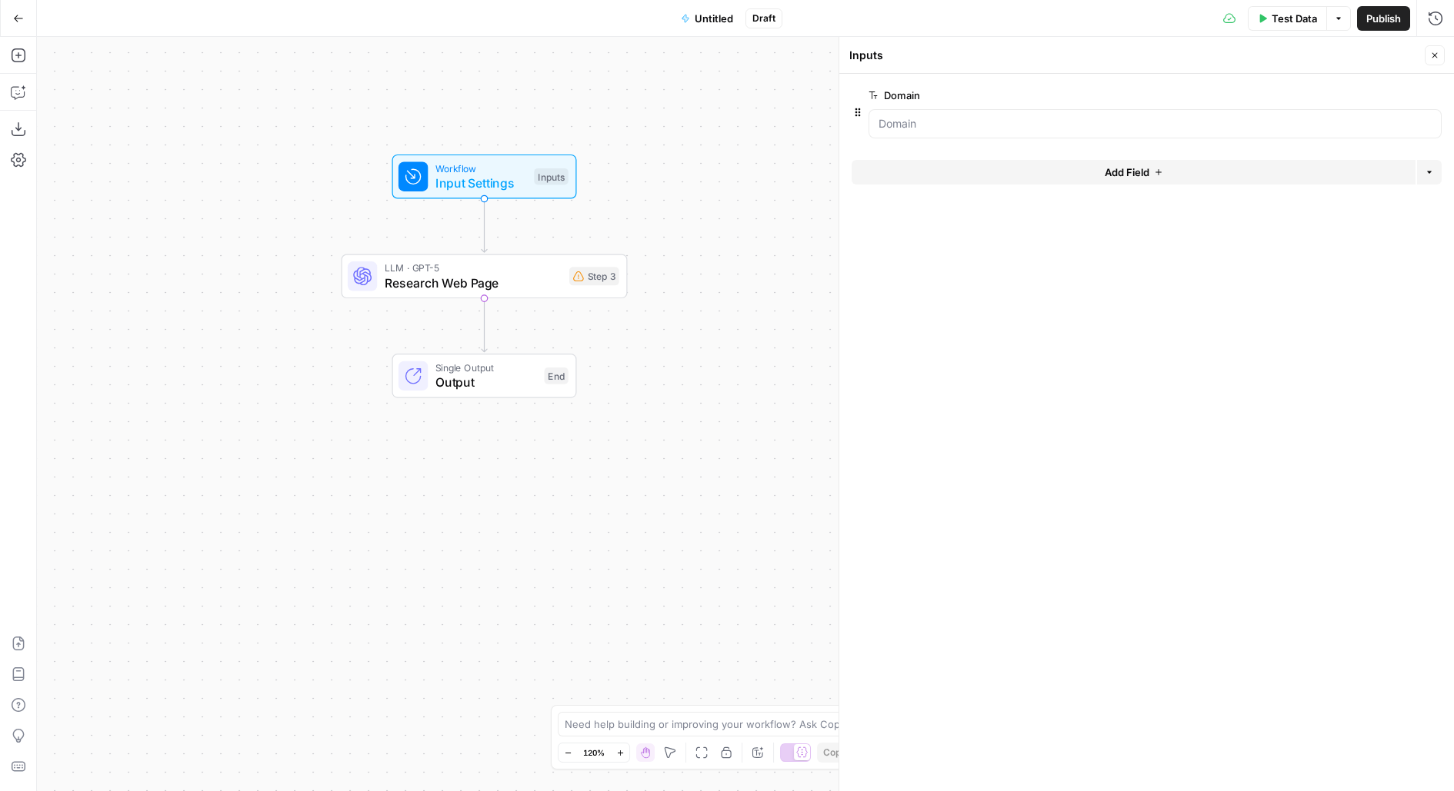
click at [1013, 178] on button "Add Field" at bounding box center [1133, 172] width 564 height 25
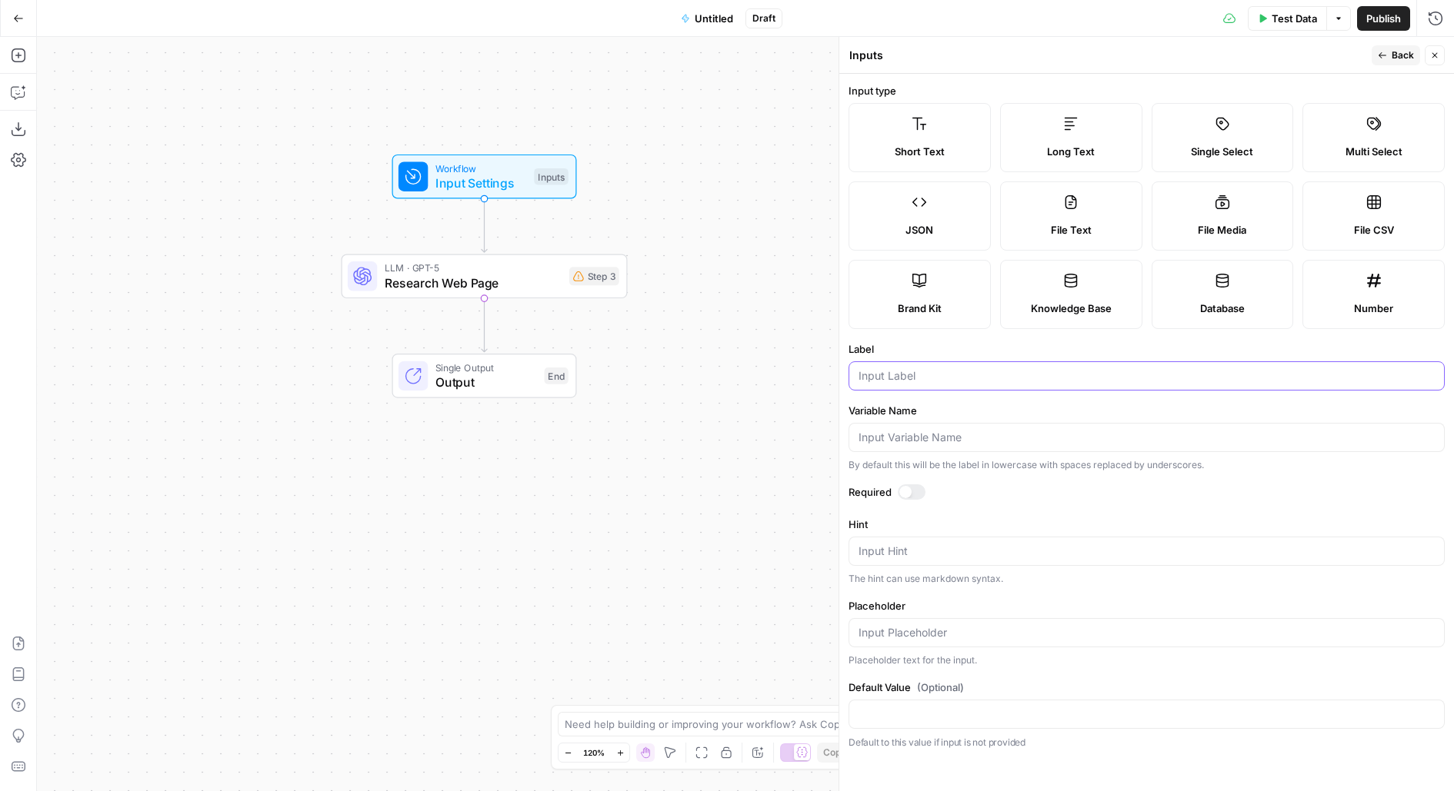
click at [891, 370] on input "Label" at bounding box center [1146, 375] width 576 height 15
type input "Topic"
click at [910, 493] on div at bounding box center [912, 492] width 28 height 15
click at [1401, 55] on span "Back" at bounding box center [1402, 55] width 22 height 14
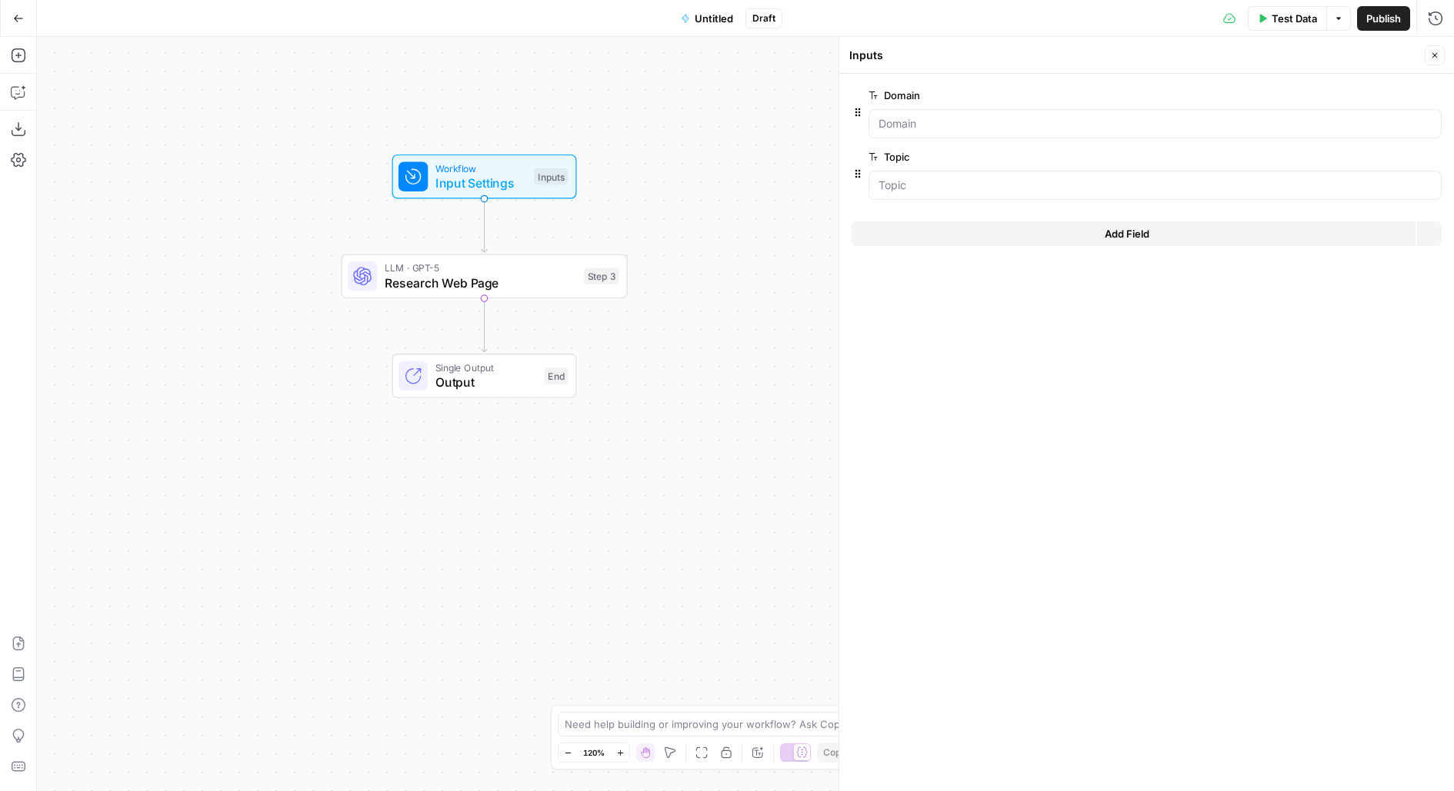
click at [1431, 55] on icon "button" at bounding box center [1434, 55] width 9 height 9
click at [1276, 24] on span "Test Data" at bounding box center [1293, 18] width 45 height 15
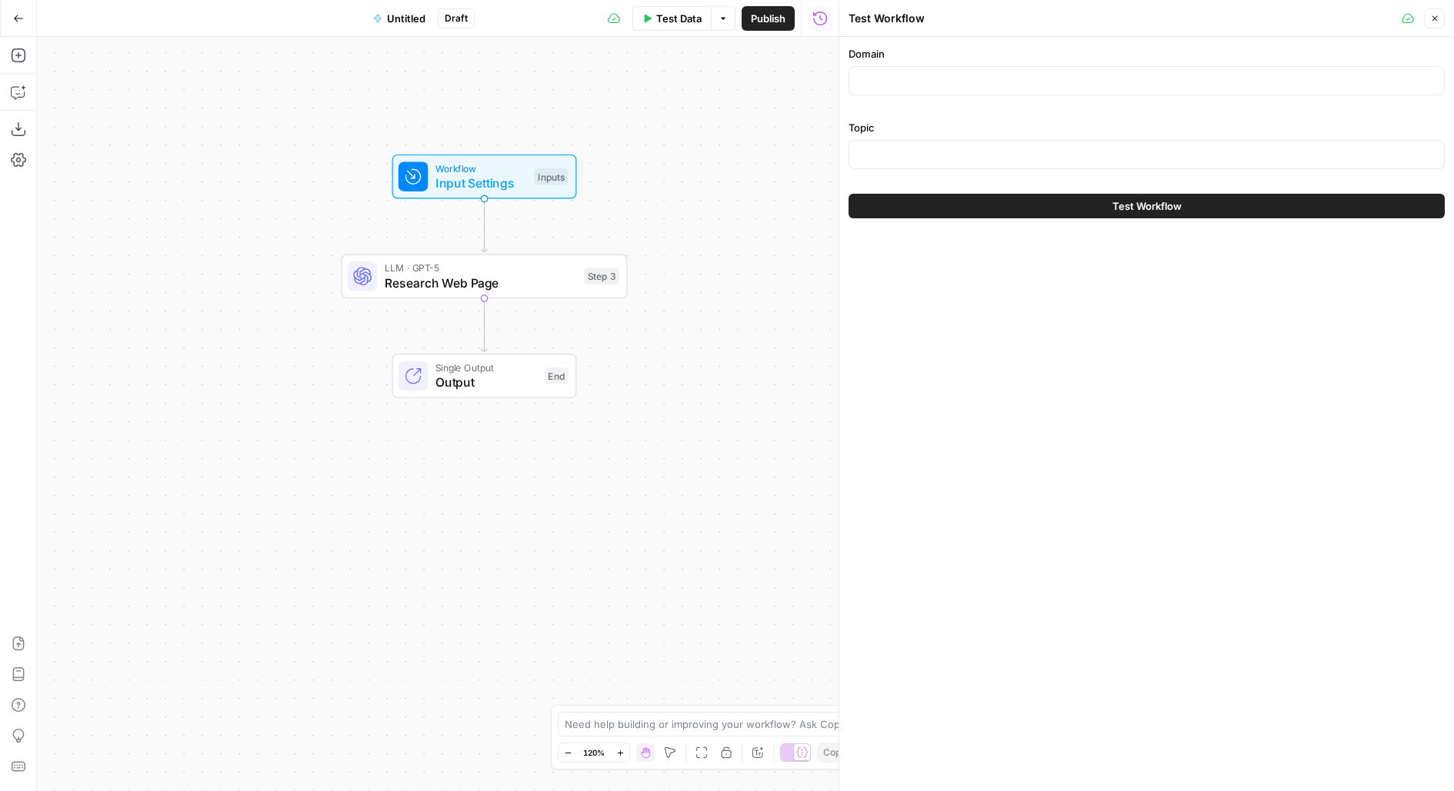
click at [567, 175] on div "Inputs" at bounding box center [551, 176] width 34 height 17
click at [480, 178] on span "Input Settings" at bounding box center [481, 184] width 92 height 18
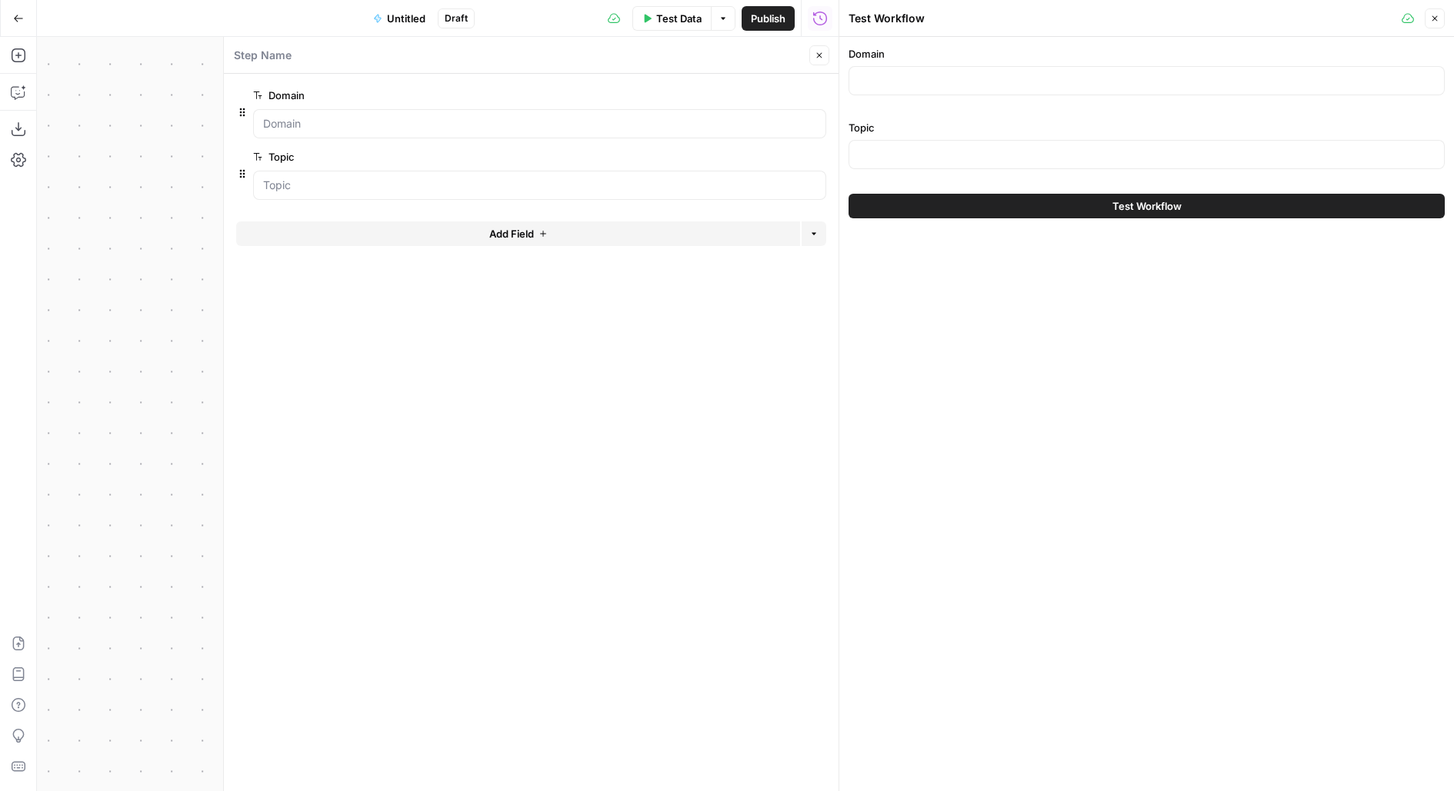
click at [780, 158] on span "edit field" at bounding box center [768, 157] width 34 height 12
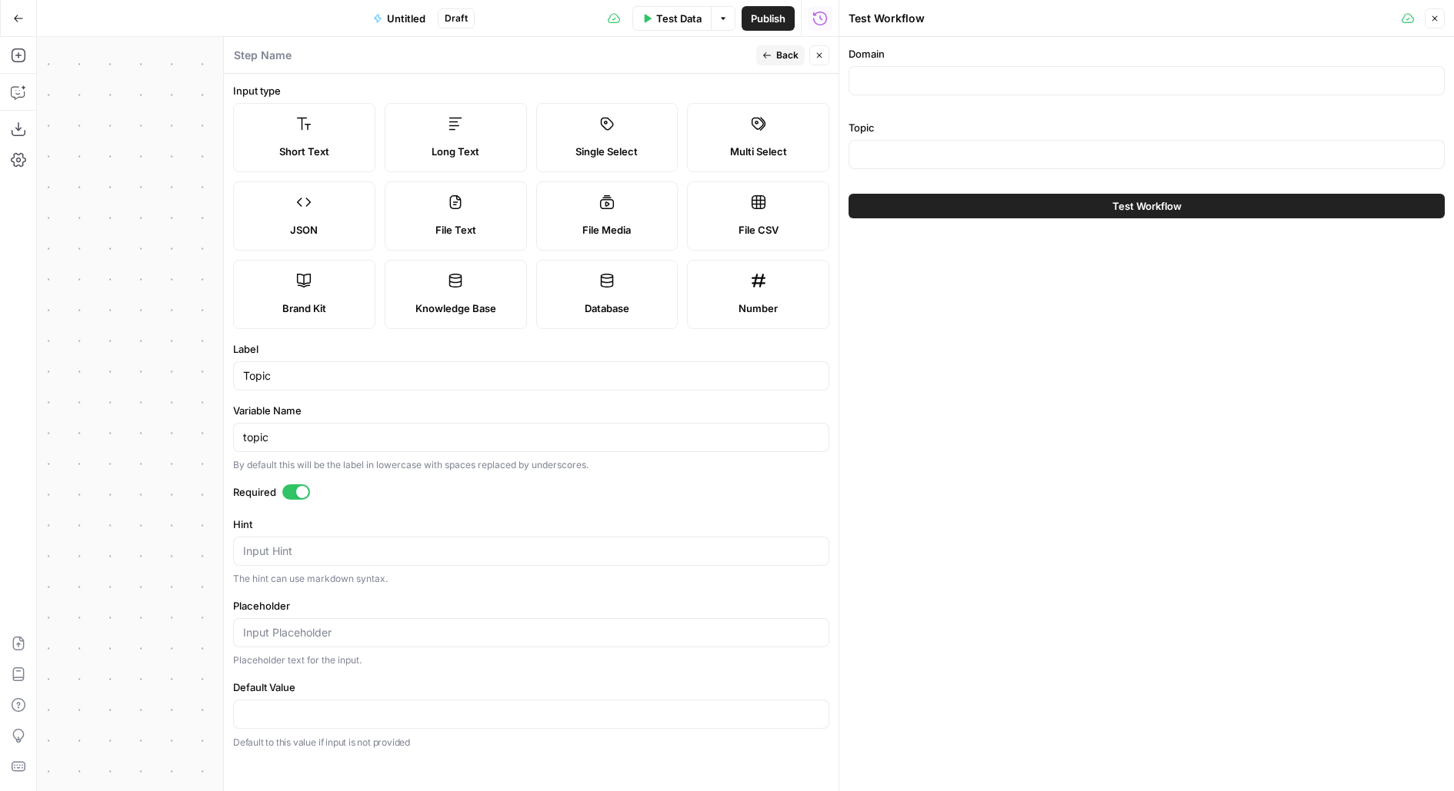
click at [513, 135] on label "Long Text" at bounding box center [456, 137] width 142 height 69
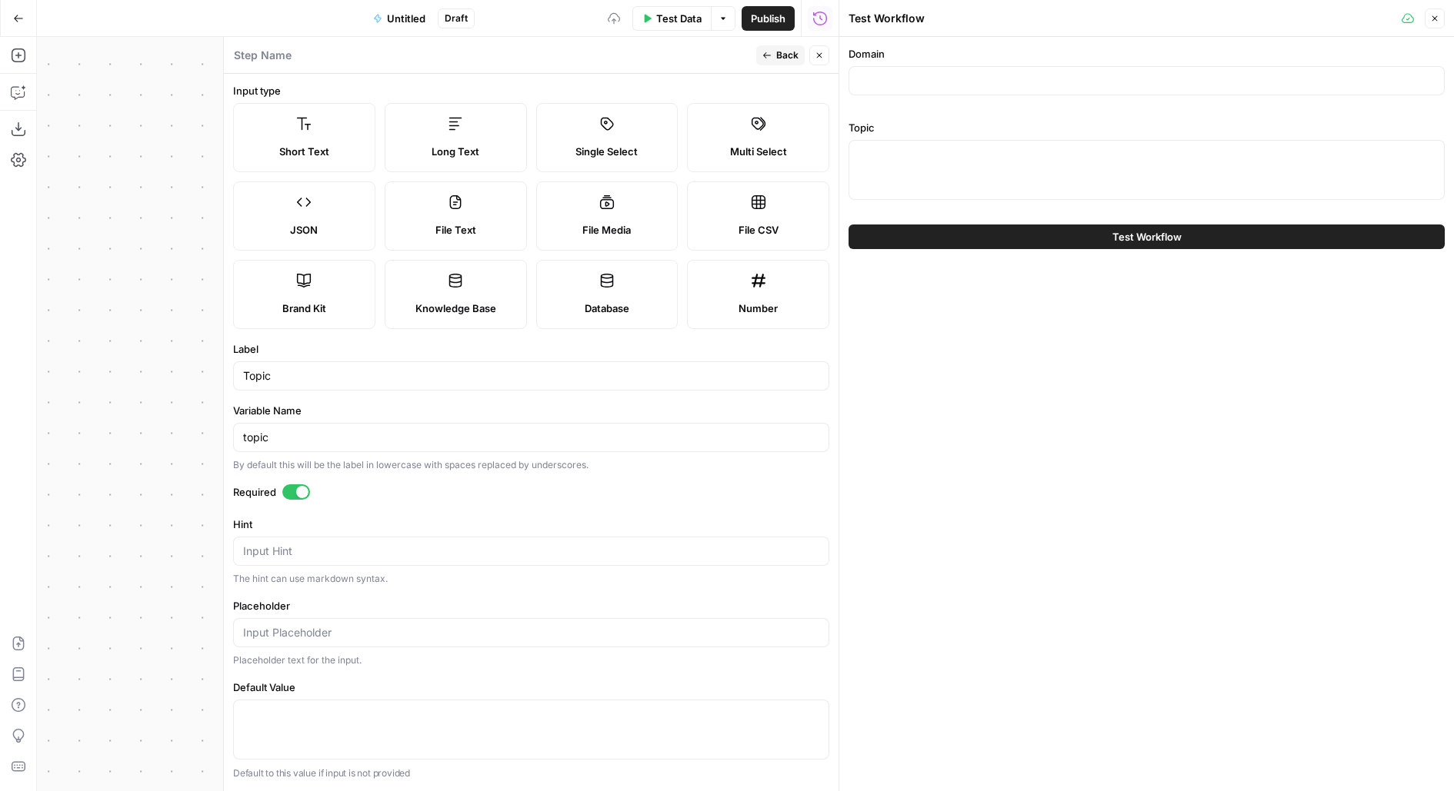
click at [780, 58] on span "Back" at bounding box center [787, 55] width 22 height 14
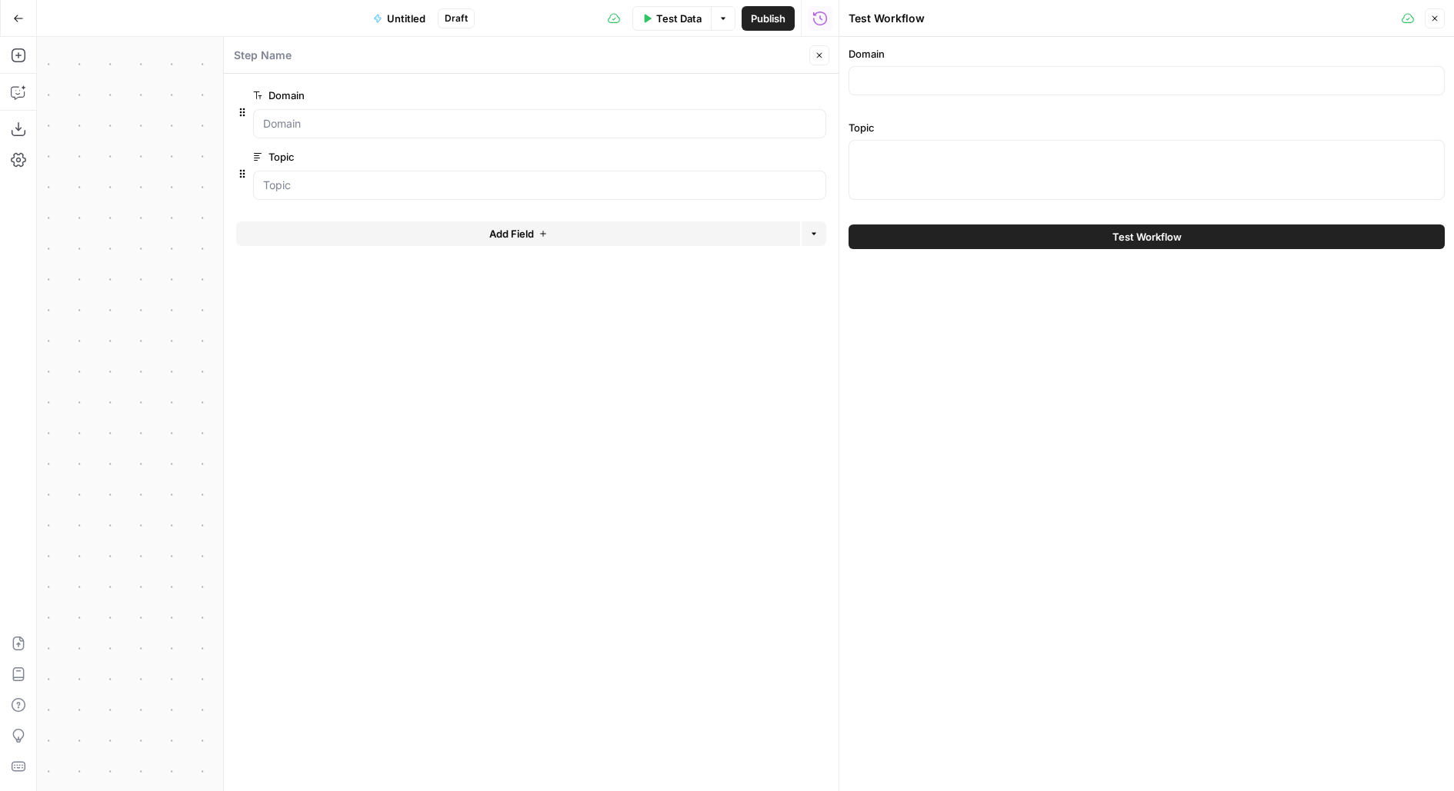
click at [818, 60] on button "Close" at bounding box center [819, 55] width 20 height 20
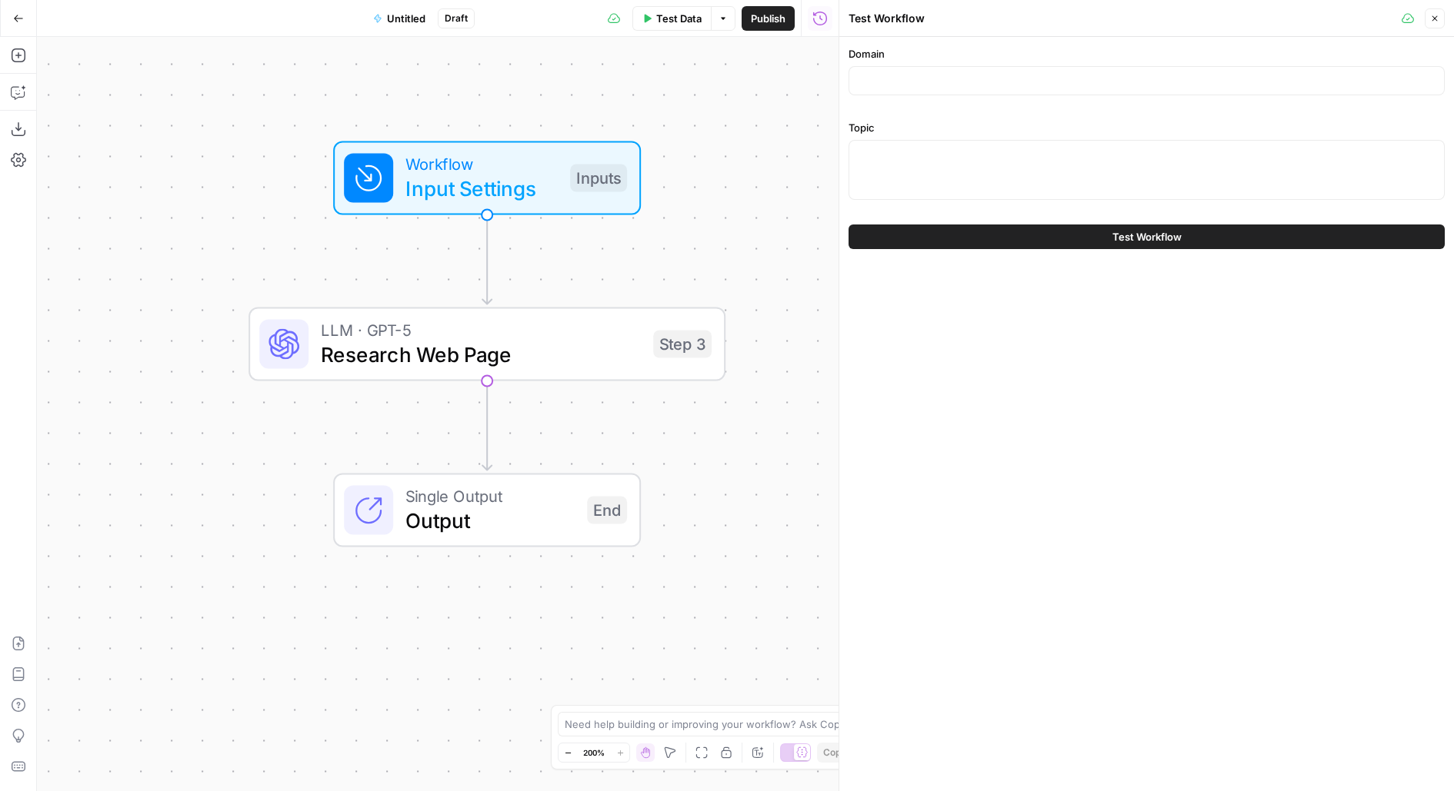
click at [915, 72] on div at bounding box center [1146, 80] width 596 height 29
click at [909, 173] on div at bounding box center [1146, 170] width 596 height 60
paste textarea "Name of the school The name of the course, the details for each individual cour…"
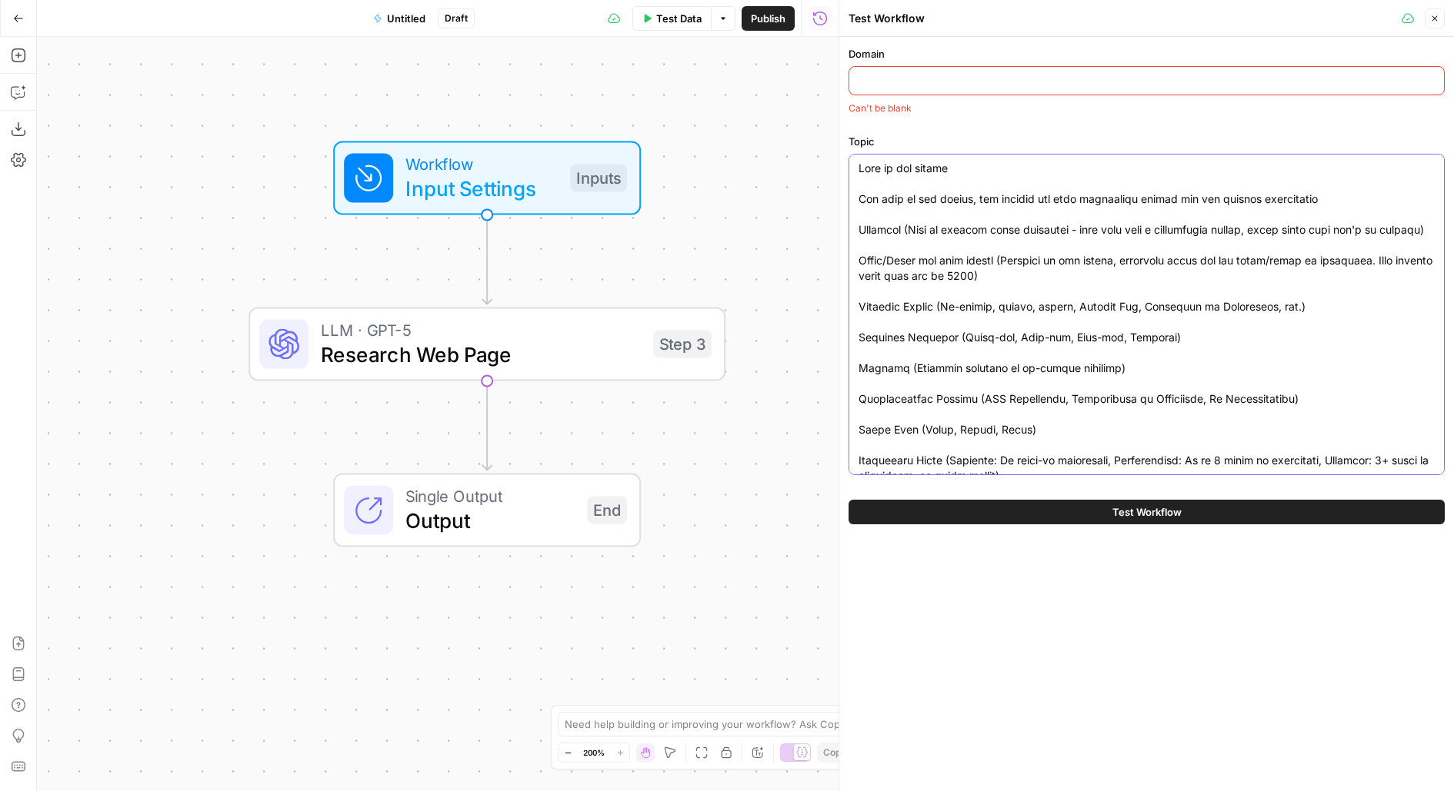
type textarea "Name of the school The name of the course, the details for each individual cour…"
click at [928, 90] on div at bounding box center [1146, 80] width 596 height 29
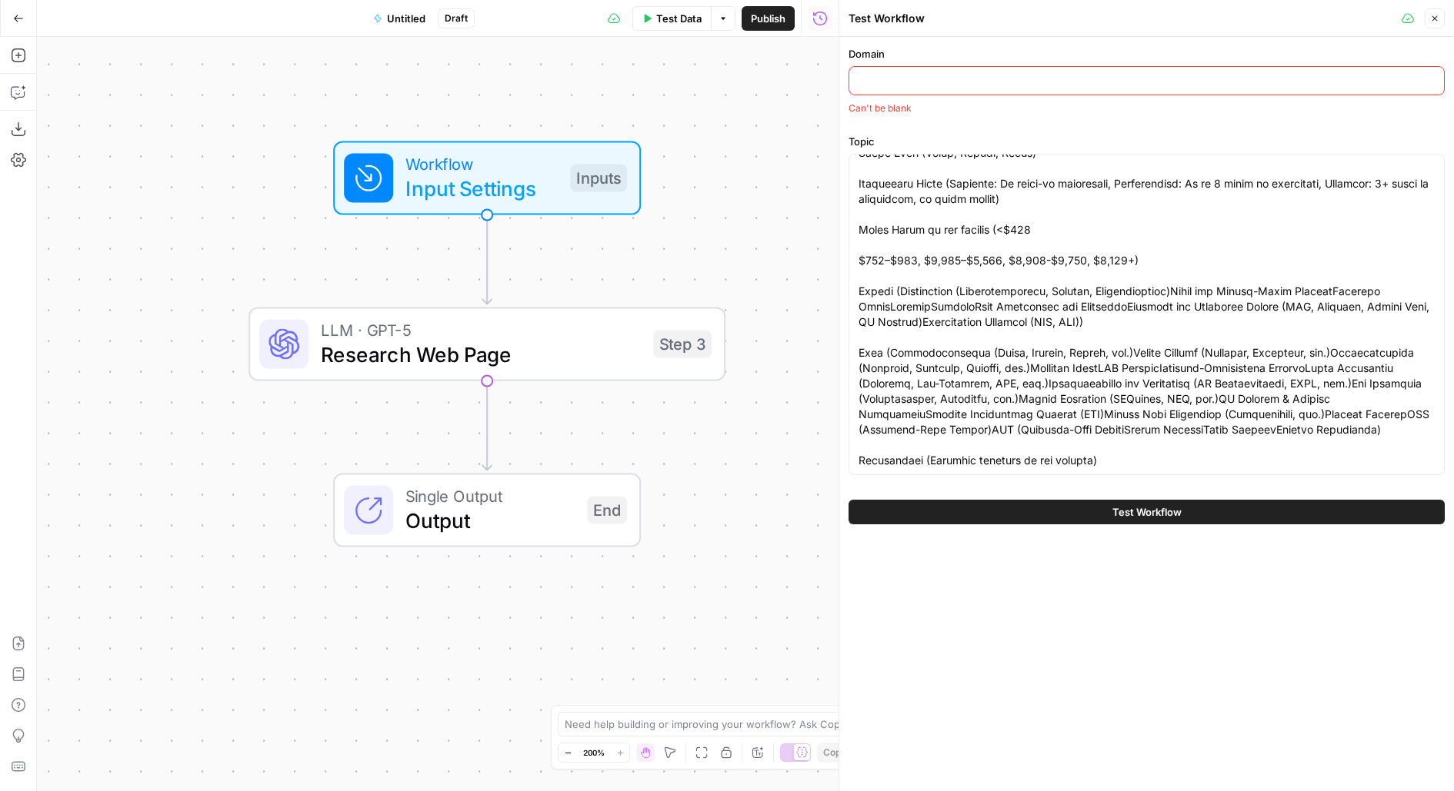
scroll to position [291, 0]
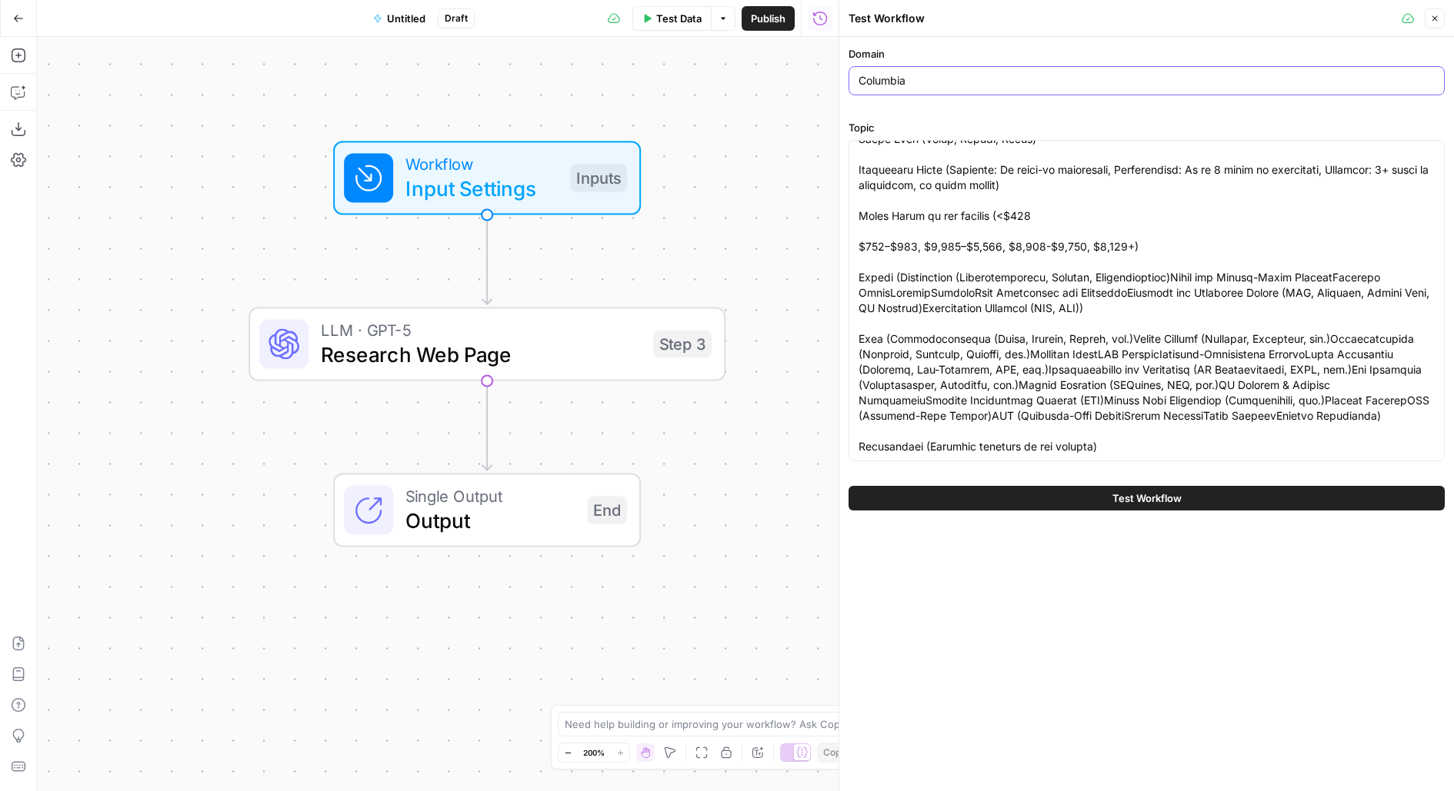
click at [911, 81] on input "Columbia" at bounding box center [1146, 80] width 576 height 15
type input "columbia.edu"
click at [915, 504] on button "Test Workflow" at bounding box center [1146, 498] width 596 height 25
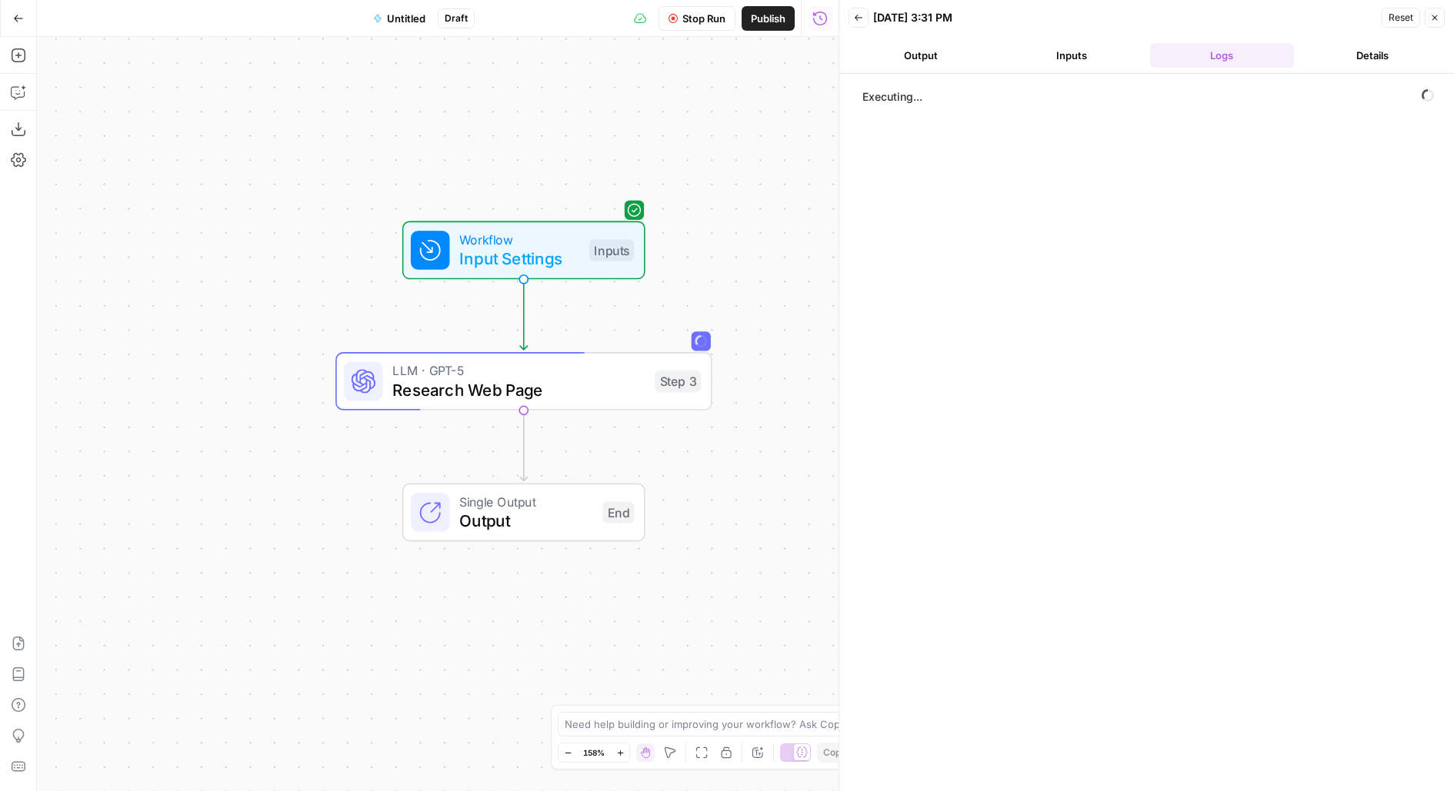
click at [423, 21] on span "Untitled" at bounding box center [406, 18] width 38 height 15
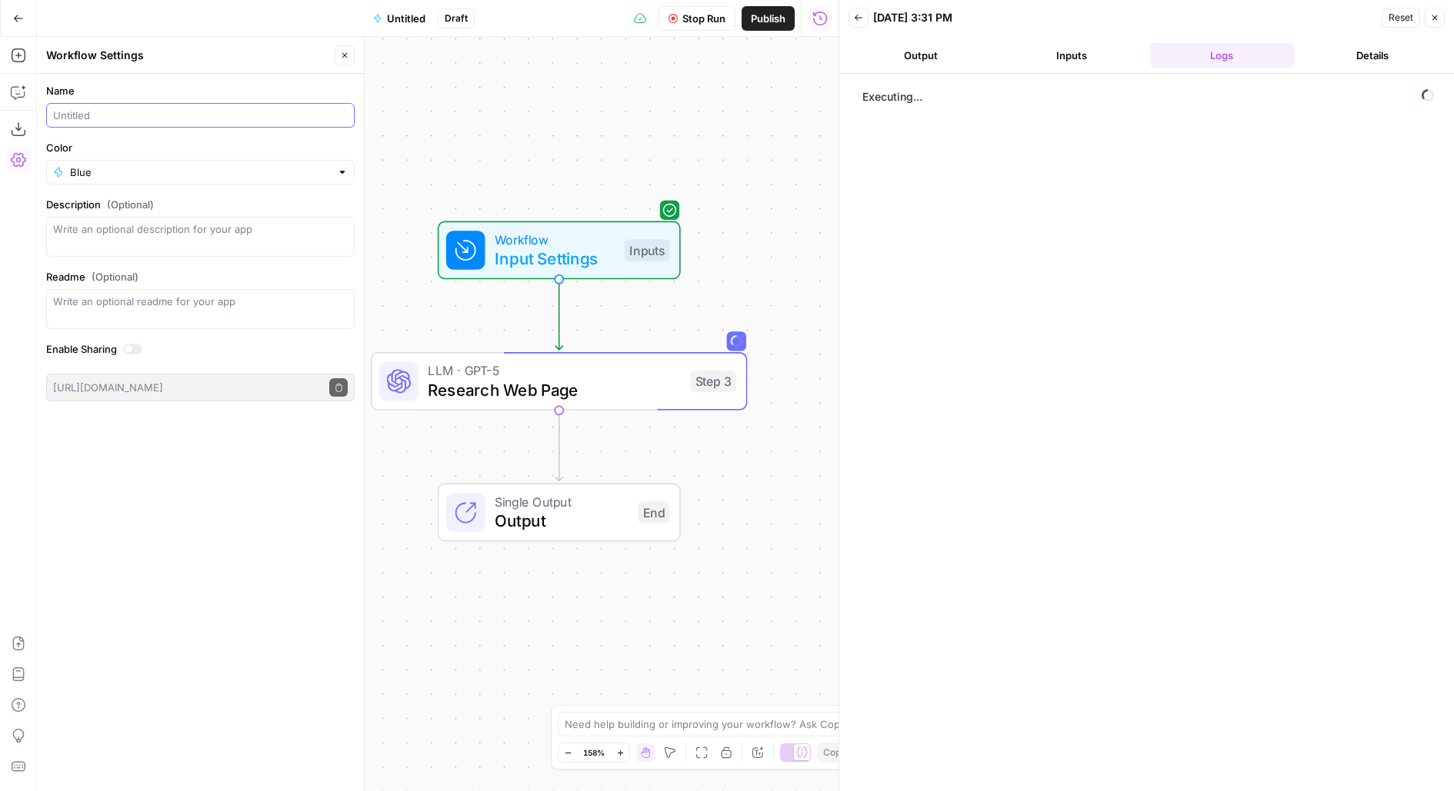
click at [157, 111] on input "Name" at bounding box center [200, 115] width 295 height 15
type input "Research Agent"
click at [761, 13] on span "Publish" at bounding box center [768, 18] width 35 height 15
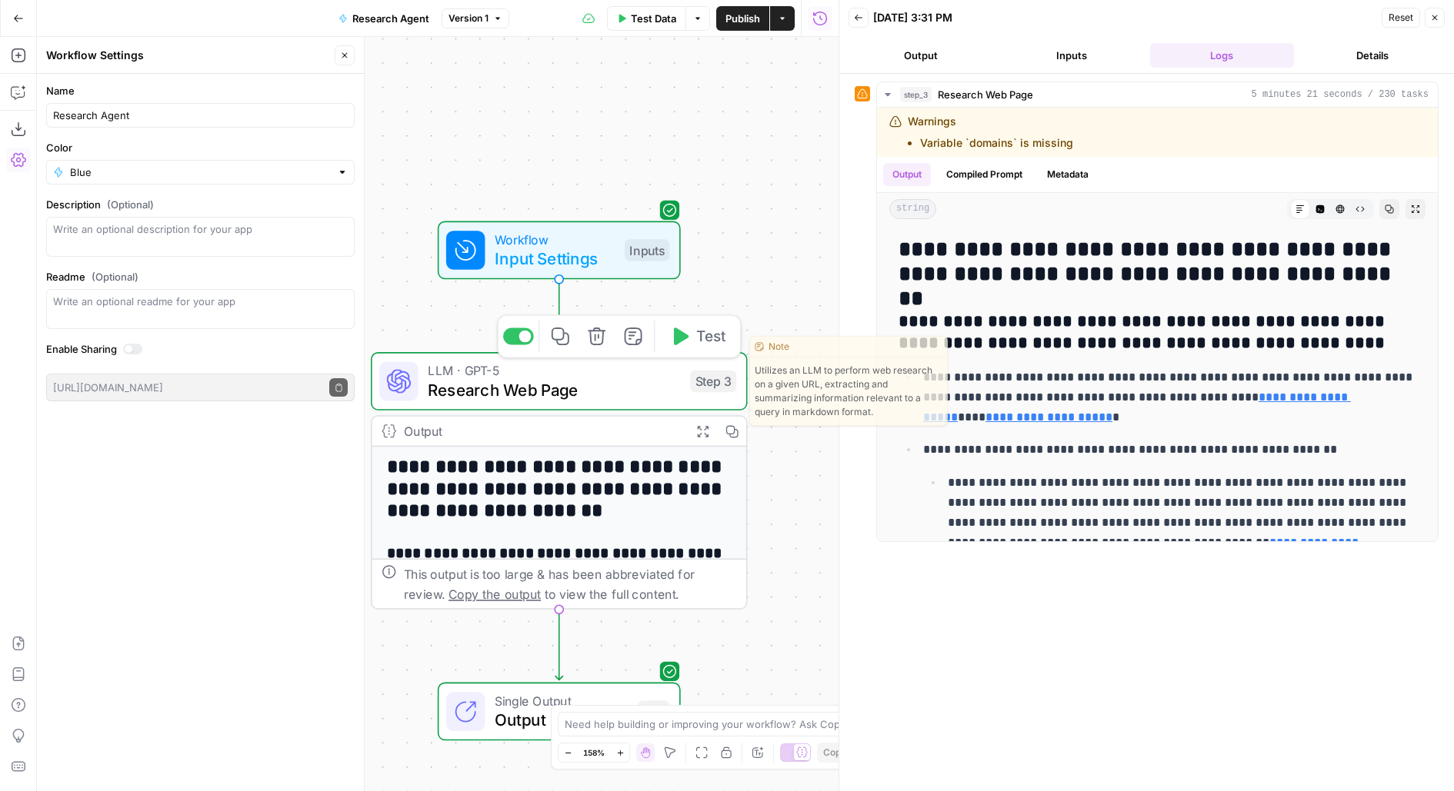
click at [681, 407] on div "LLM · GPT-5 Research Web Page Step 3 Copy step Delete step Edit Note Test" at bounding box center [559, 381] width 376 height 58
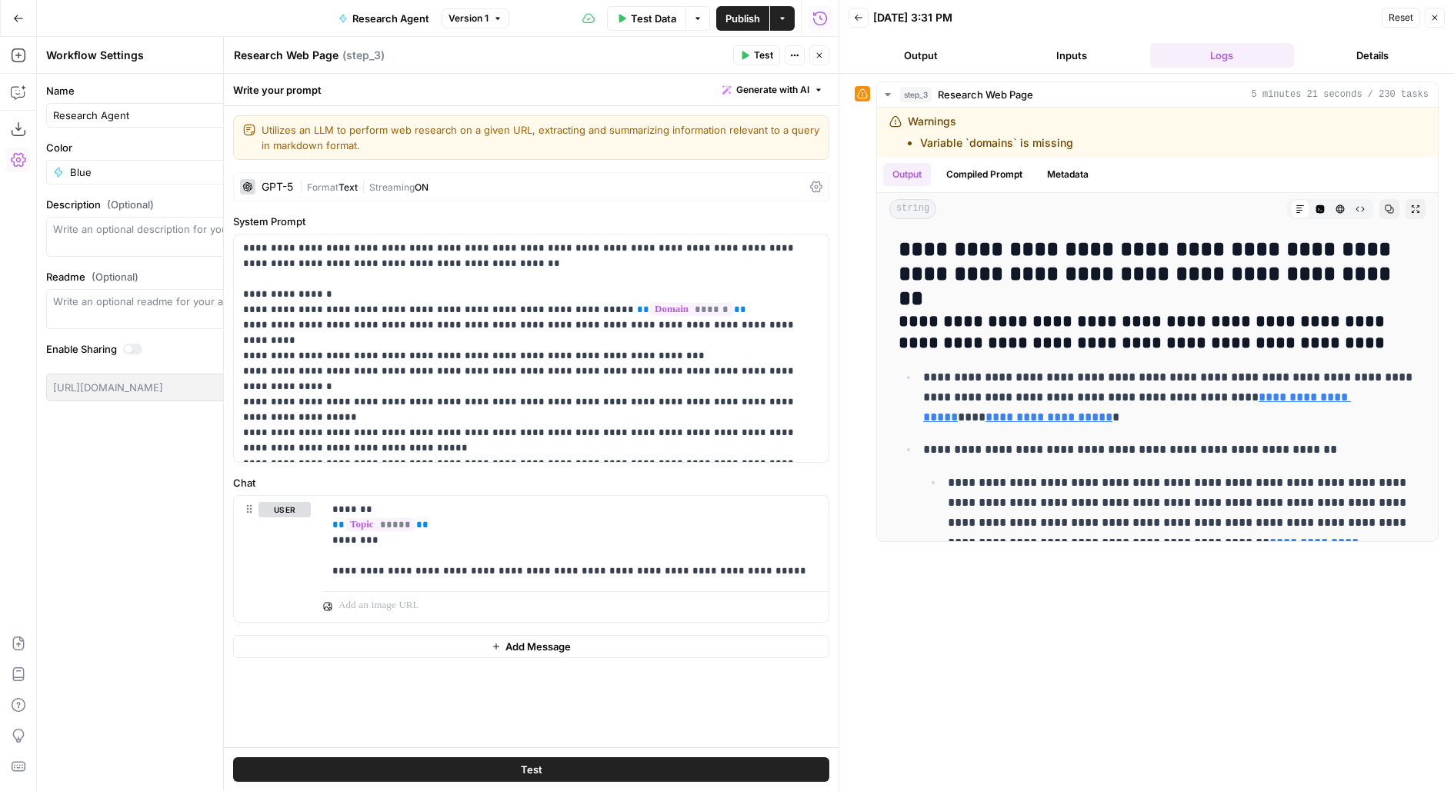
click at [831, 59] on div at bounding box center [838, 395] width 15 height 791
click at [824, 53] on button "Close" at bounding box center [819, 55] width 20 height 20
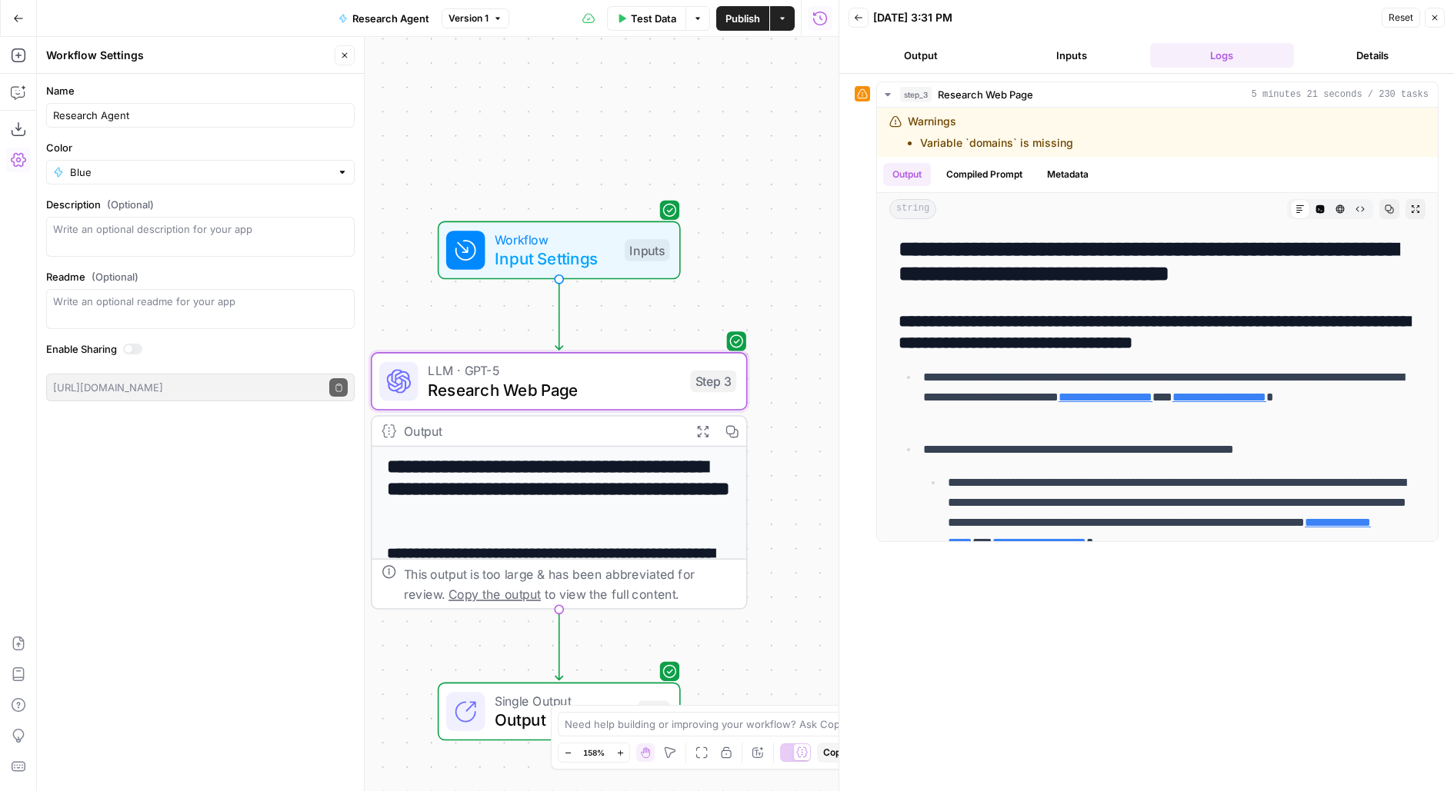
click at [651, 249] on div "Inputs" at bounding box center [647, 250] width 45 height 22
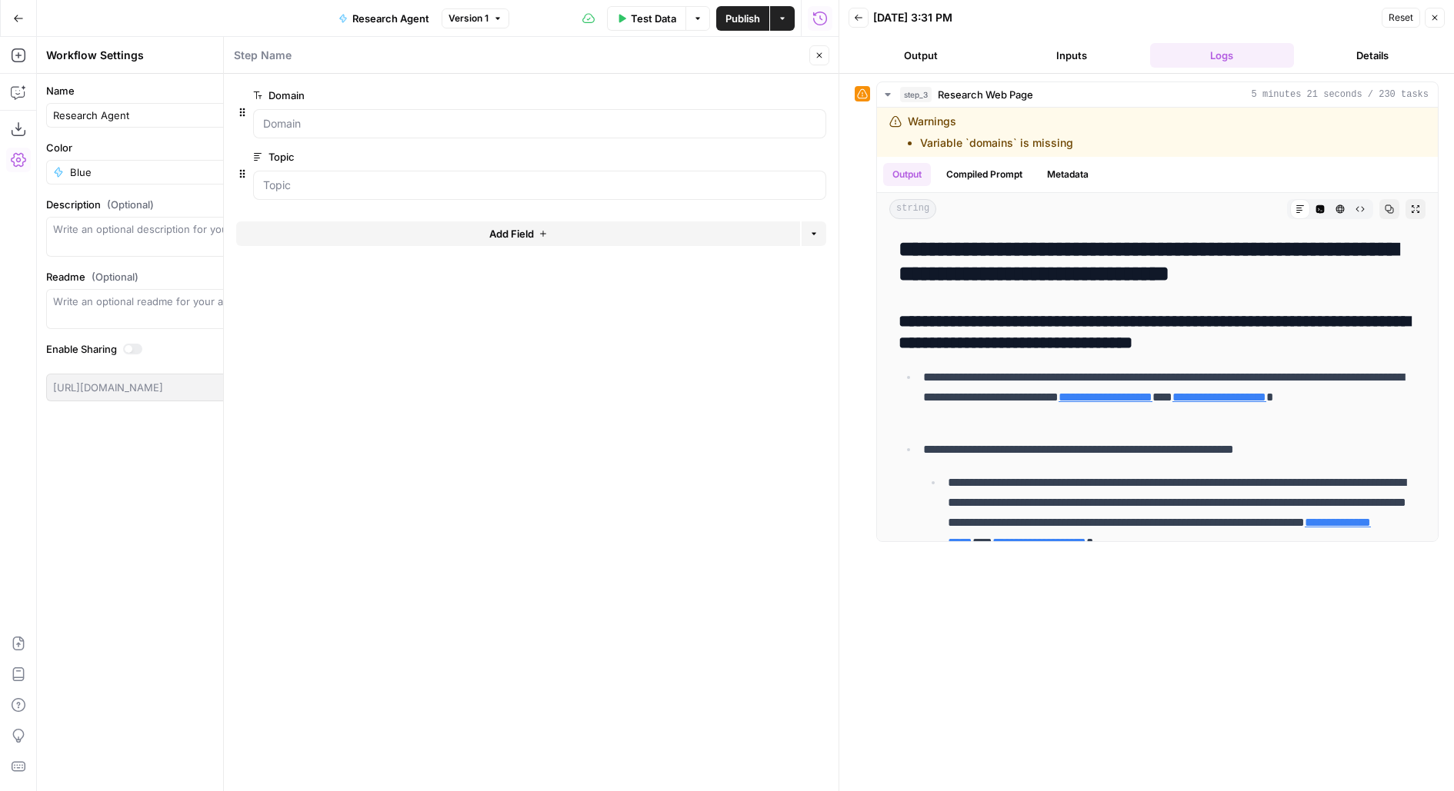
click at [765, 94] on span "edit field" at bounding box center [768, 95] width 34 height 12
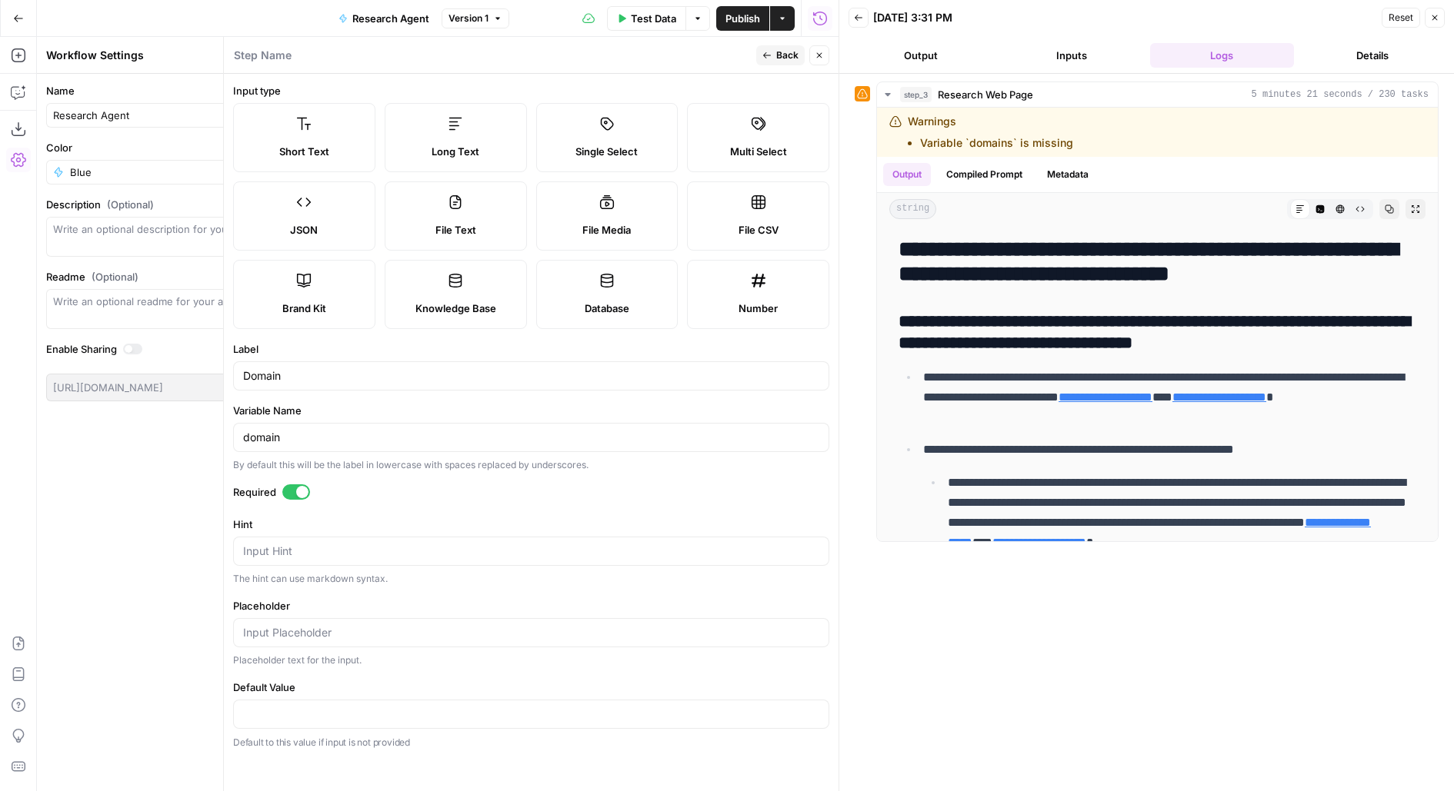
click at [776, 61] on span "Back" at bounding box center [787, 55] width 22 height 14
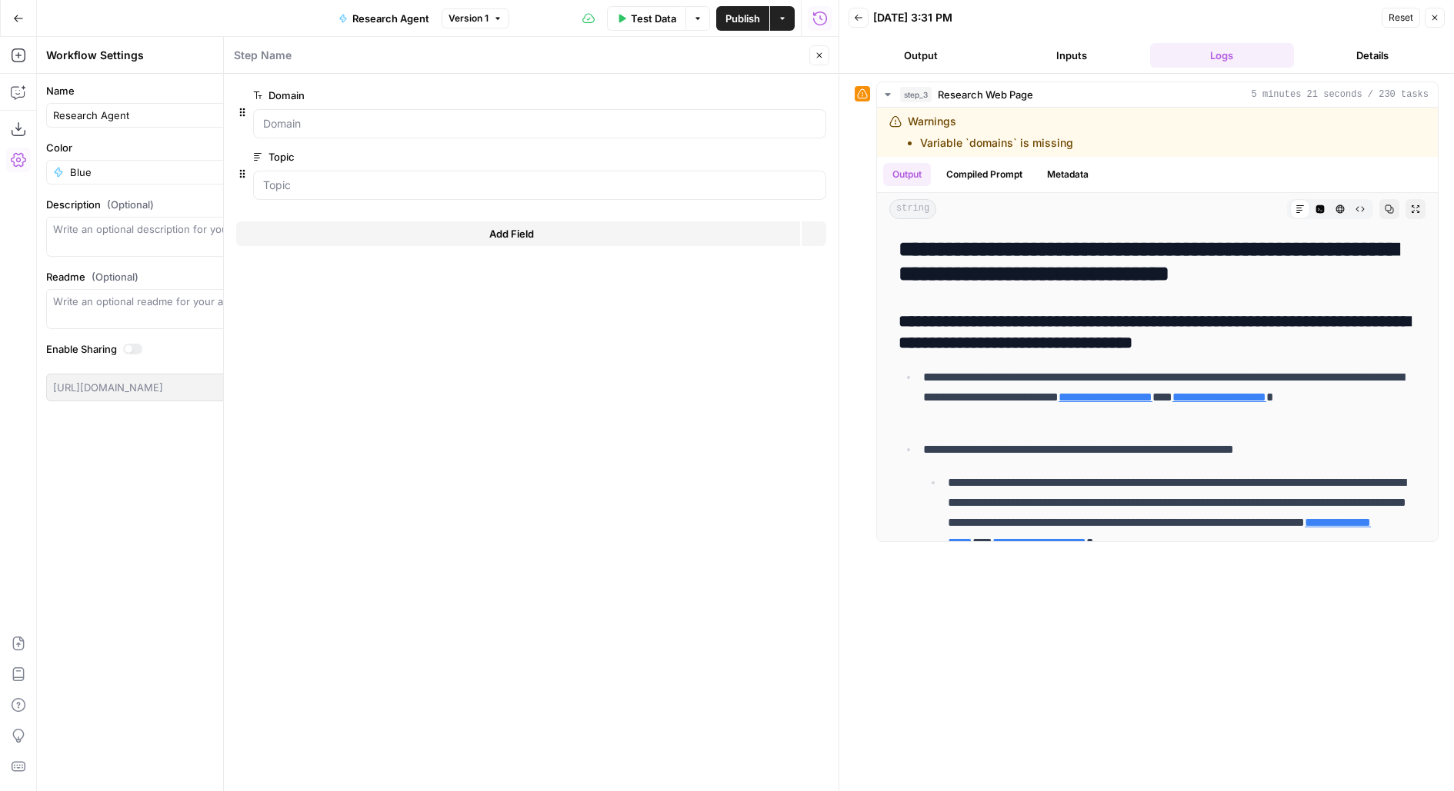
click at [822, 60] on button "Close" at bounding box center [819, 55] width 20 height 20
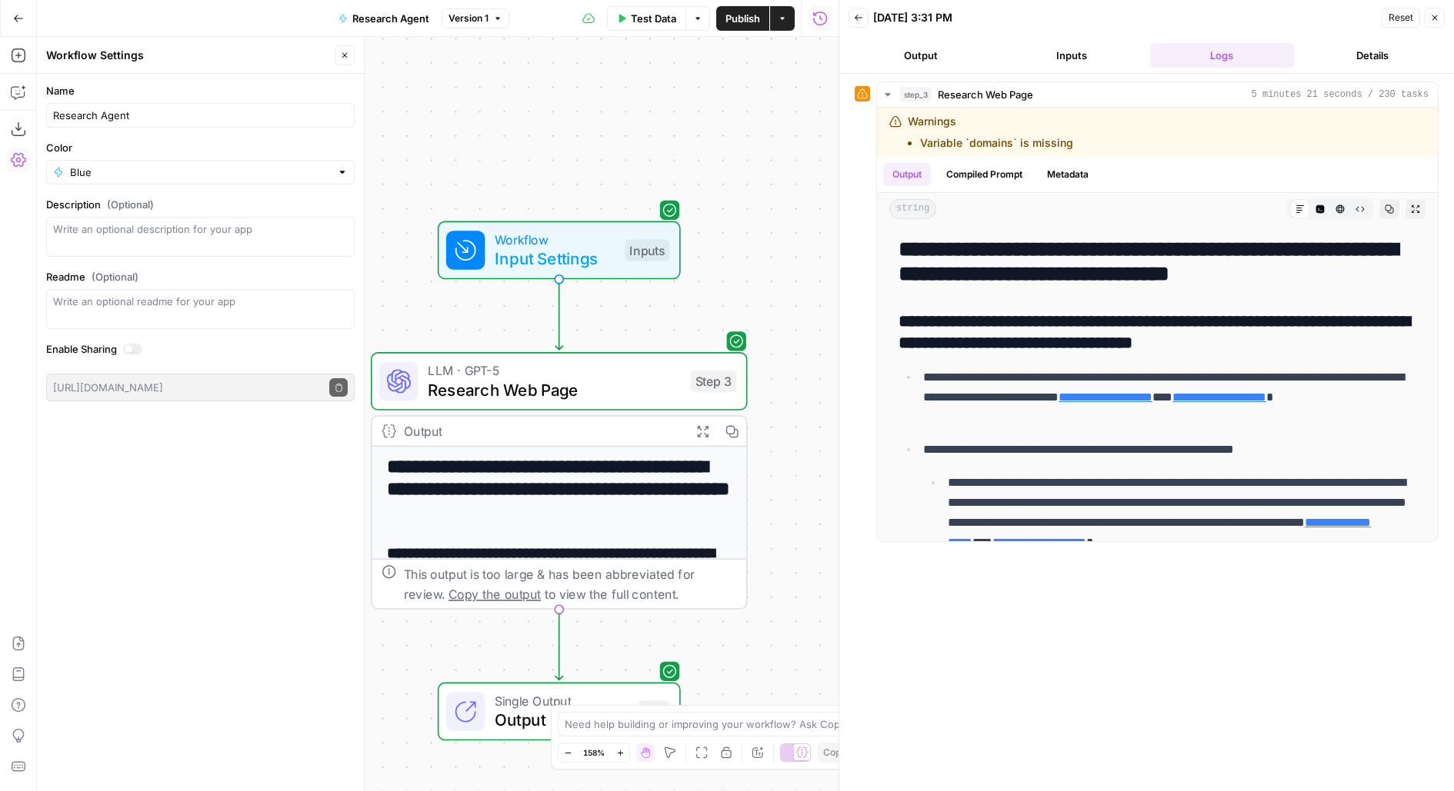
click at [345, 50] on button "Close" at bounding box center [345, 55] width 20 height 20
drag, startPoint x: 672, startPoint y: 186, endPoint x: 593, endPoint y: 130, distance: 97.1
click at [615, 150] on div "**********" at bounding box center [437, 414] width 801 height 755
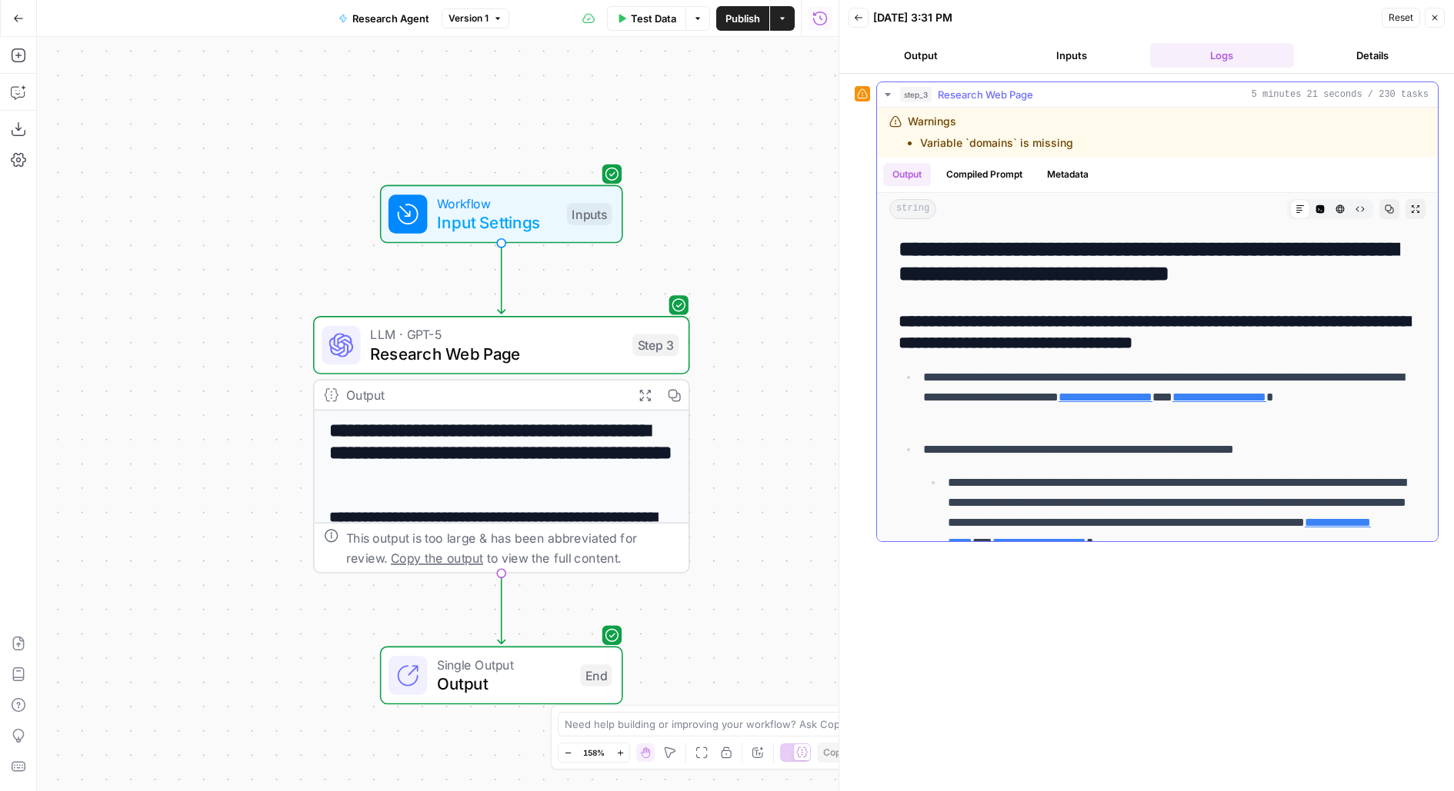
click at [1015, 176] on button "Compiled Prompt" at bounding box center [984, 174] width 95 height 23
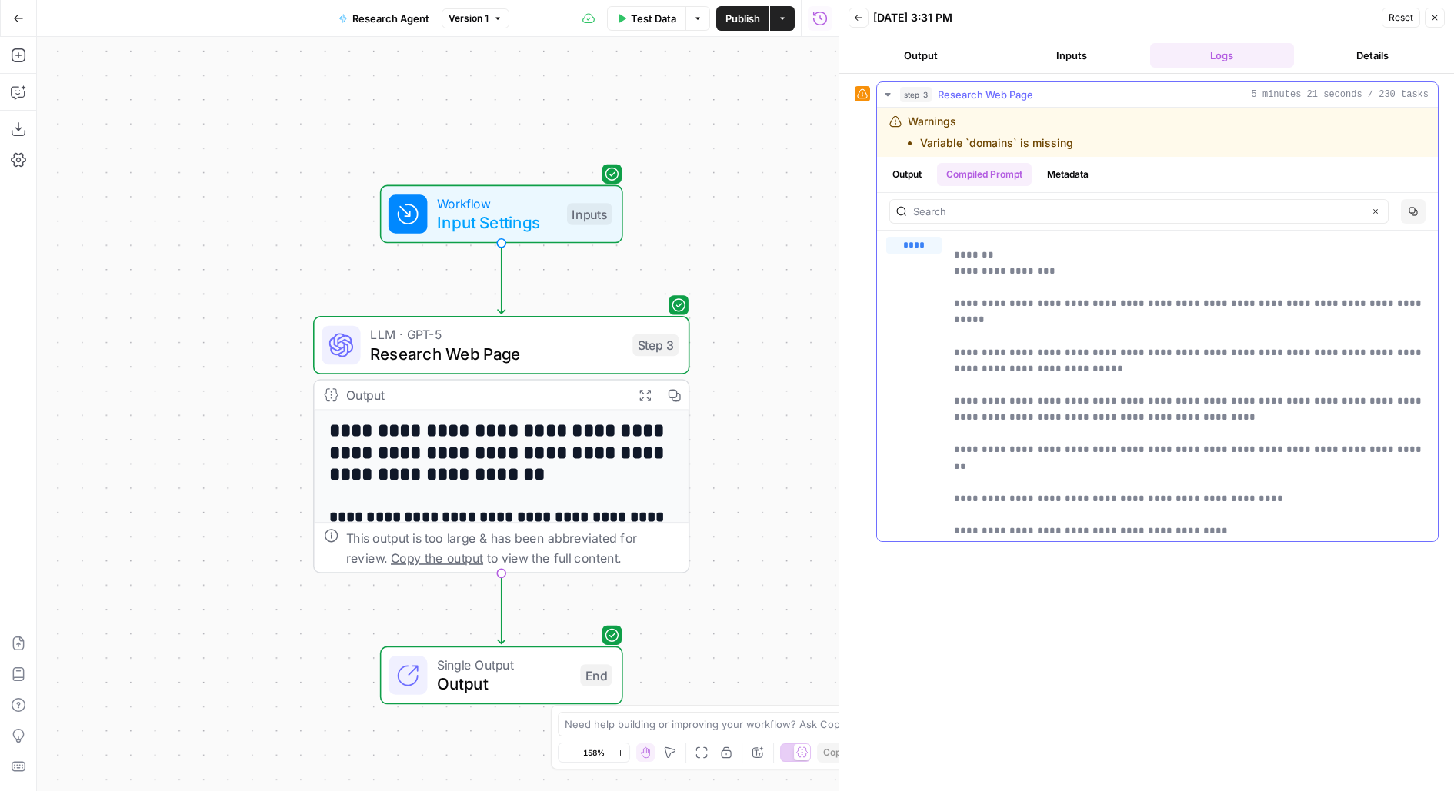
scroll to position [308, 0]
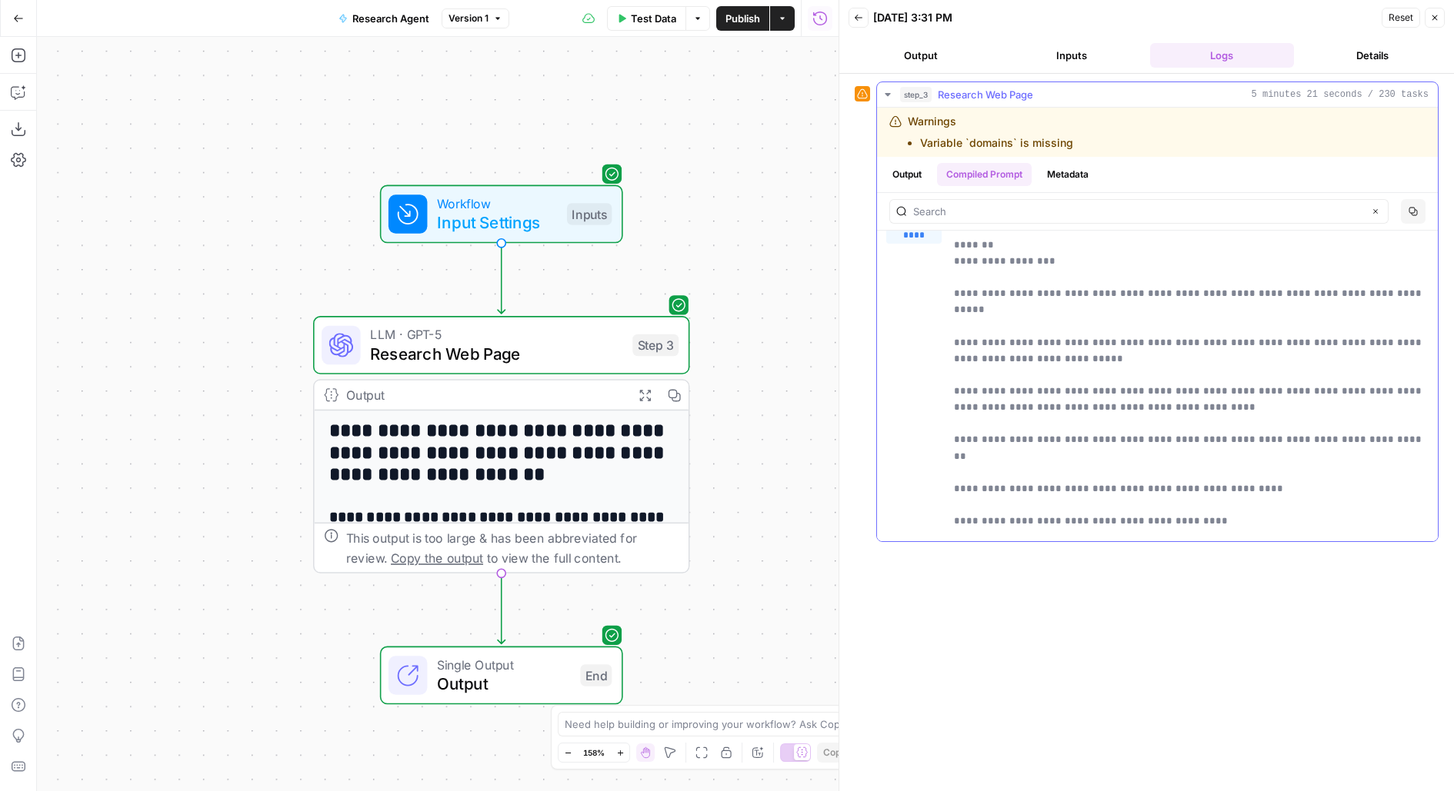
click at [911, 173] on button "Output" at bounding box center [907, 174] width 48 height 23
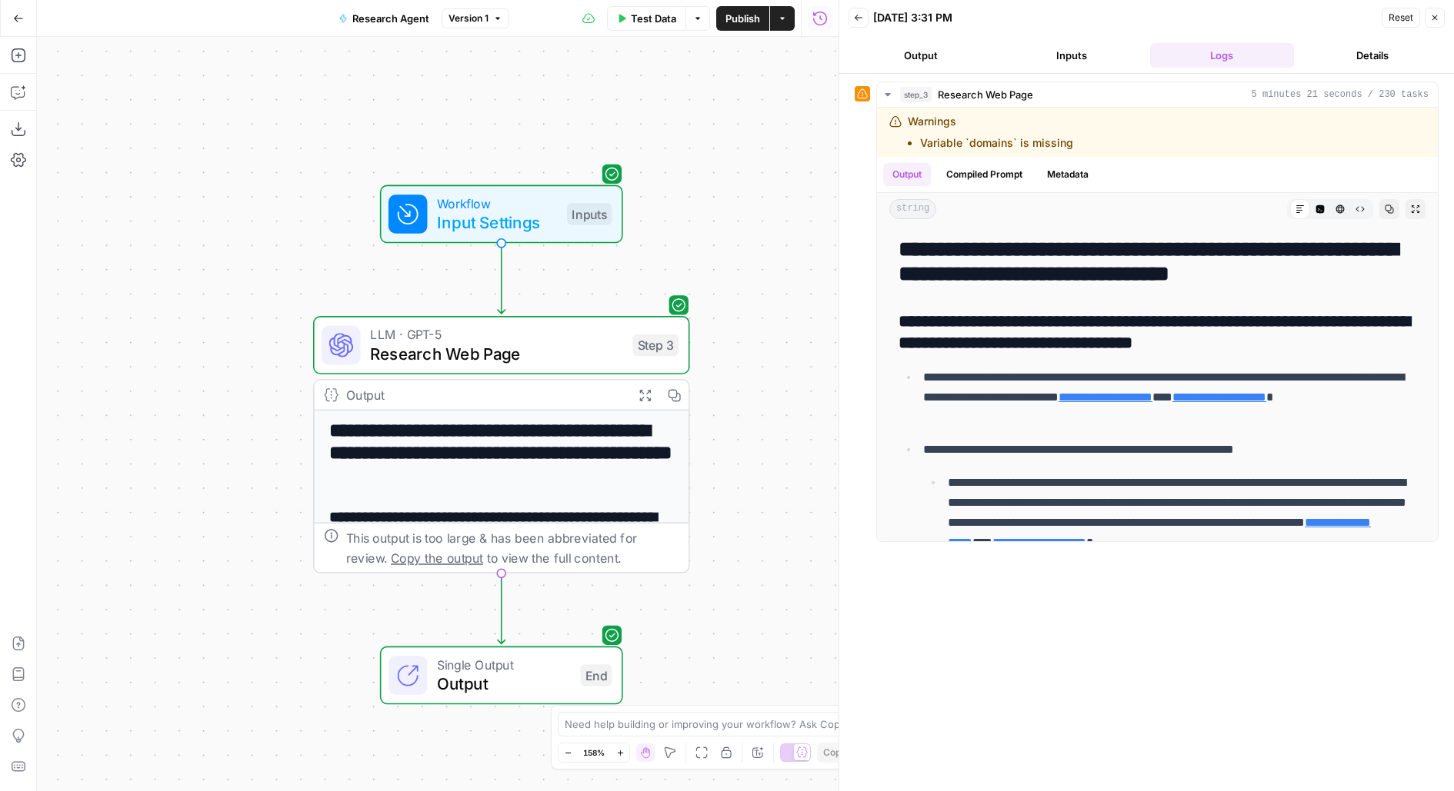
click at [663, 361] on div "LLM · GPT-5 Research Web Page Step 3 Copy step Delete step Edit Note Test" at bounding box center [500, 346] width 357 height 42
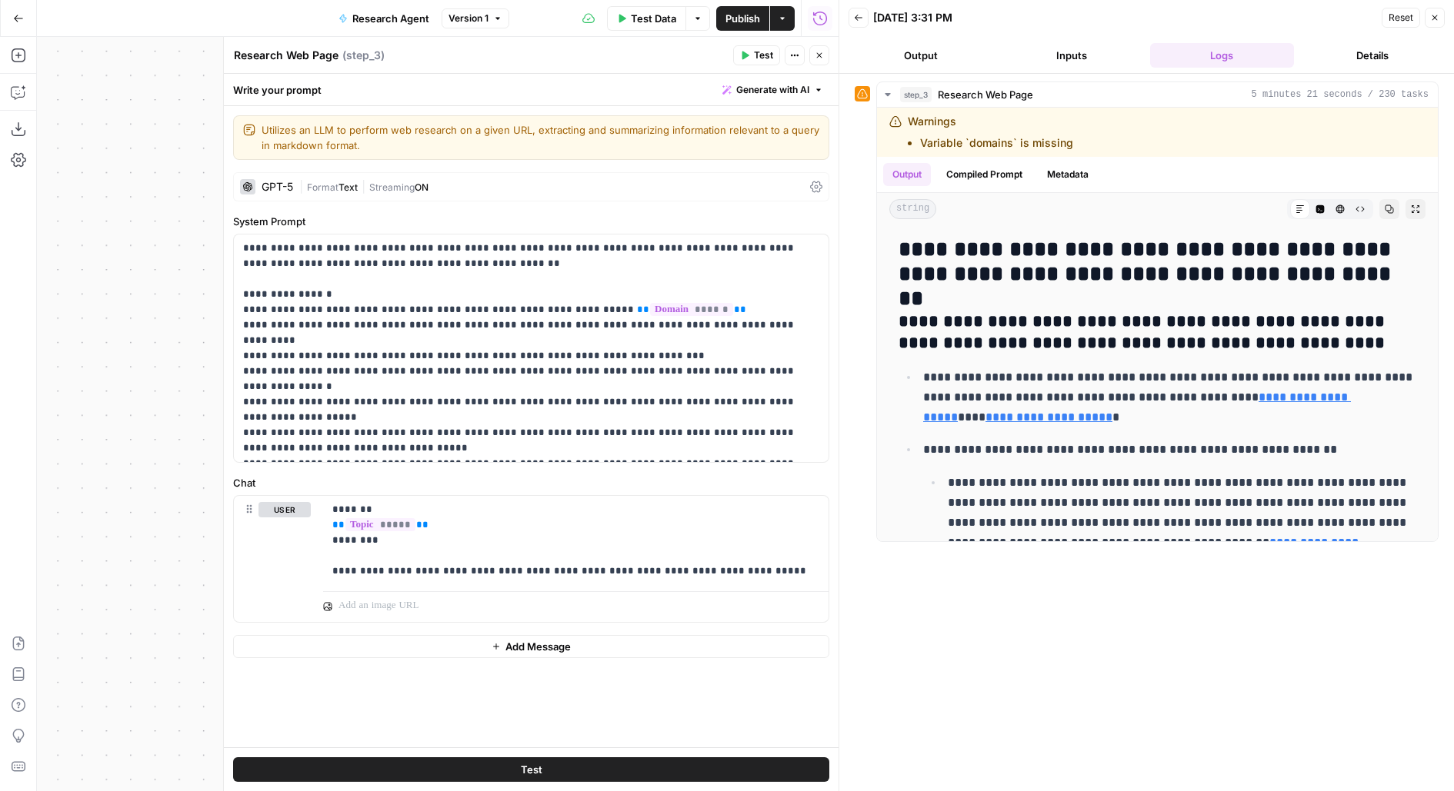
click at [822, 51] on icon "button" at bounding box center [819, 55] width 9 height 9
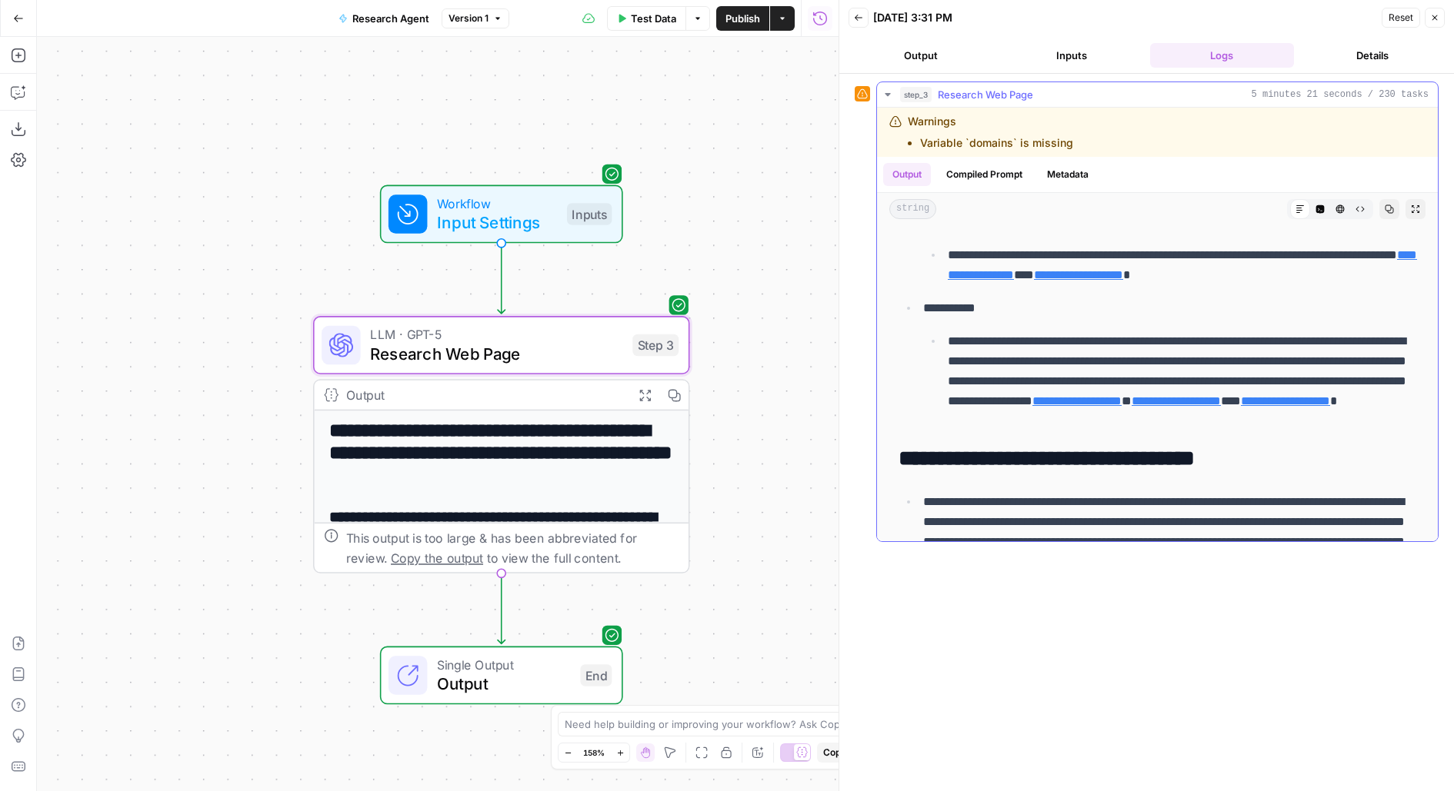
scroll to position [3446, 0]
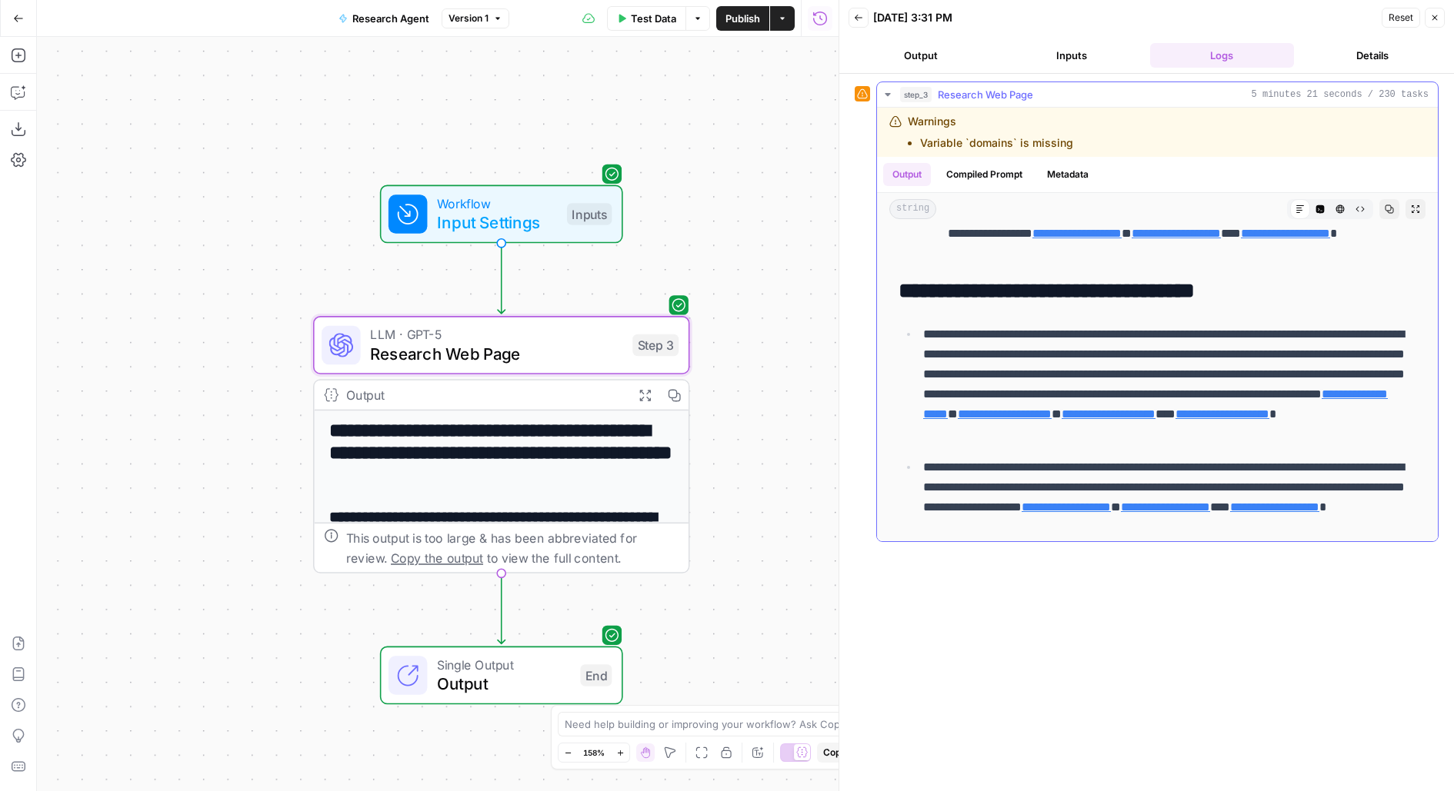
drag, startPoint x: 918, startPoint y: 324, endPoint x: 1061, endPoint y: 324, distance: 143.1
click at [1061, 324] on li "**********" at bounding box center [1167, 384] width 498 height 121
click at [746, 24] on span "Publish" at bounding box center [742, 18] width 35 height 15
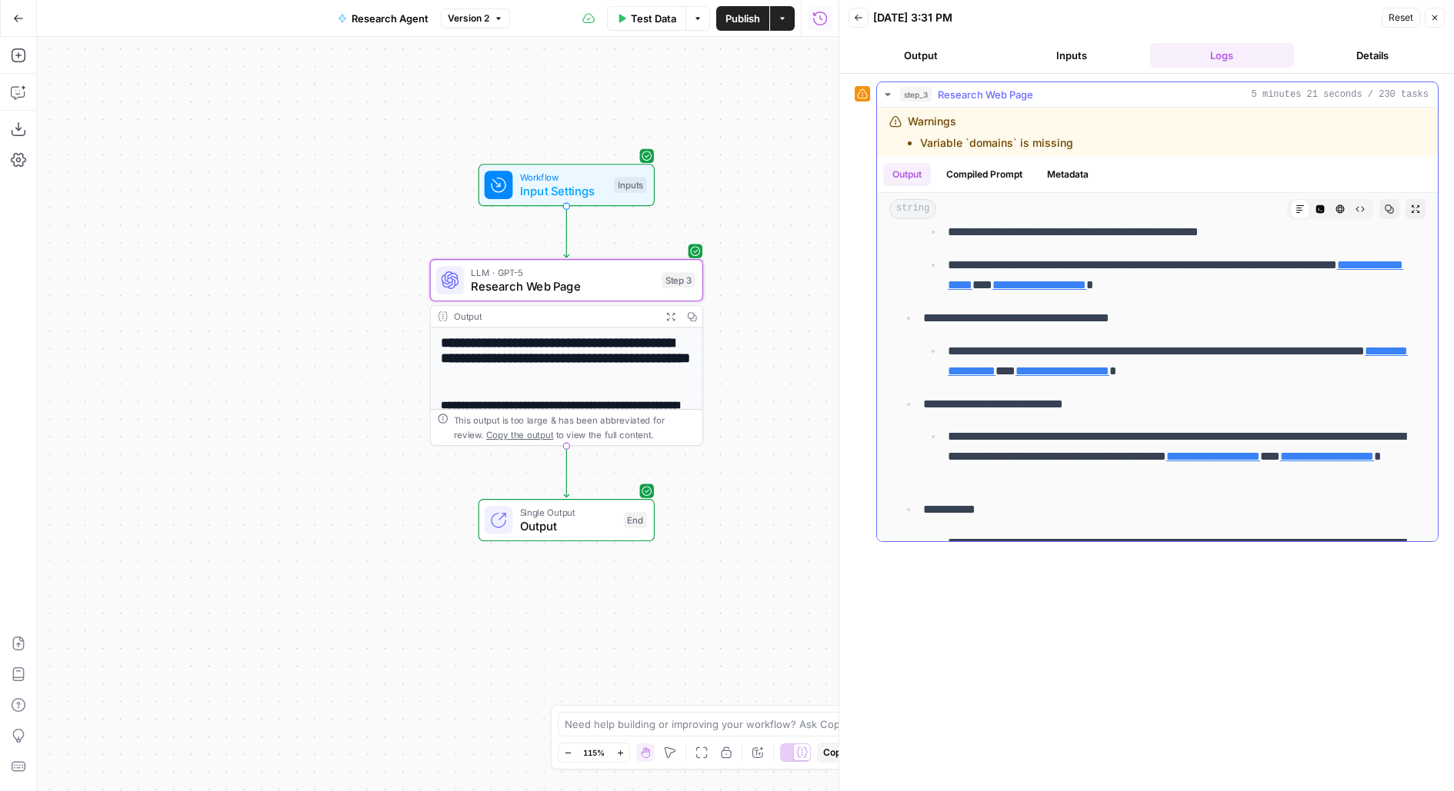
scroll to position [1391, 0]
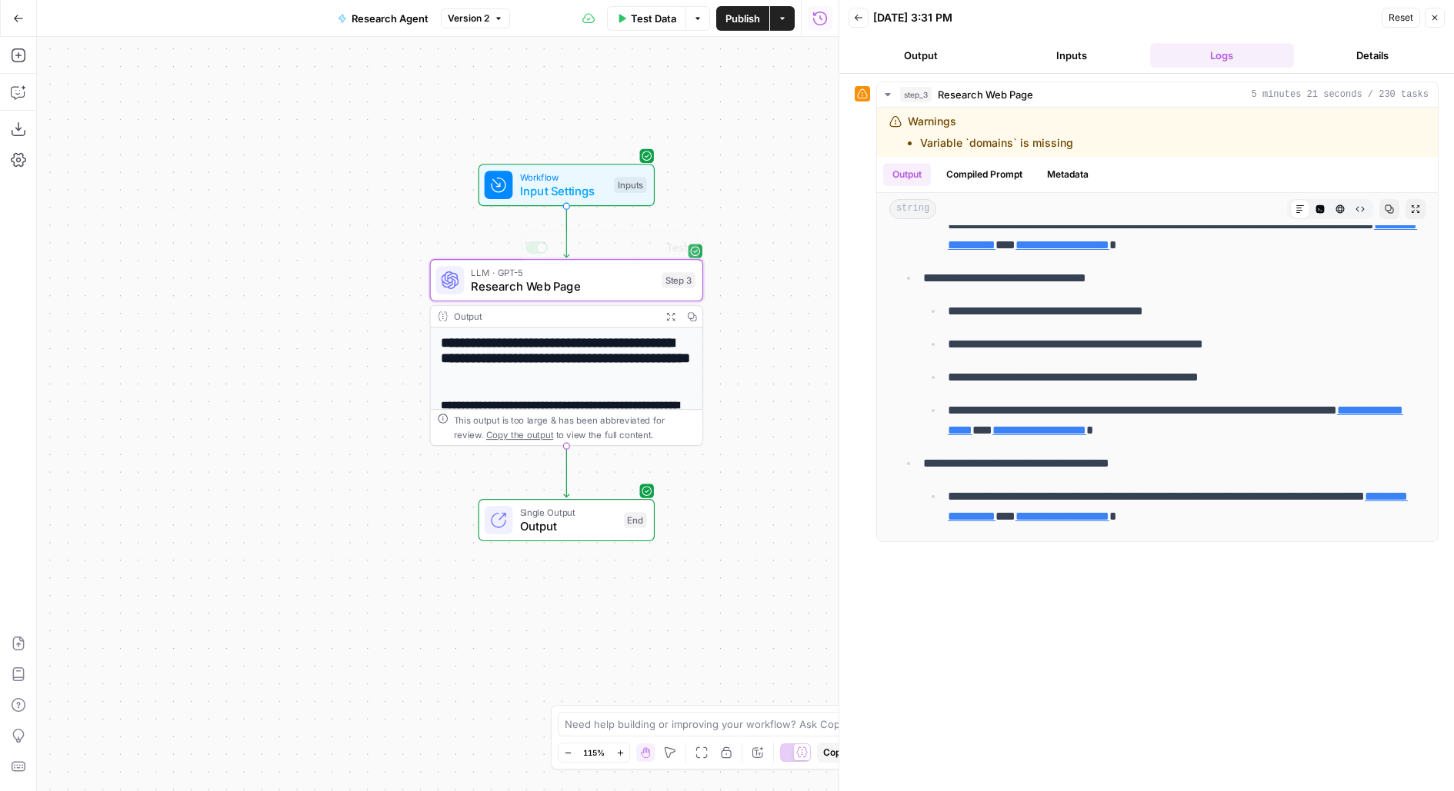
click at [535, 182] on span "Input Settings" at bounding box center [564, 191] width 88 height 18
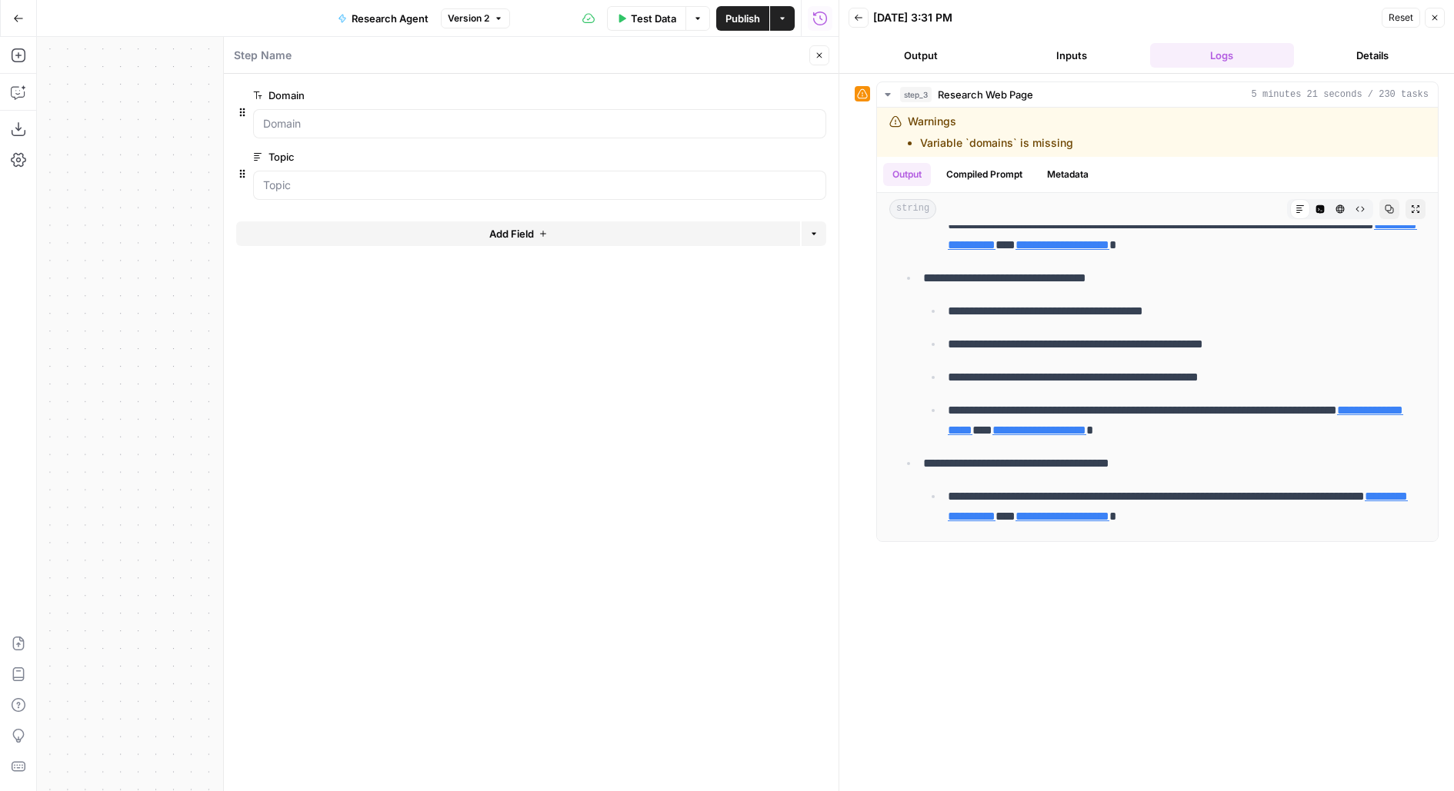
click at [821, 56] on icon "button" at bounding box center [819, 55] width 9 height 9
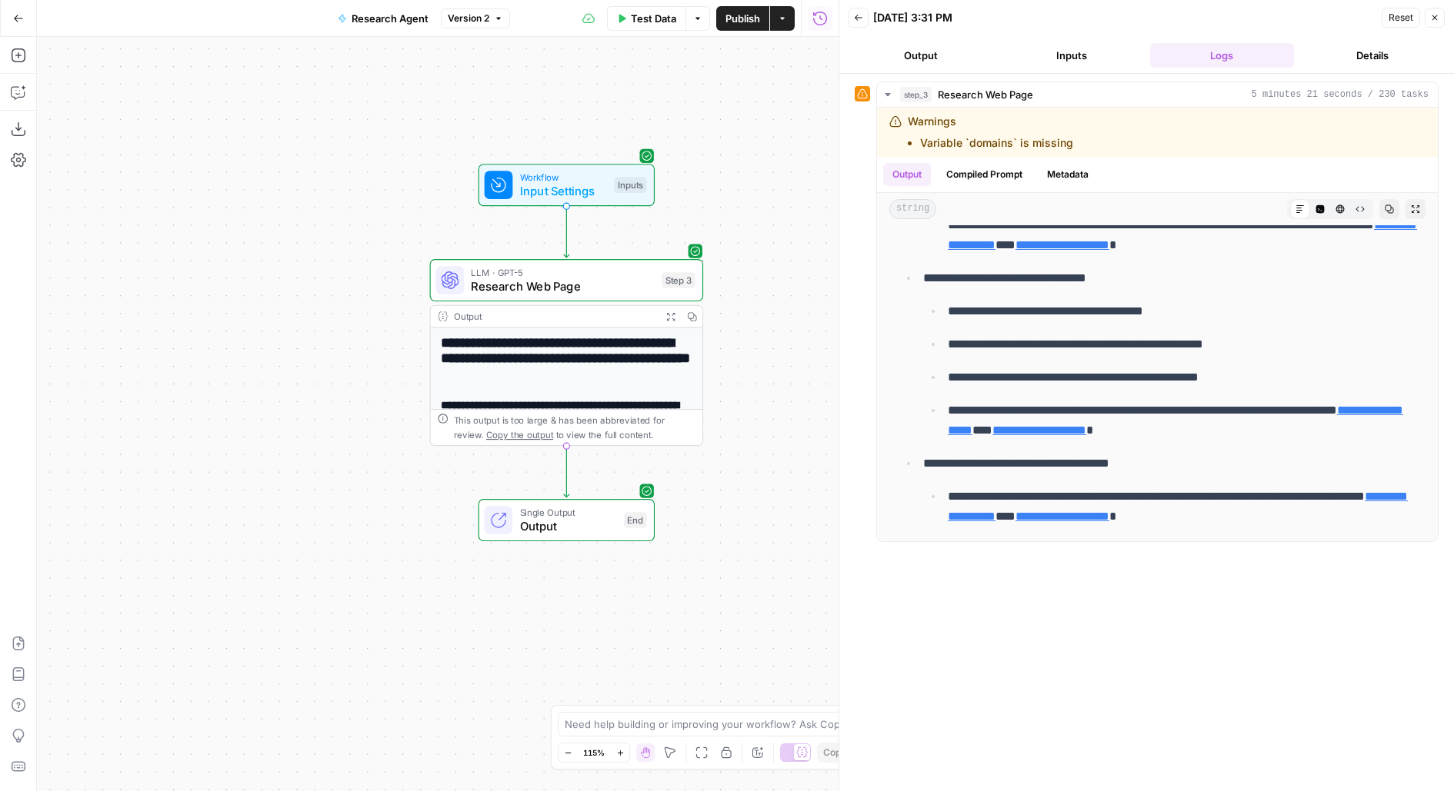
click at [641, 267] on span "LLM · GPT-5" at bounding box center [563, 272] width 184 height 14
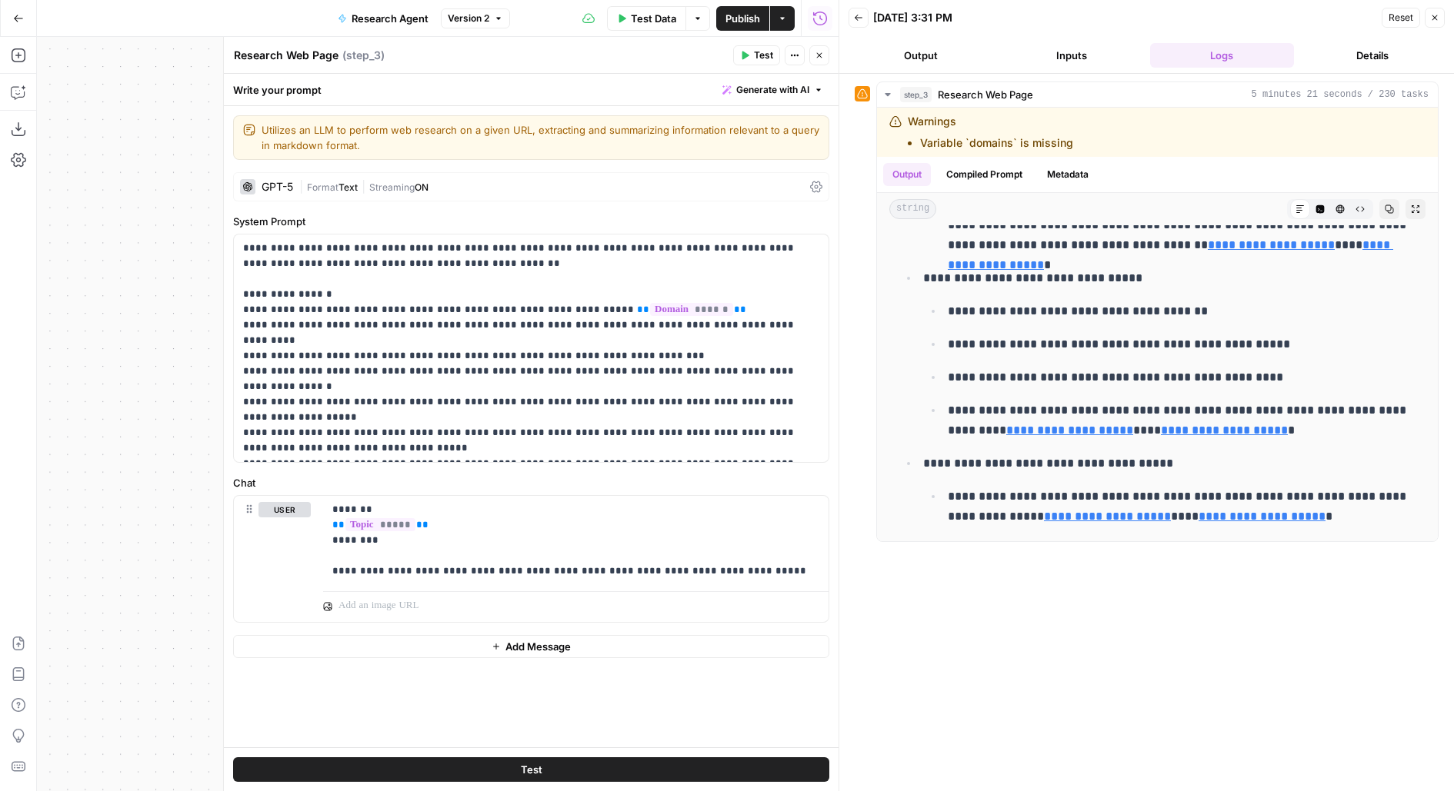
click at [451, 182] on div "| Format Text | Streaming ON" at bounding box center [551, 187] width 505 height 15
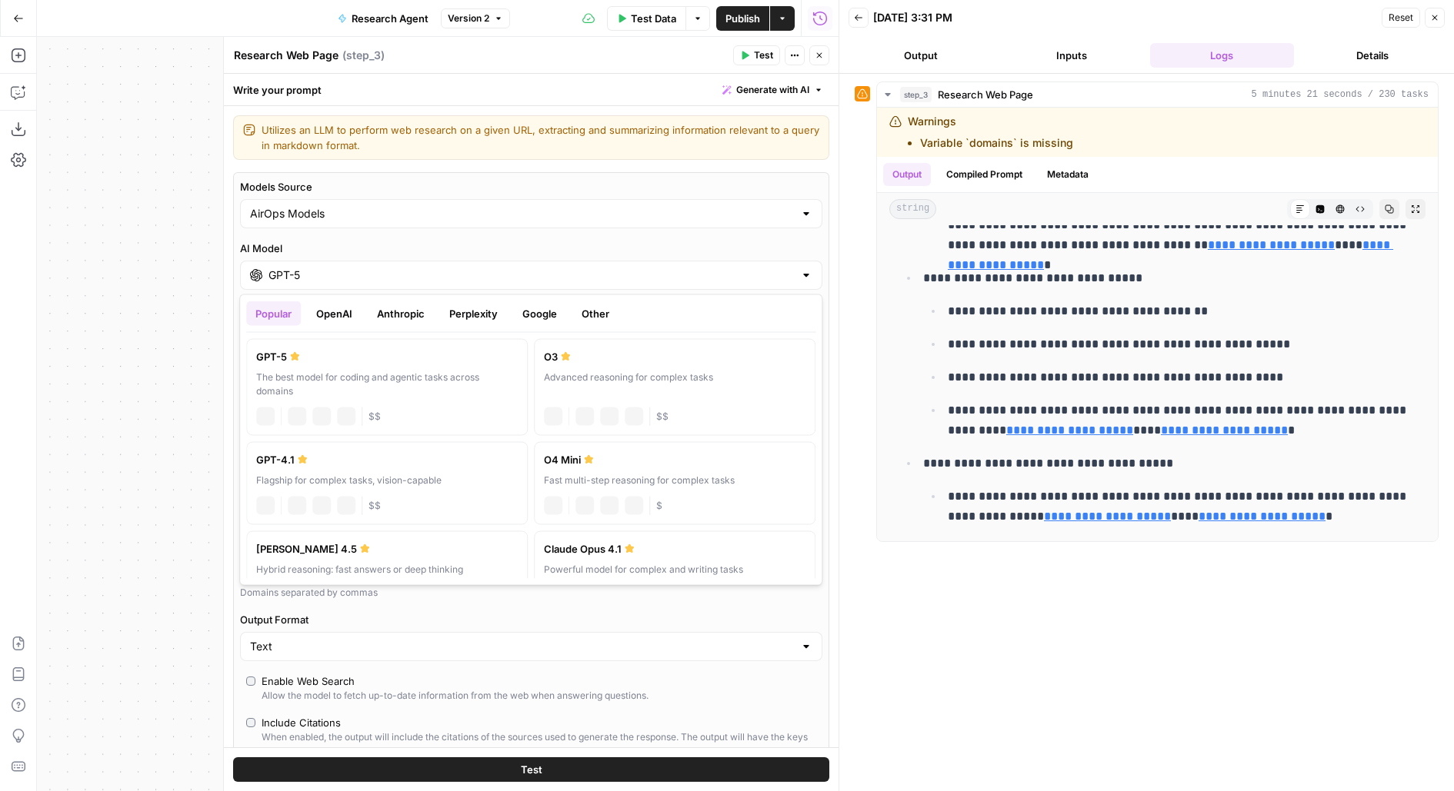
click at [277, 263] on div "GPT-5" at bounding box center [531, 275] width 582 height 29
click at [338, 302] on button "OpenAI" at bounding box center [334, 314] width 55 height 25
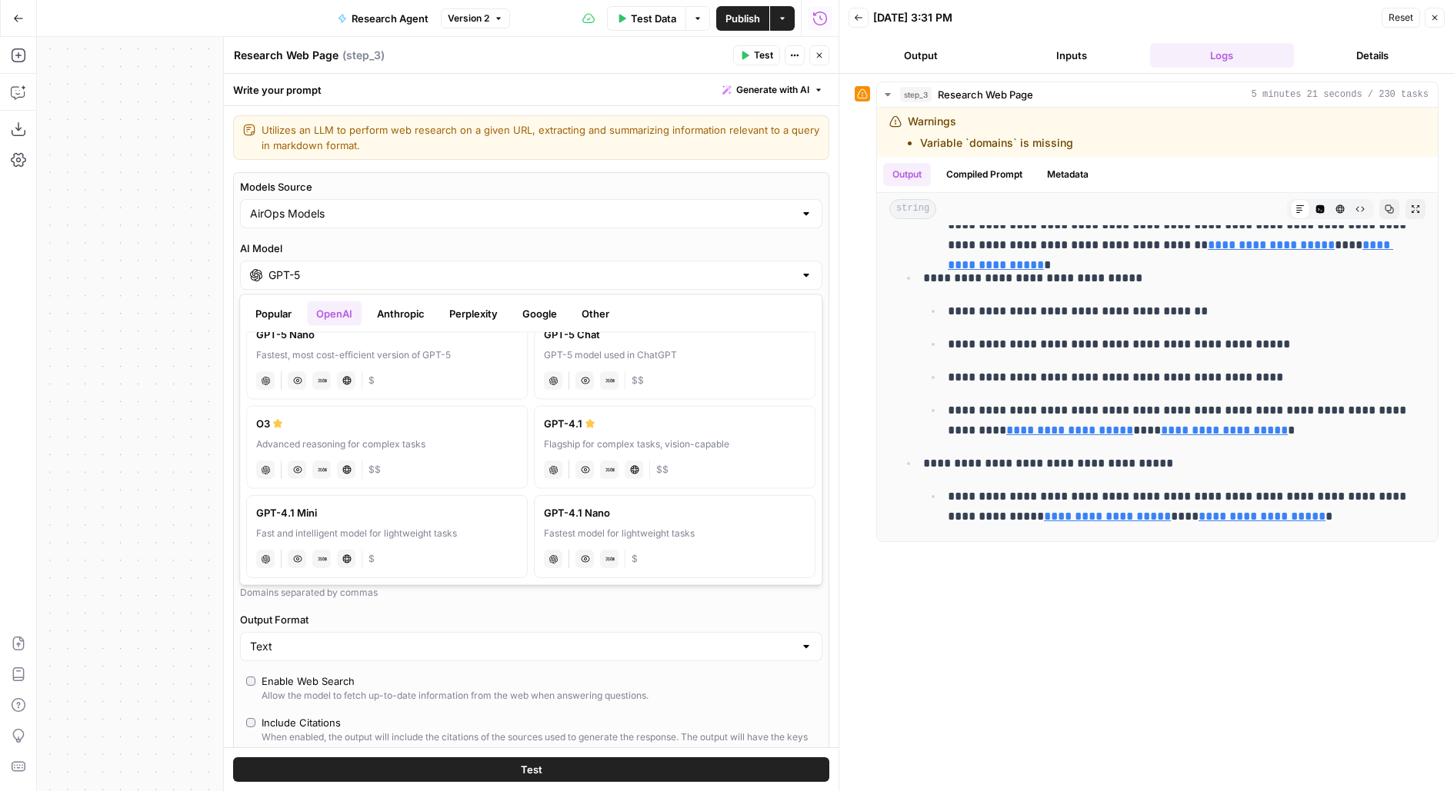
click at [413, 317] on button "Anthropic" at bounding box center [401, 314] width 66 height 25
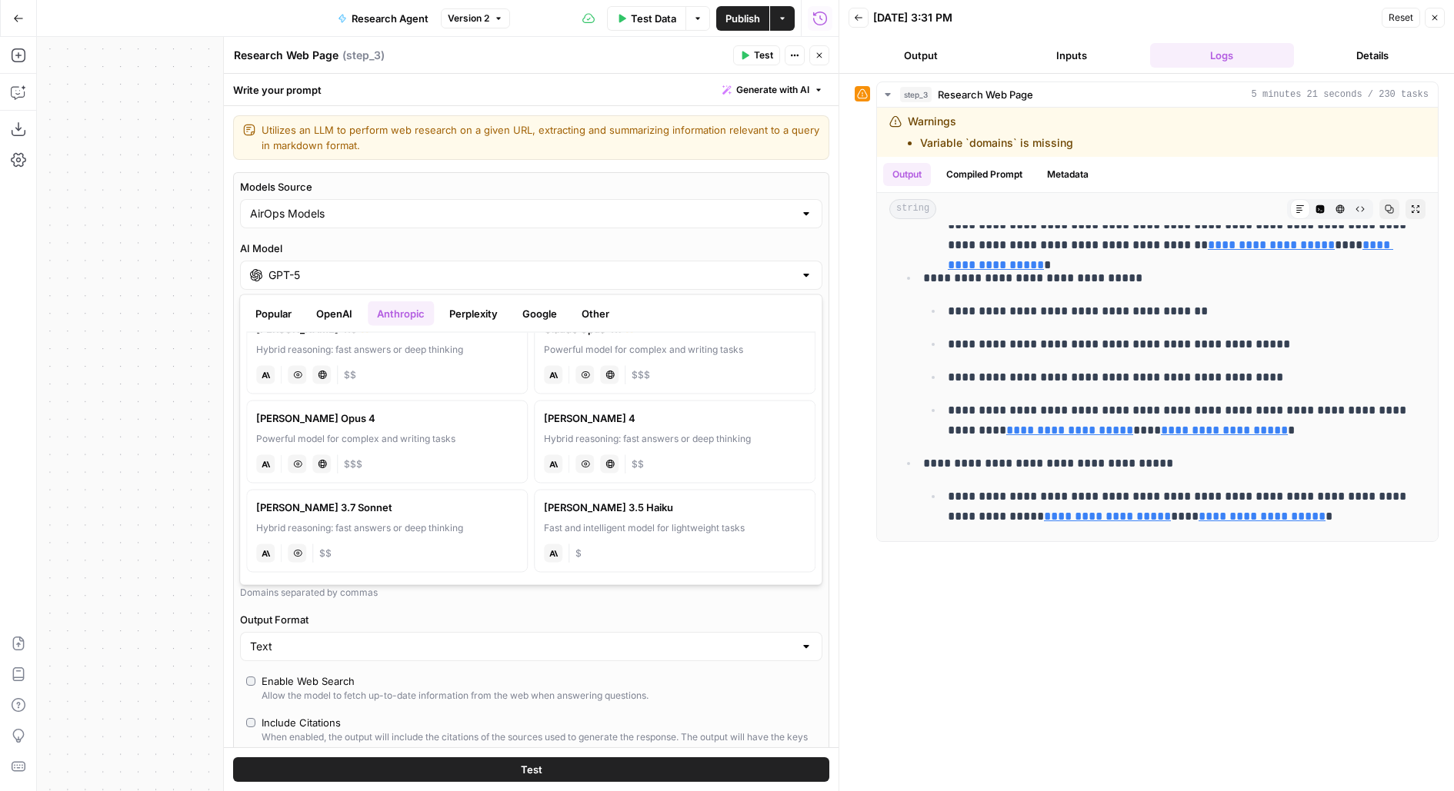
scroll to position [0, 0]
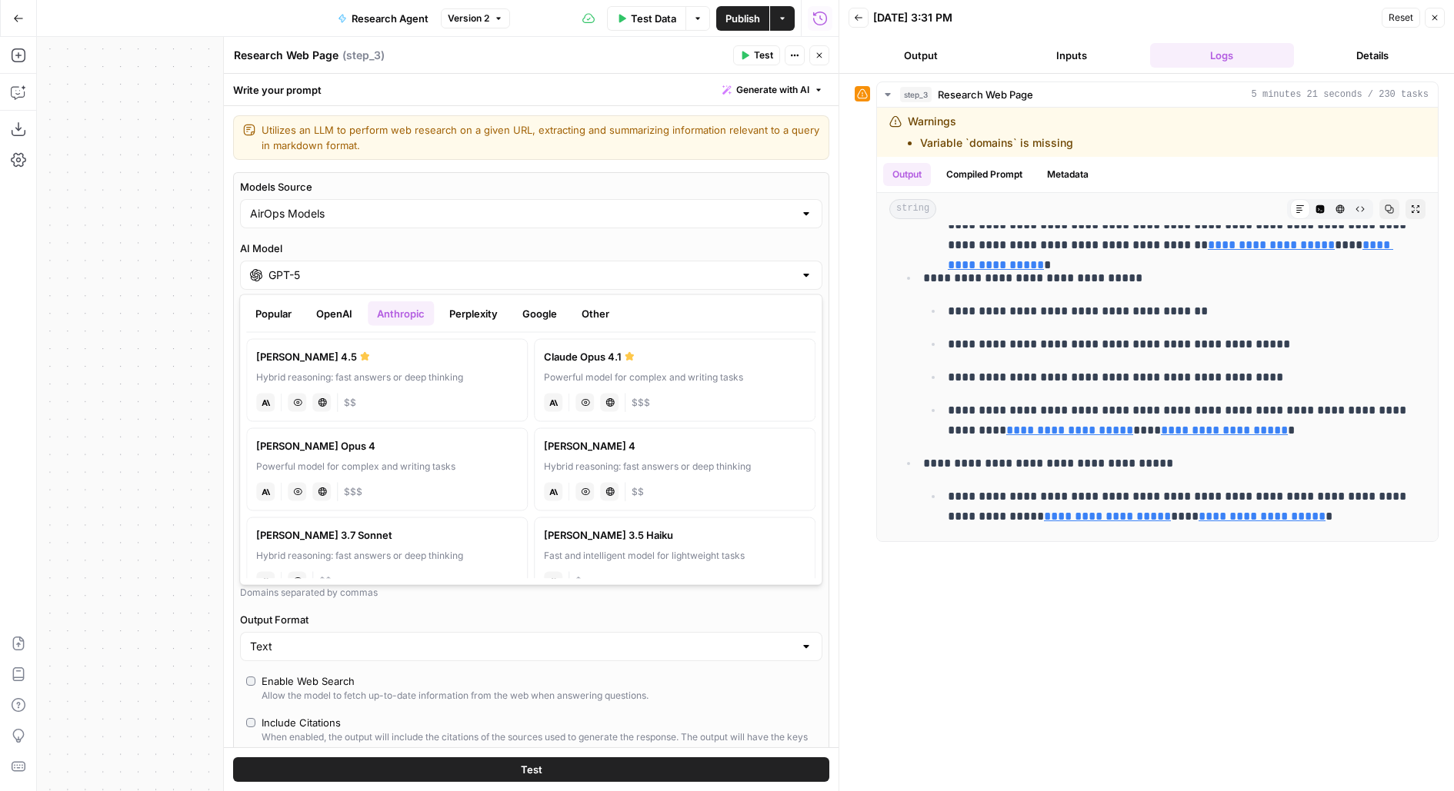
click at [367, 372] on div "Hybrid reasoning: fast answers or deep thinking" at bounding box center [387, 378] width 262 height 14
type input "[PERSON_NAME] 4.5"
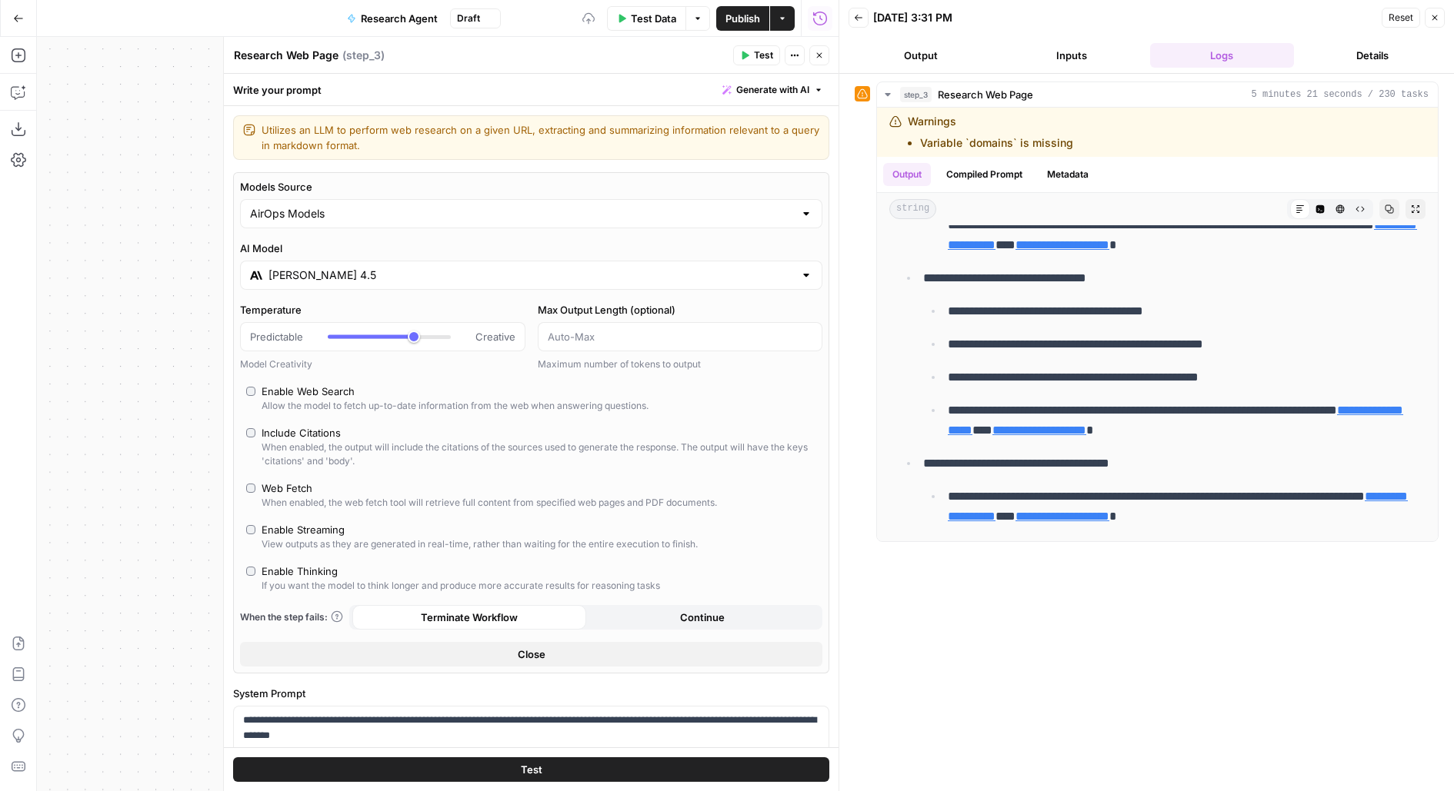
click at [251, 765] on button "Test" at bounding box center [531, 770] width 596 height 25
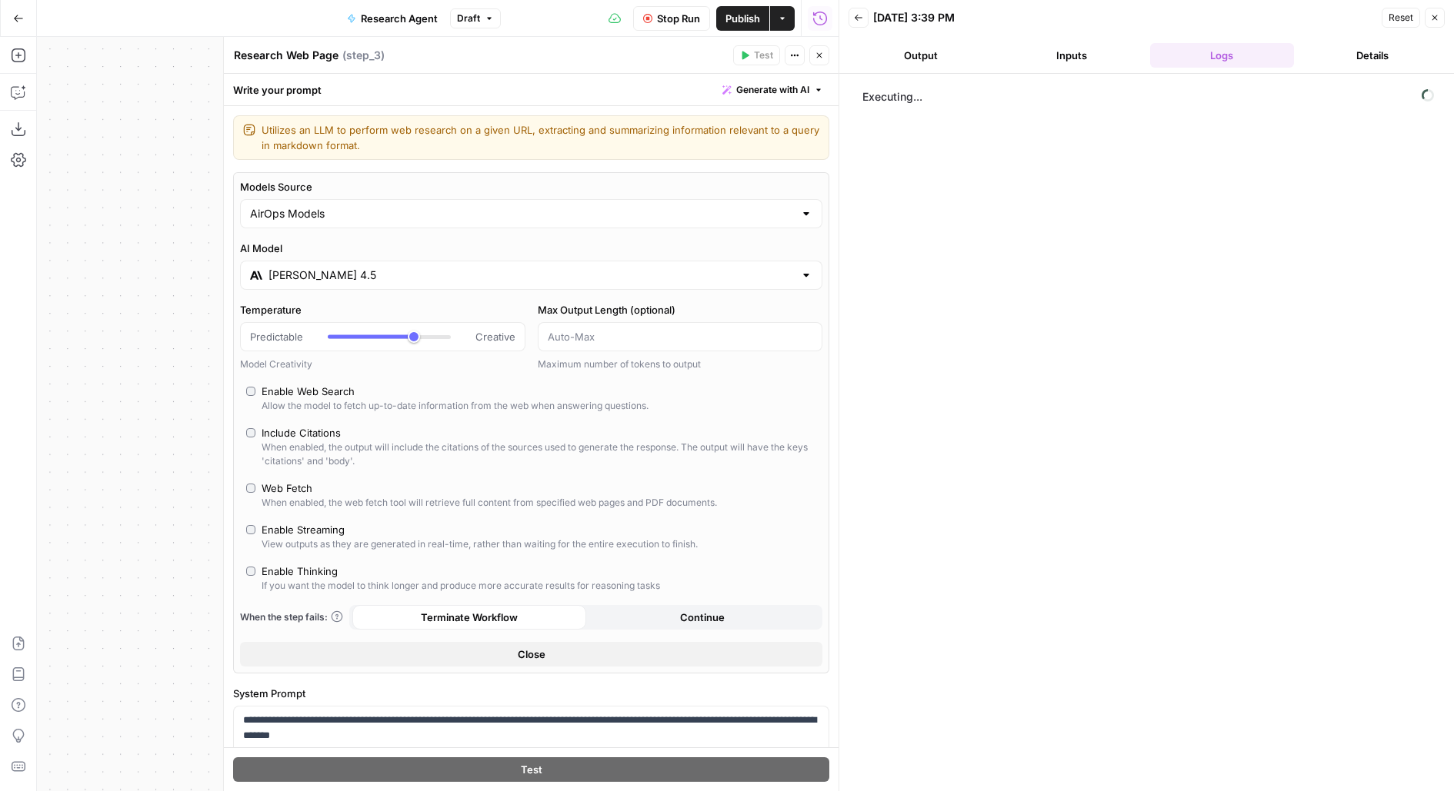
click at [951, 47] on button "Output" at bounding box center [920, 55] width 145 height 25
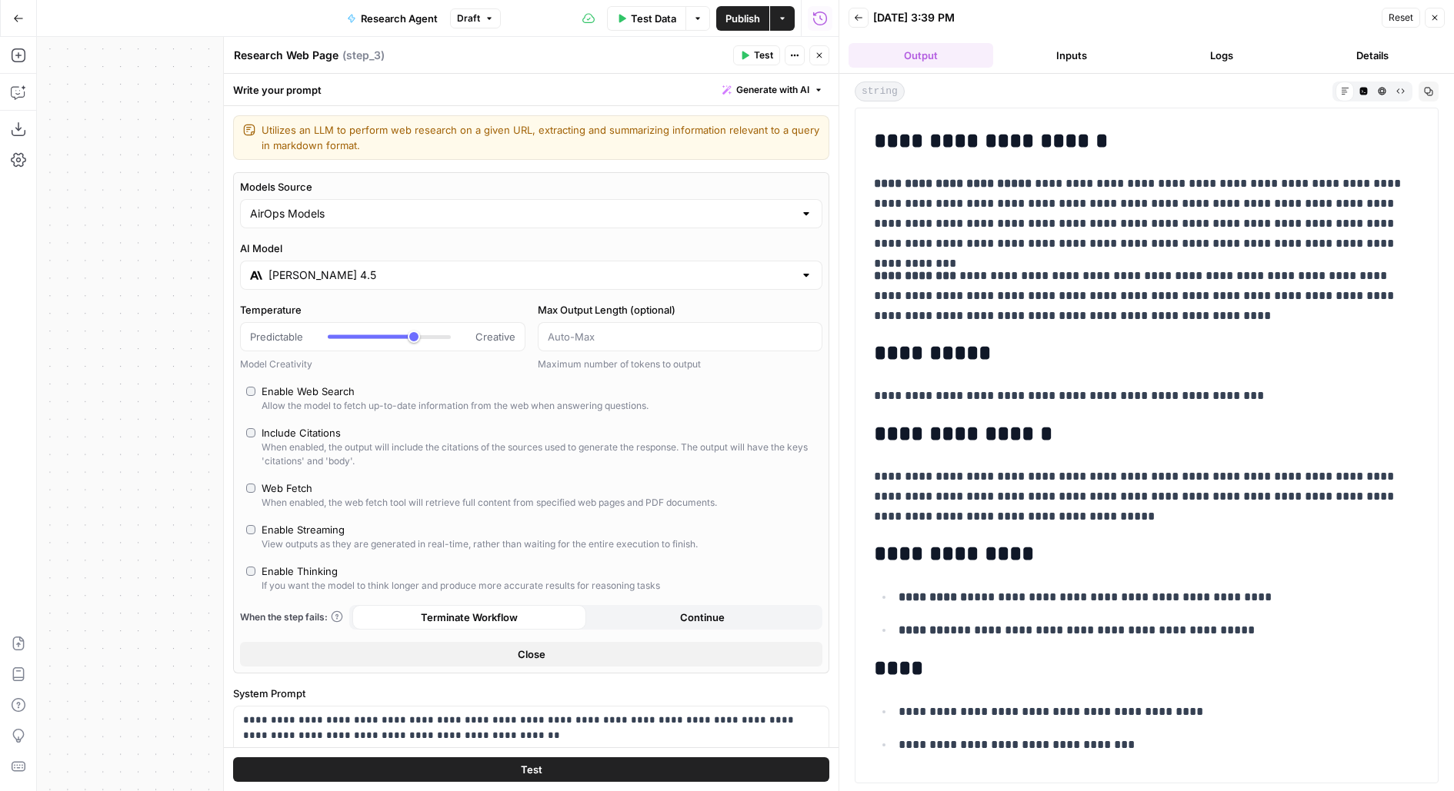
scroll to position [1667, 0]
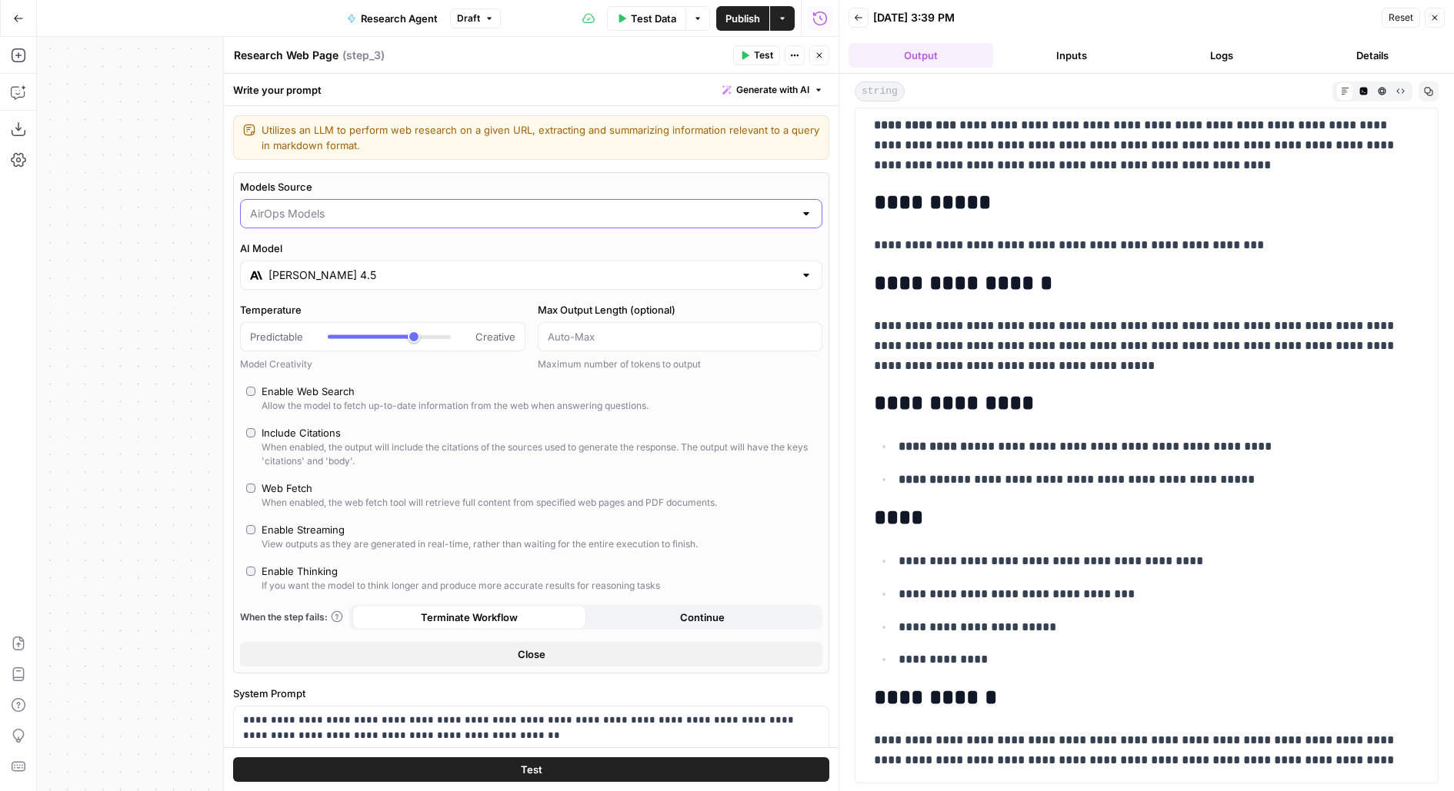
click at [380, 219] on input "Models Source" at bounding box center [522, 213] width 544 height 15
type input "AirOps Models"
click at [422, 165] on div "Utilizes an LLM to perform web research on a given URL, extracting and summariz…" at bounding box center [531, 623] width 615 height 1034
click at [368, 285] on div "[PERSON_NAME] 4.5" at bounding box center [531, 275] width 582 height 29
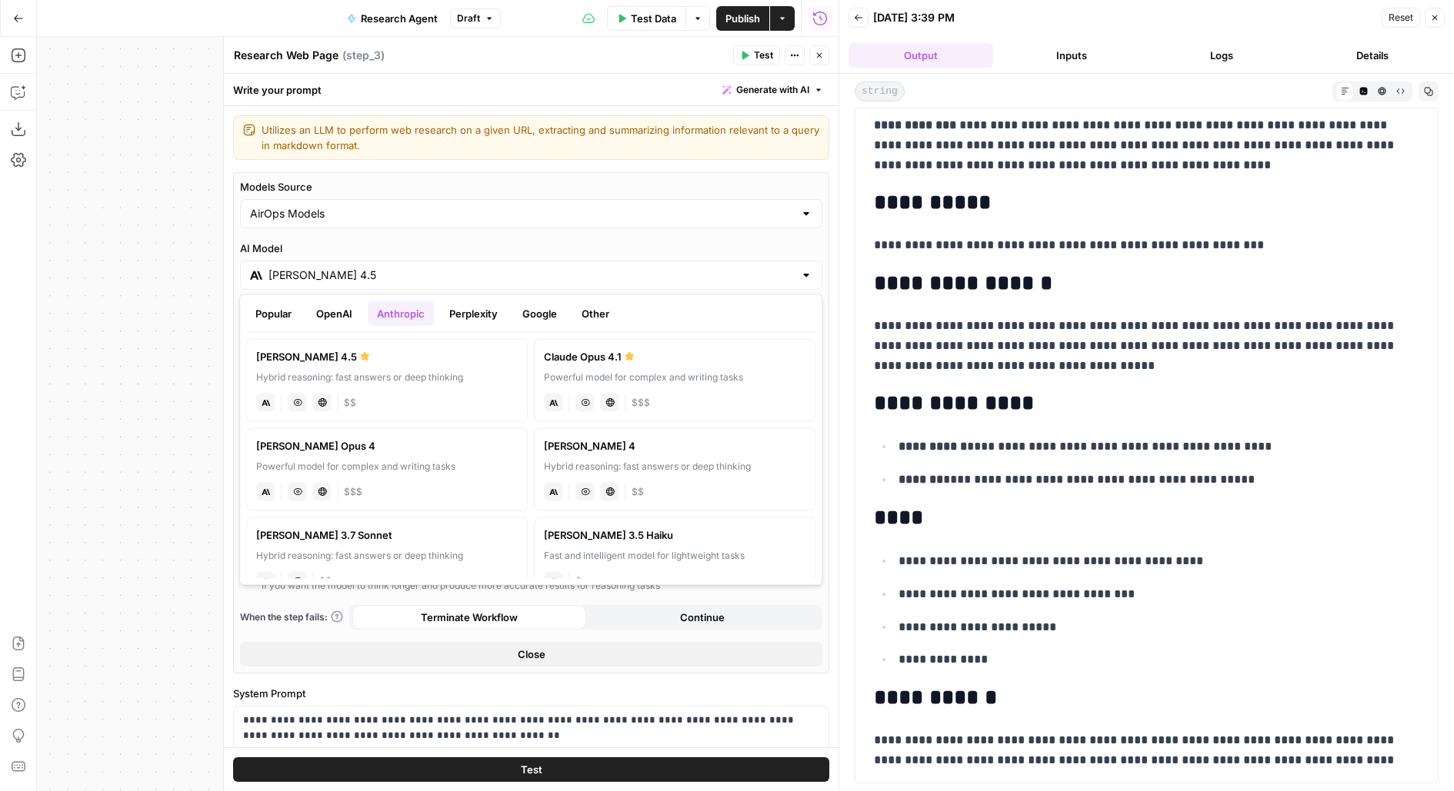
click at [336, 310] on button "OpenAI" at bounding box center [334, 314] width 55 height 25
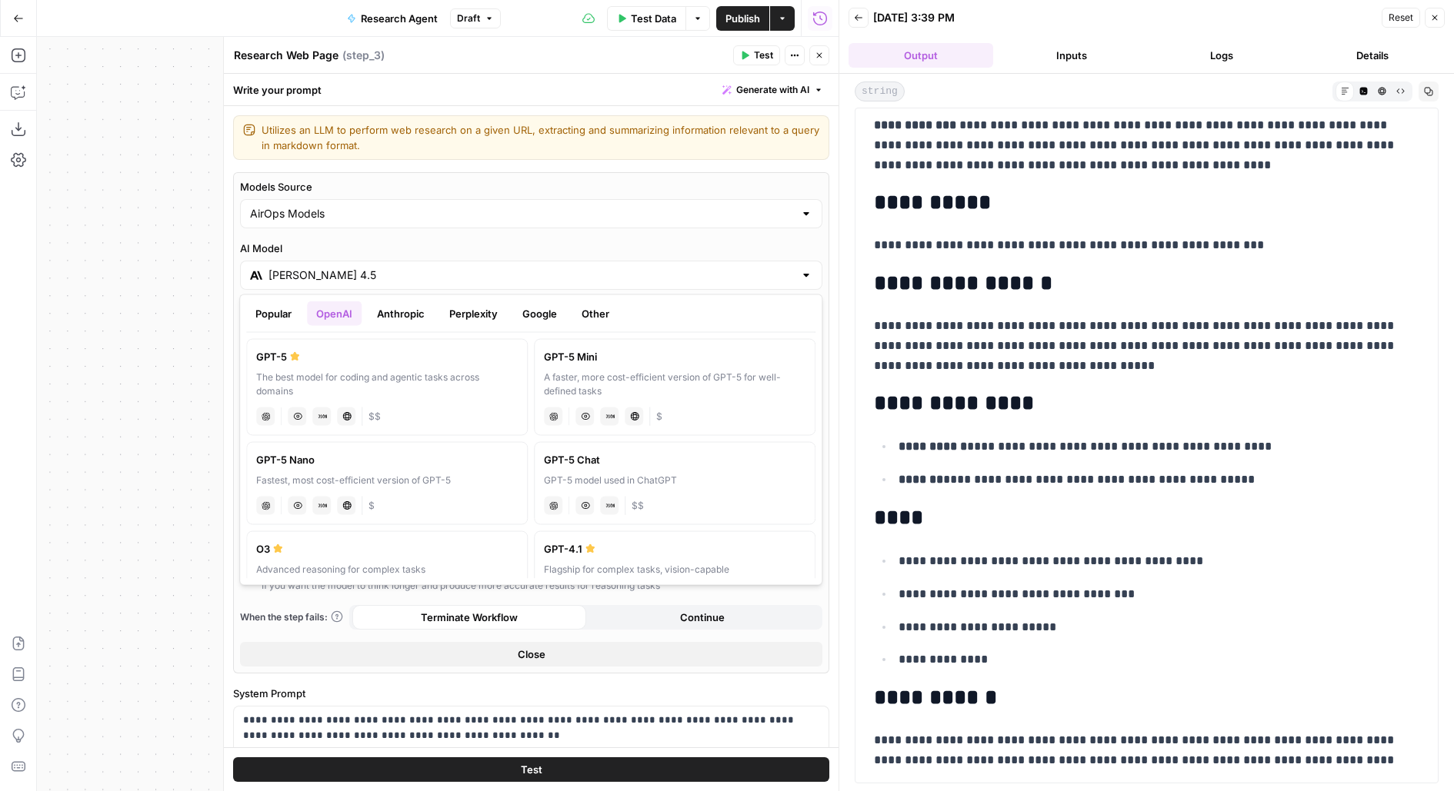
click at [358, 371] on div "The best model for coding and agentic tasks across domains" at bounding box center [387, 385] width 262 height 28
type input "GPT-5"
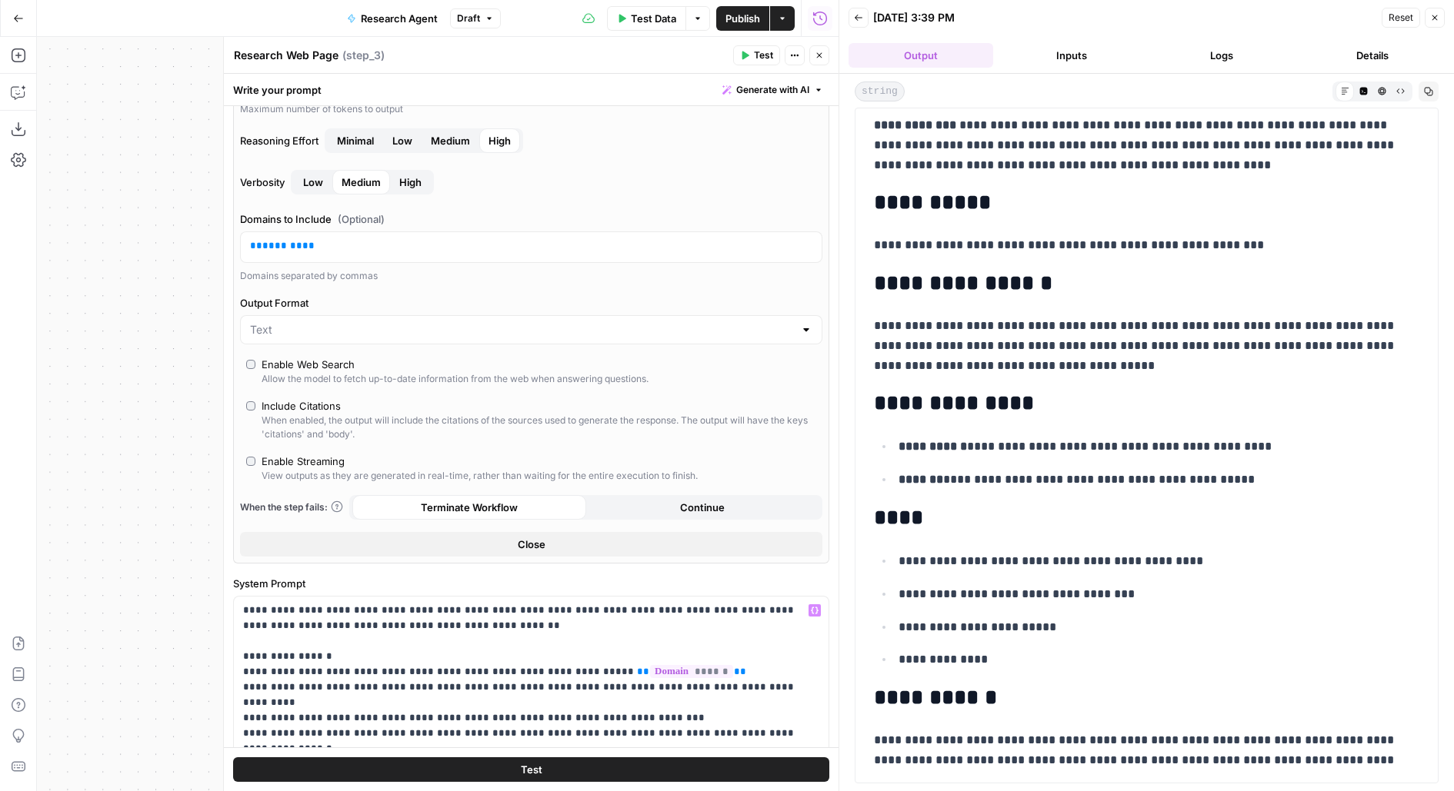
scroll to position [313, 0]
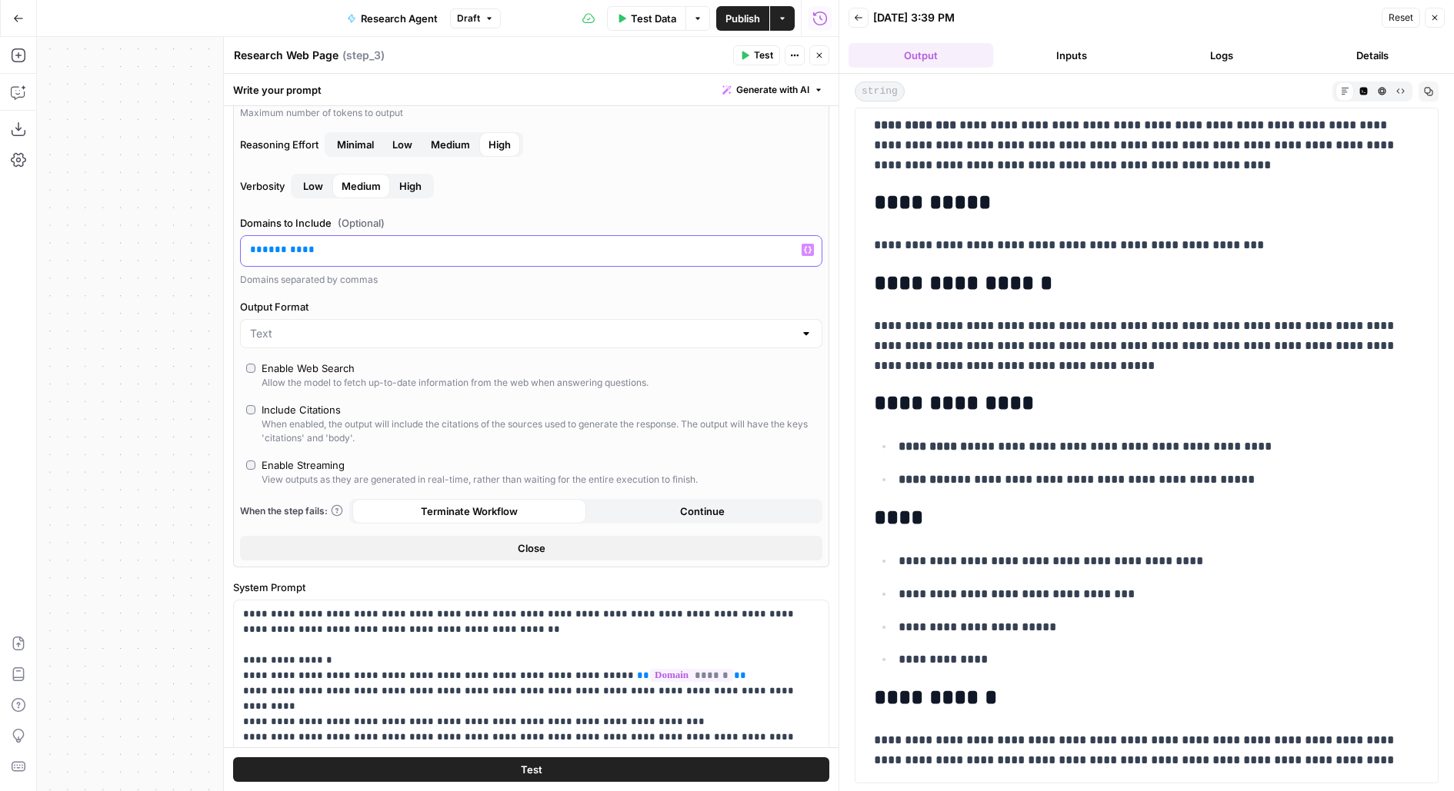
click at [295, 246] on span "*******" at bounding box center [282, 250] width 40 height 10
click at [308, 765] on button "Test" at bounding box center [531, 770] width 596 height 25
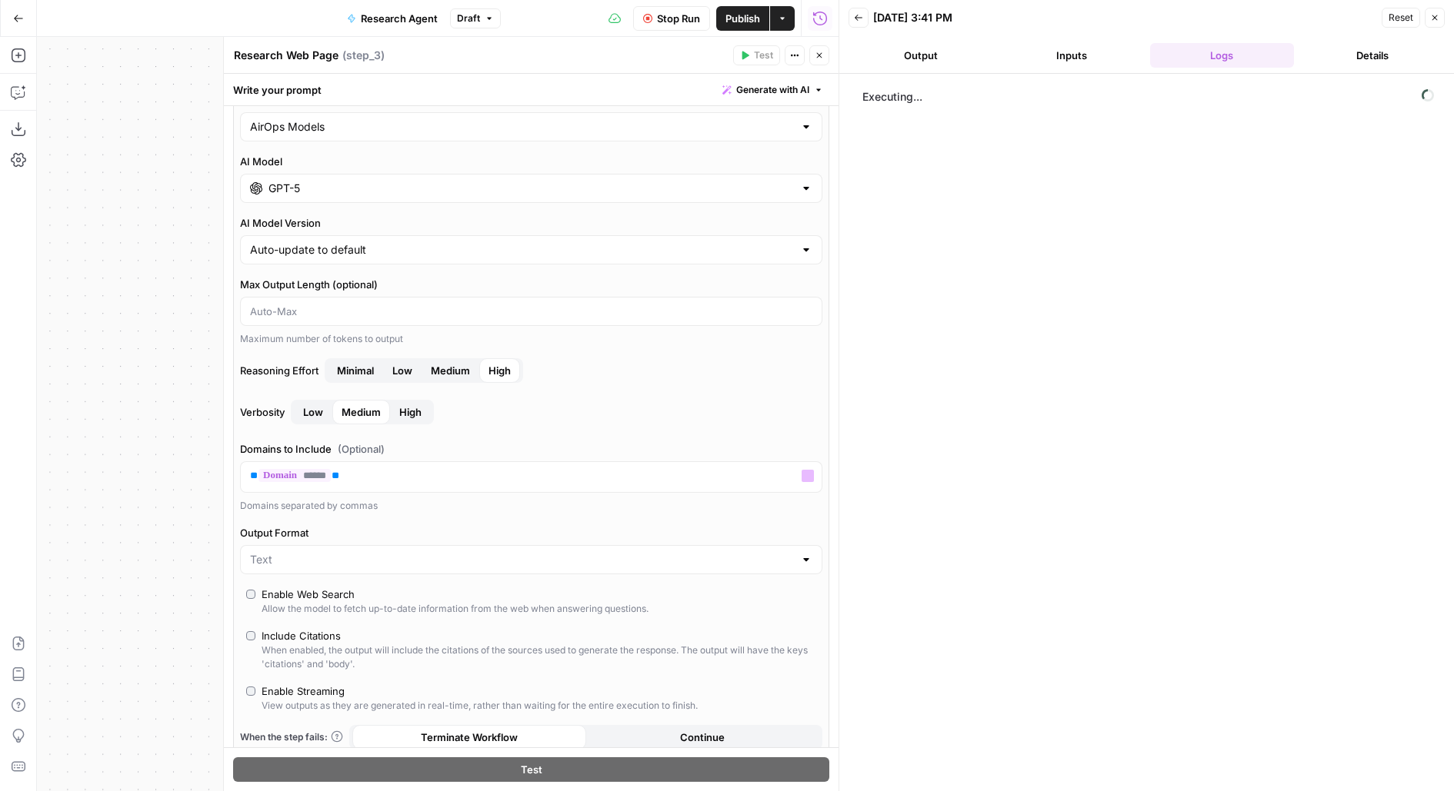
scroll to position [79, 0]
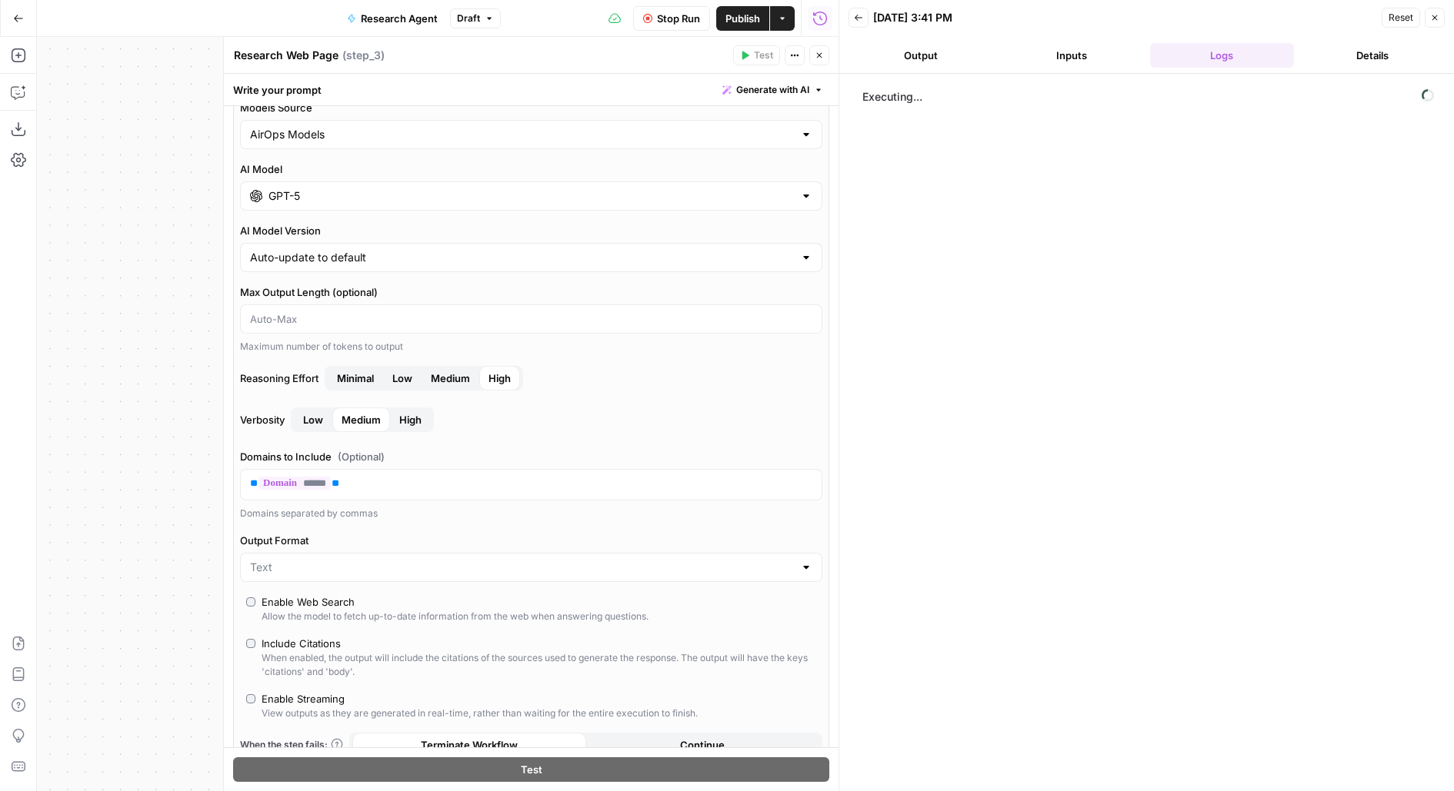
click at [814, 65] on header "Research Web Page Research Web Page ( step_3 ) Test Actions Close" at bounding box center [531, 55] width 615 height 37
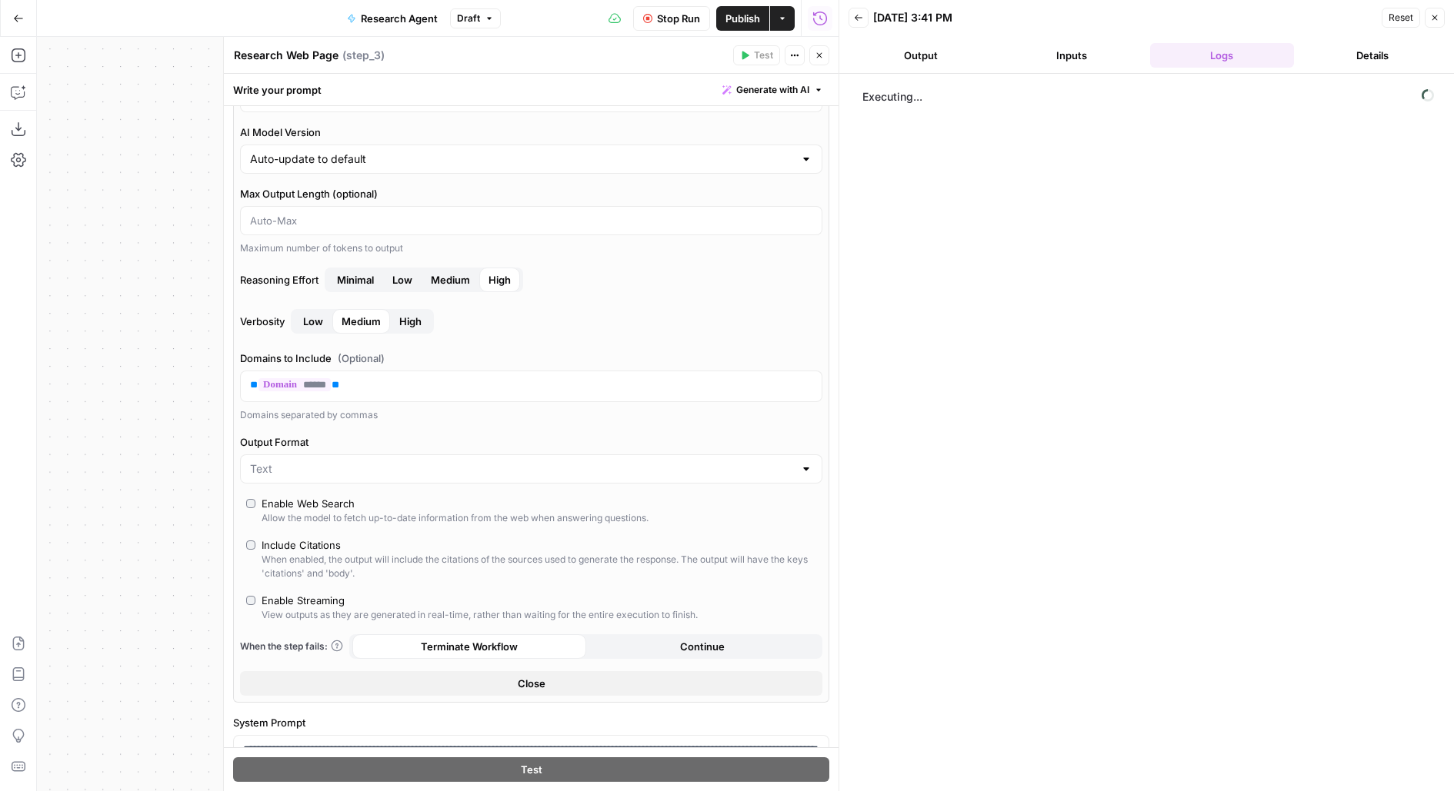
scroll to position [191, 0]
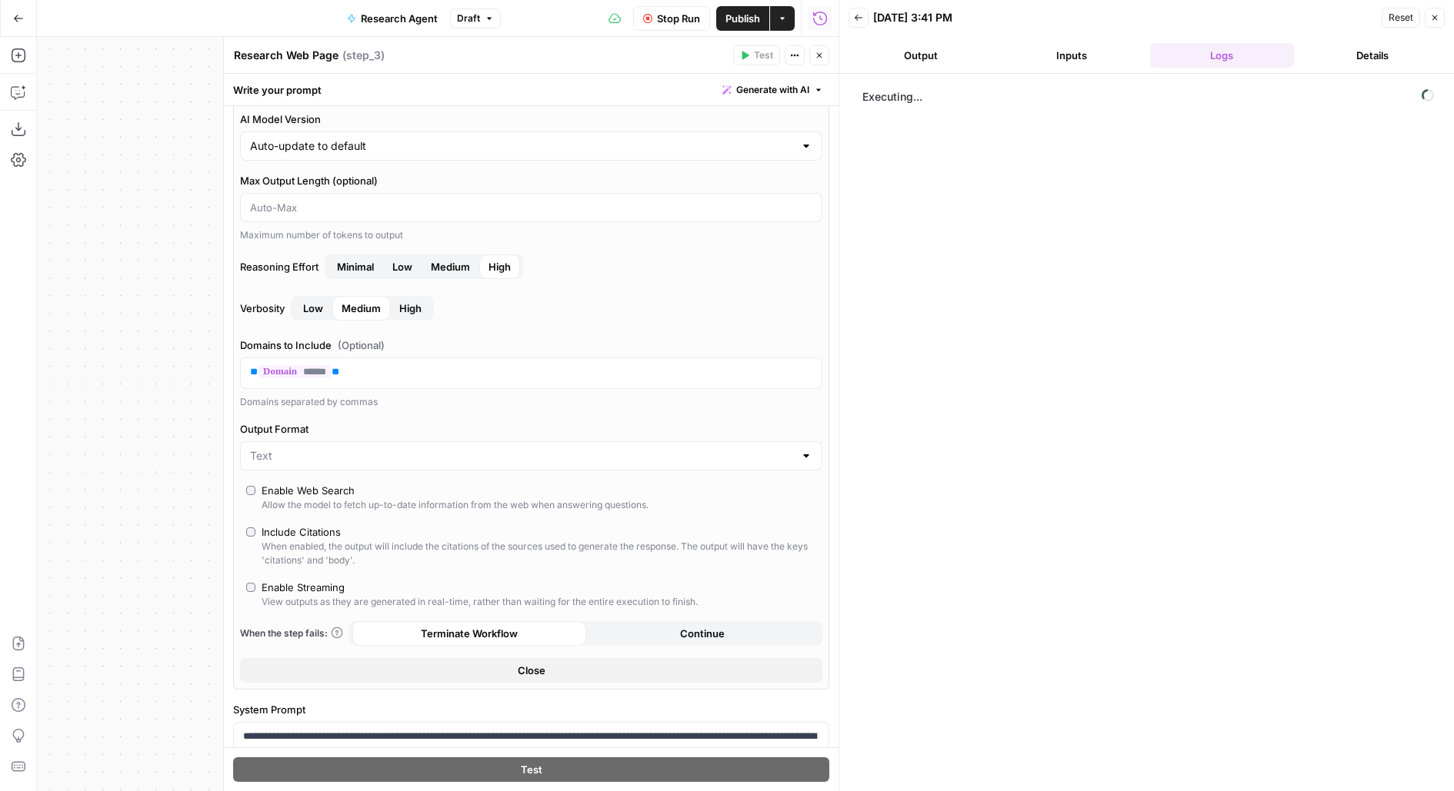
click at [815, 58] on icon "button" at bounding box center [819, 55] width 9 height 9
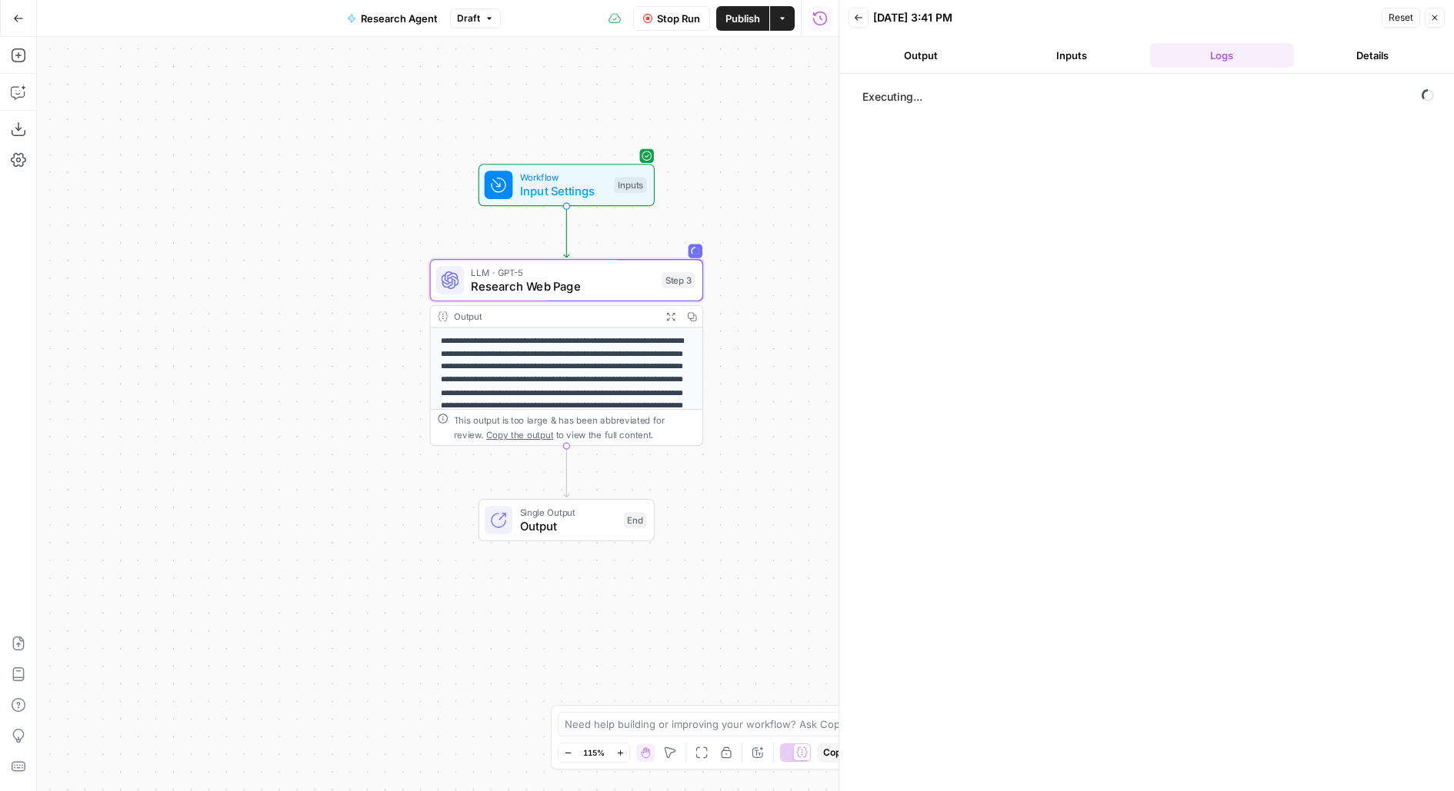
click at [739, 27] on button "Publish" at bounding box center [742, 18] width 53 height 25
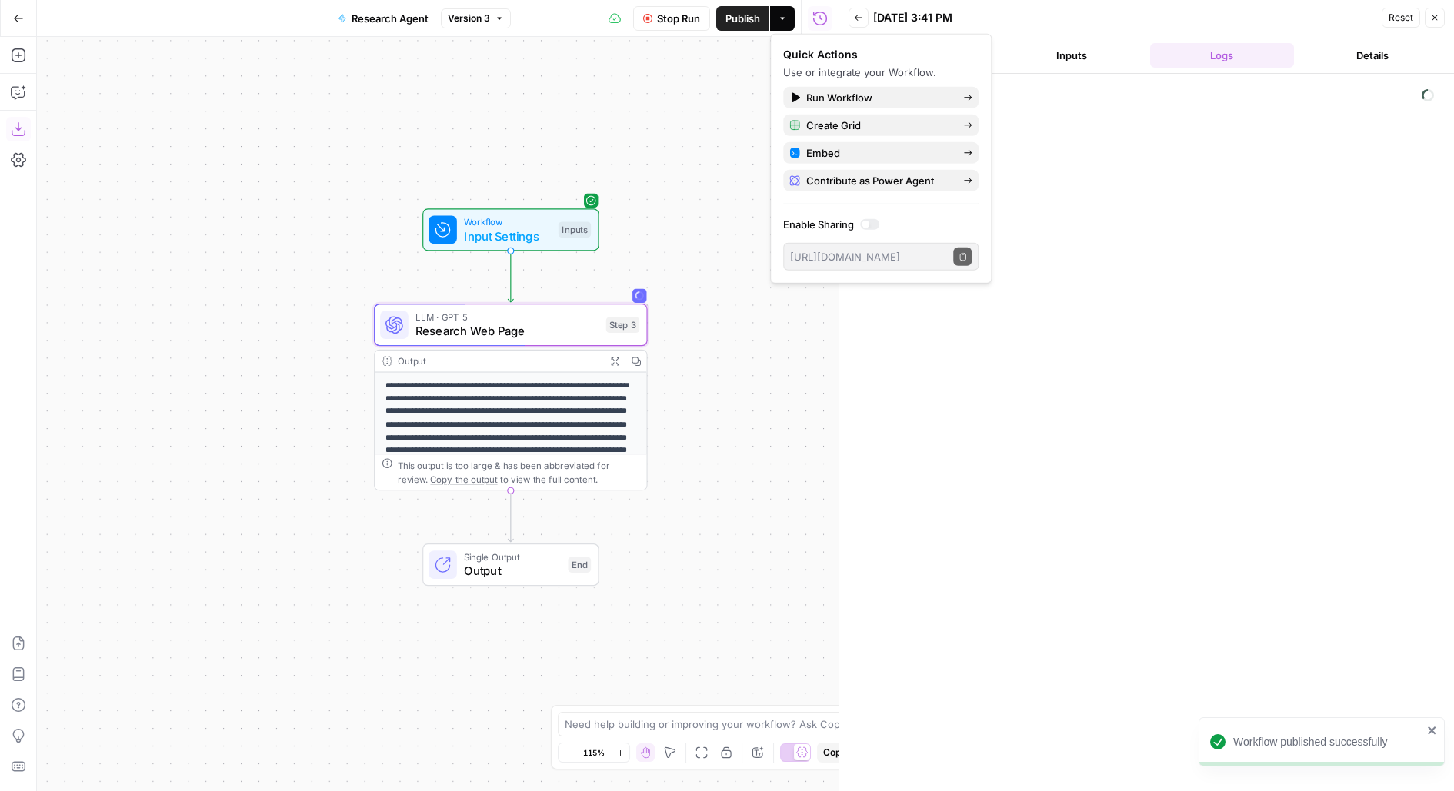
click at [18, 135] on icon "button" at bounding box center [18, 129] width 15 height 15
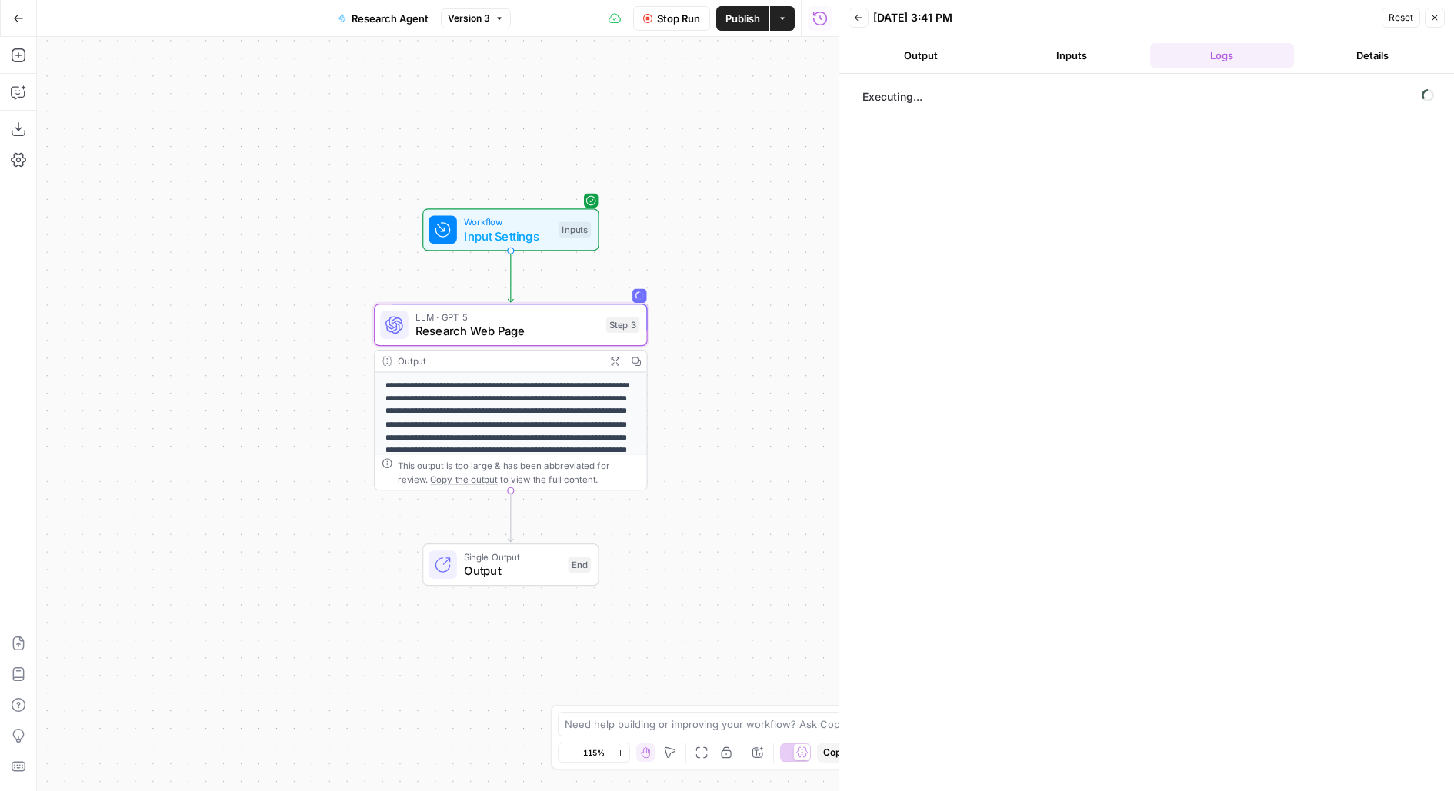
click at [22, 139] on button "Download as JSON" at bounding box center [18, 129] width 25 height 25
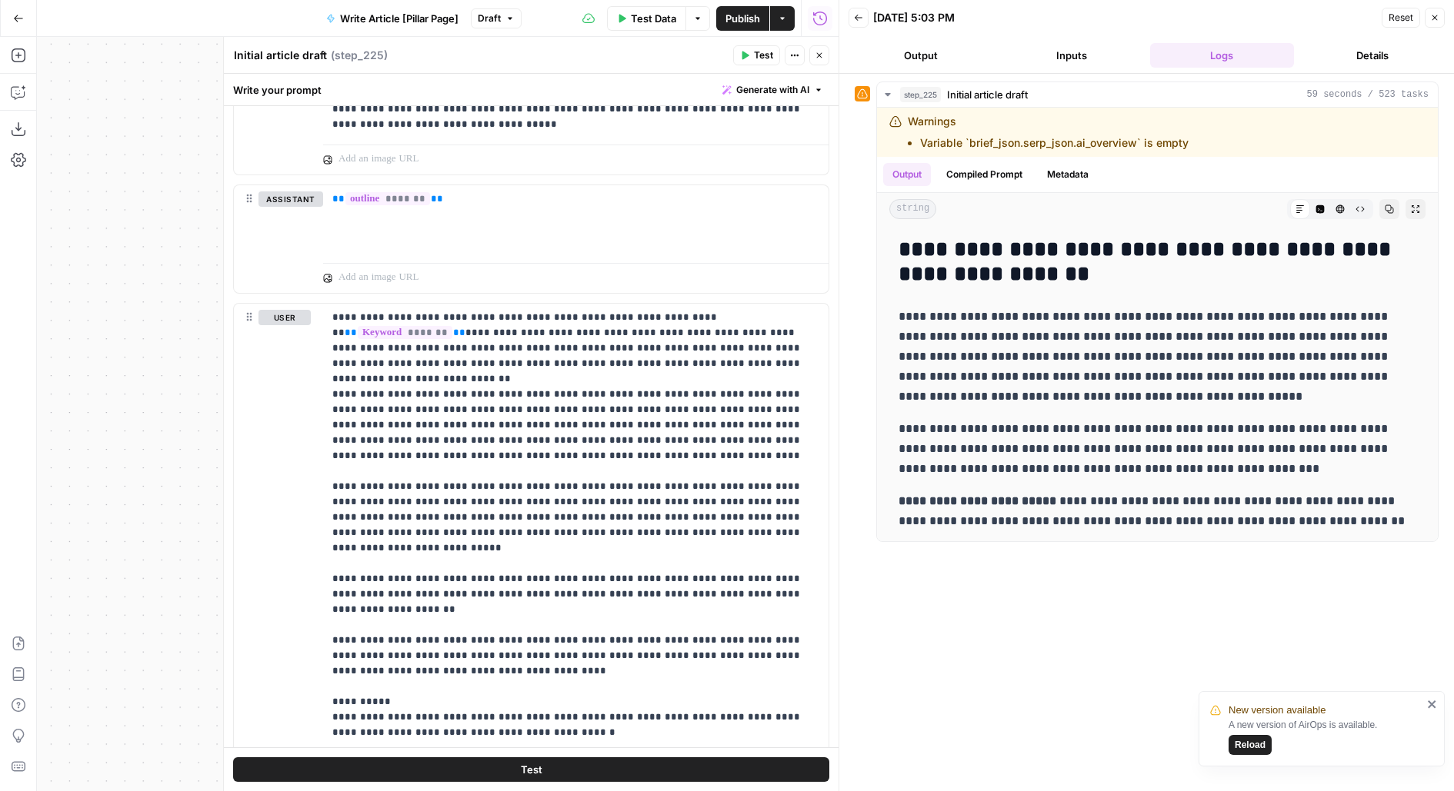
scroll to position [742, 0]
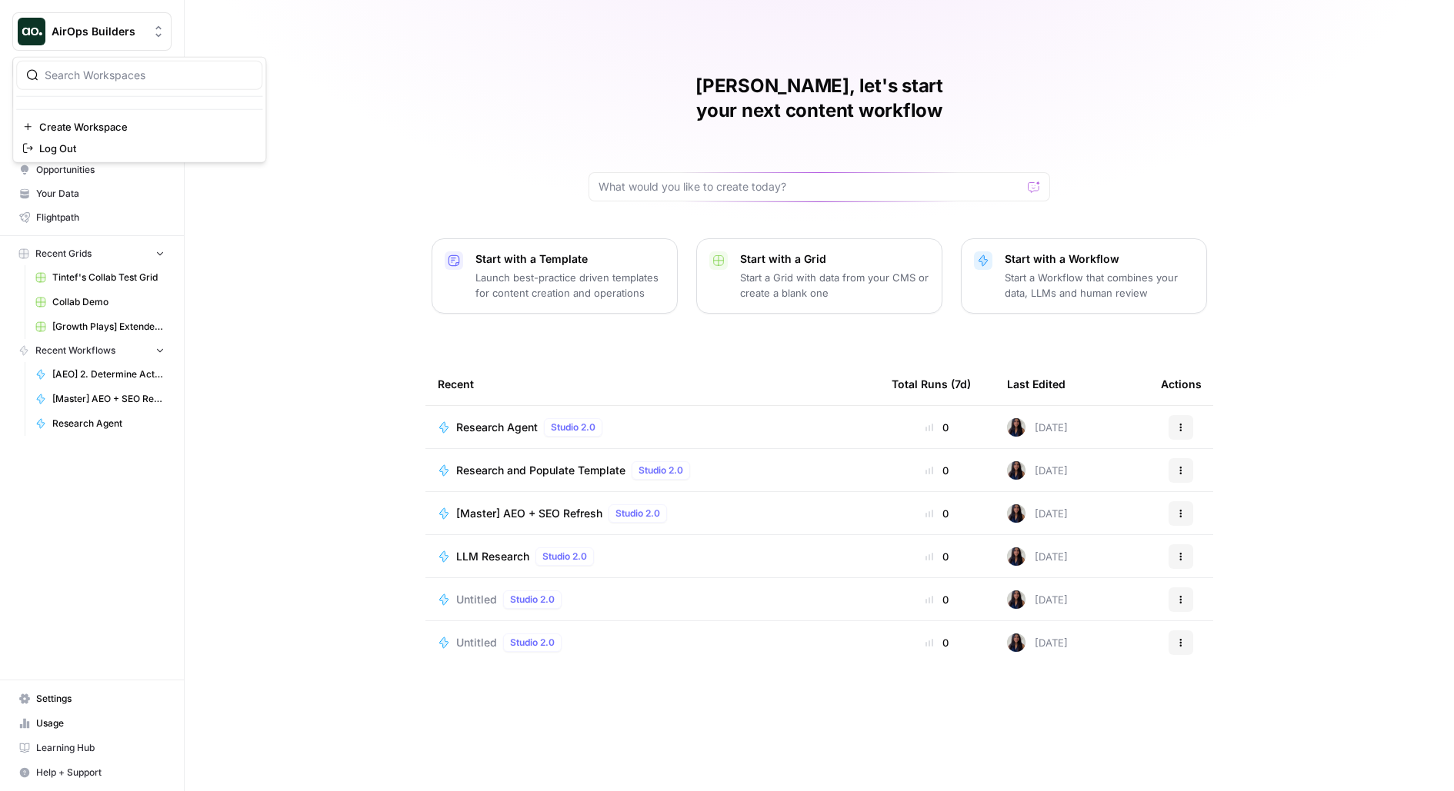
click at [82, 38] on span "AirOps Builders" at bounding box center [98, 31] width 93 height 15
type input "growth"
click at [398, 73] on div "Melanie, let's start your next content workflow Start with a Template Launch be…" at bounding box center [819, 395] width 1269 height 791
